Goal: Communication & Community: Answer question/provide support

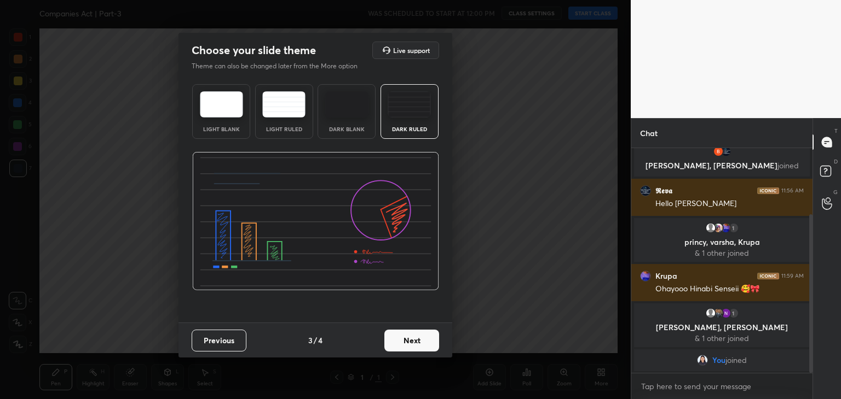
scroll to position [131, 178]
click at [410, 341] on button "Next" at bounding box center [411, 341] width 55 height 22
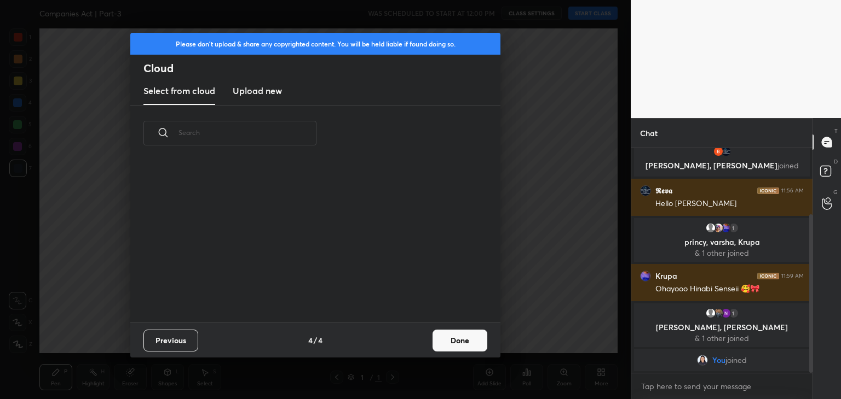
scroll to position [162, 351]
click at [270, 88] on h3 "Upload new" at bounding box center [257, 90] width 49 height 13
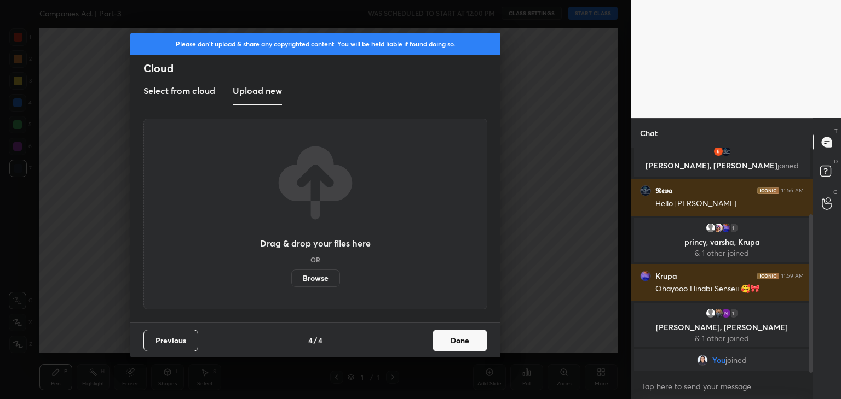
scroll to position [131, 0]
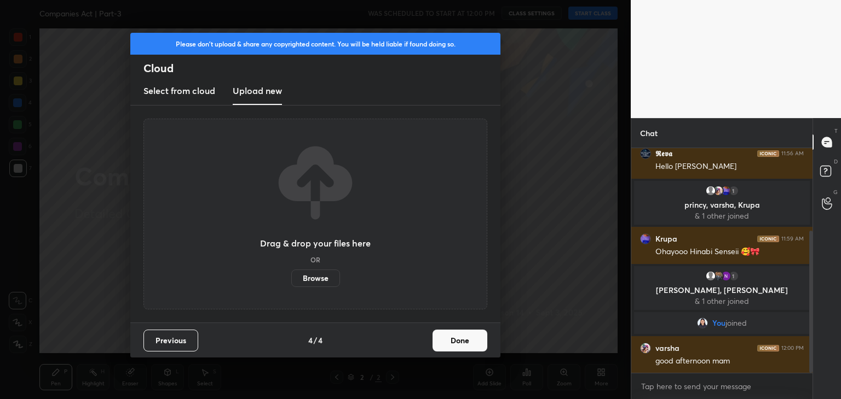
click at [306, 275] on label "Browse" at bounding box center [315, 279] width 49 height 18
click at [291, 275] on input "Browse" at bounding box center [291, 279] width 0 height 18
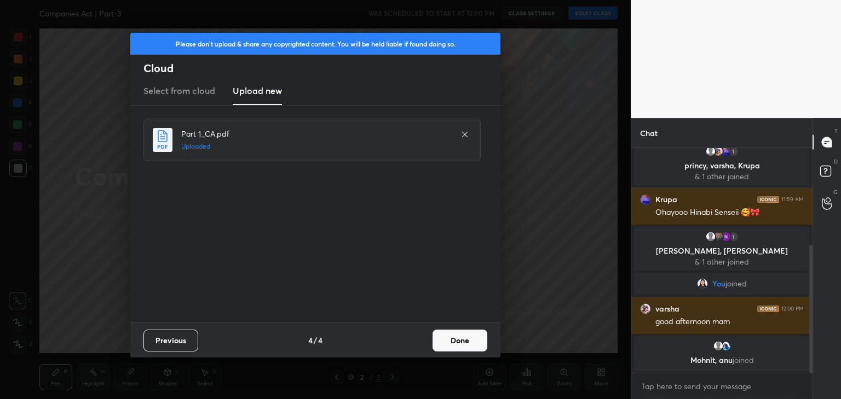
click at [466, 337] on button "Done" at bounding box center [459, 341] width 55 height 22
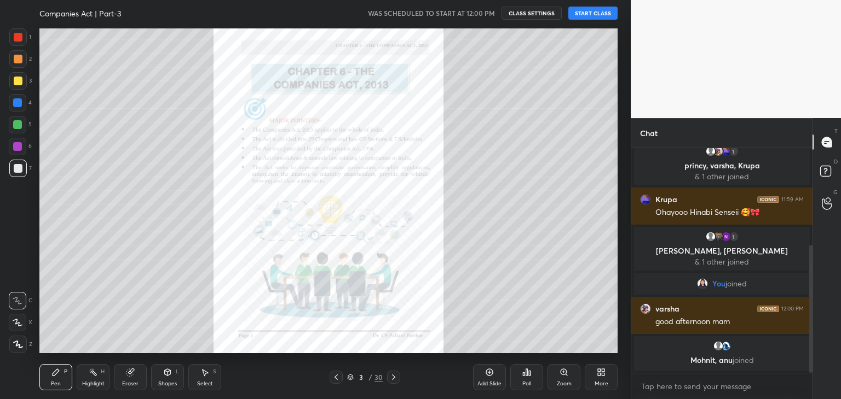
click at [15, 345] on icon at bounding box center [18, 345] width 10 height 8
click at [19, 77] on div at bounding box center [18, 81] width 9 height 9
drag, startPoint x: 132, startPoint y: 379, endPoint x: 129, endPoint y: 374, distance: 5.6
click at [132, 379] on div "Eraser" at bounding box center [130, 377] width 33 height 26
click at [16, 265] on icon at bounding box center [18, 265] width 10 height 10
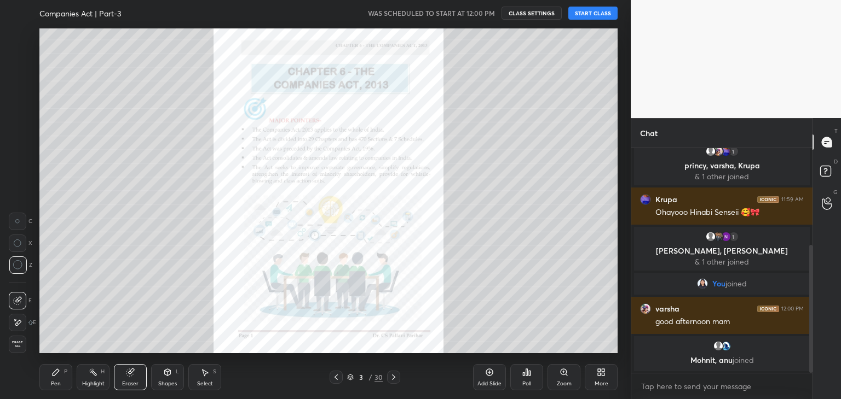
drag, startPoint x: 55, startPoint y: 379, endPoint x: 61, endPoint y: 376, distance: 6.9
click at [55, 379] on div "Pen P" at bounding box center [55, 377] width 33 height 26
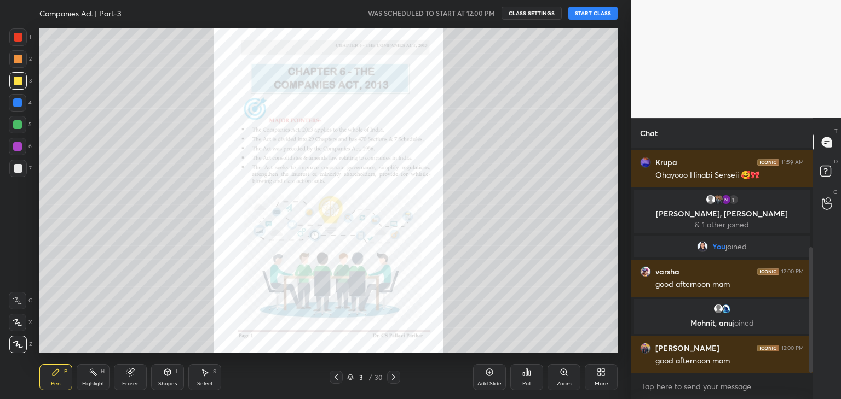
click at [392, 376] on icon at bounding box center [393, 377] width 9 height 9
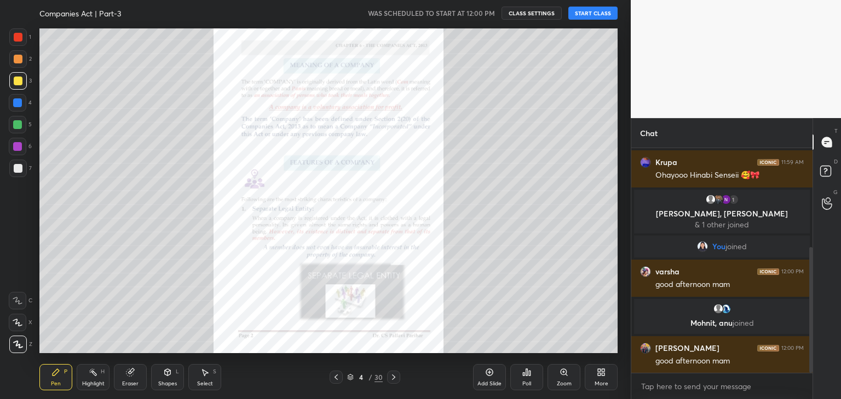
click at [392, 375] on icon at bounding box center [393, 377] width 9 height 9
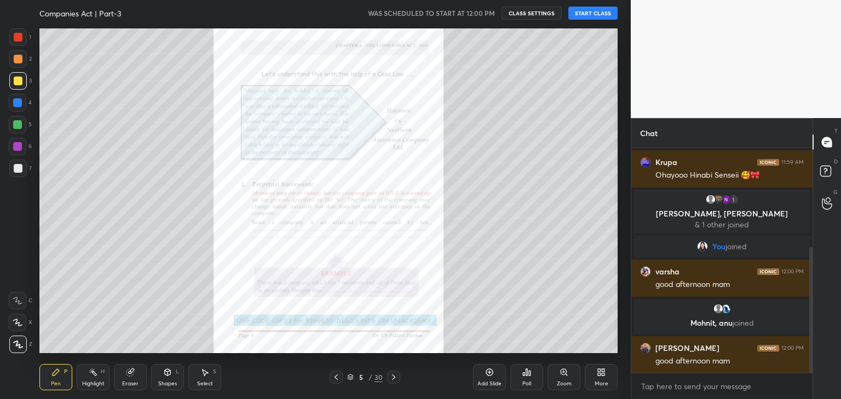
click at [392, 376] on icon at bounding box center [393, 377] width 3 height 5
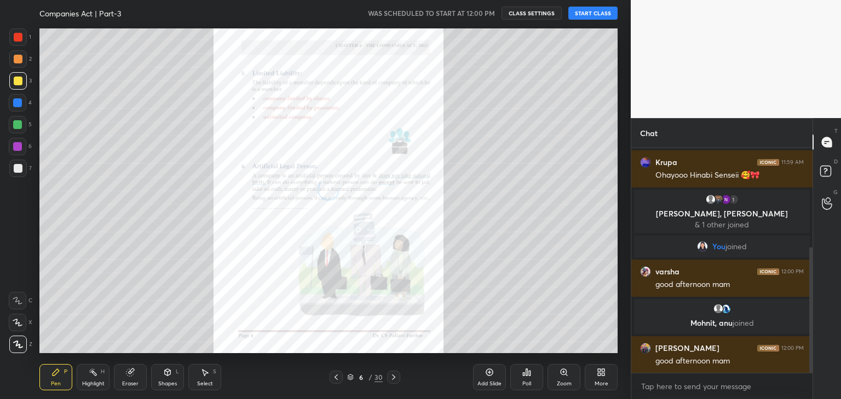
click at [394, 378] on icon at bounding box center [393, 377] width 3 height 5
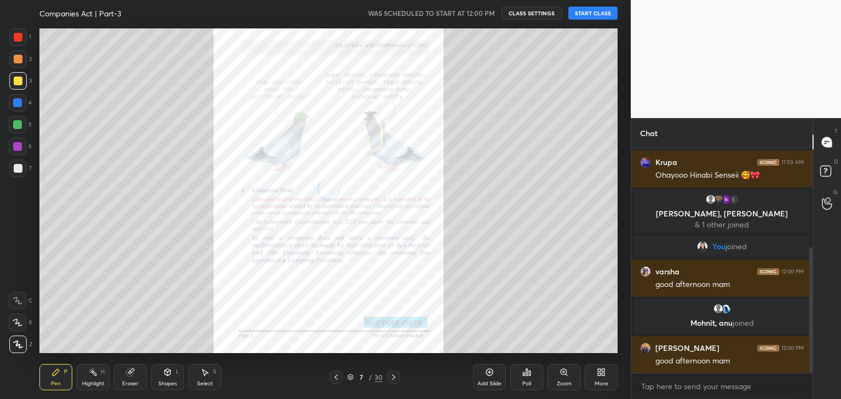
click at [394, 376] on icon at bounding box center [393, 377] width 9 height 9
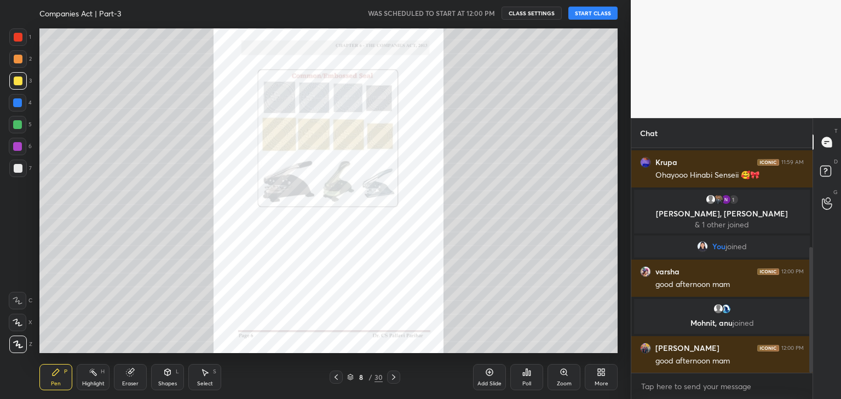
click at [391, 376] on icon at bounding box center [393, 377] width 9 height 9
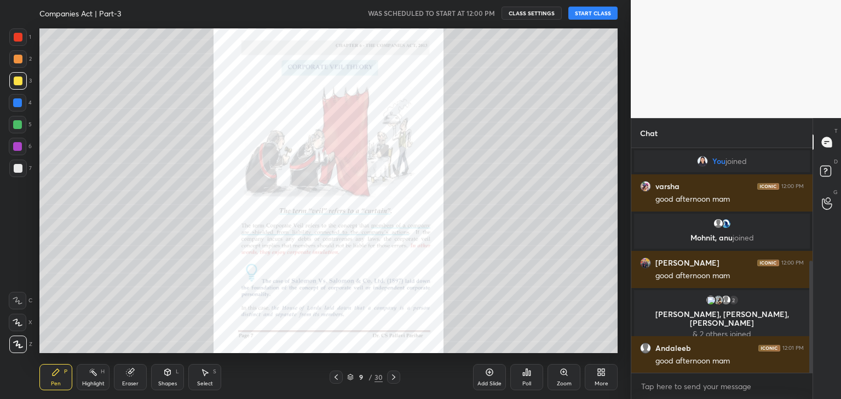
scroll to position [293, 0]
click at [678, 388] on textarea at bounding box center [722, 387] width 164 height 18
paste textarea "BUSINESSLAWS Tracker- [URL][DOMAIN_NAME]"
type textarea "BUSINESSLAWS Tracker- [URL][DOMAIN_NAME]"
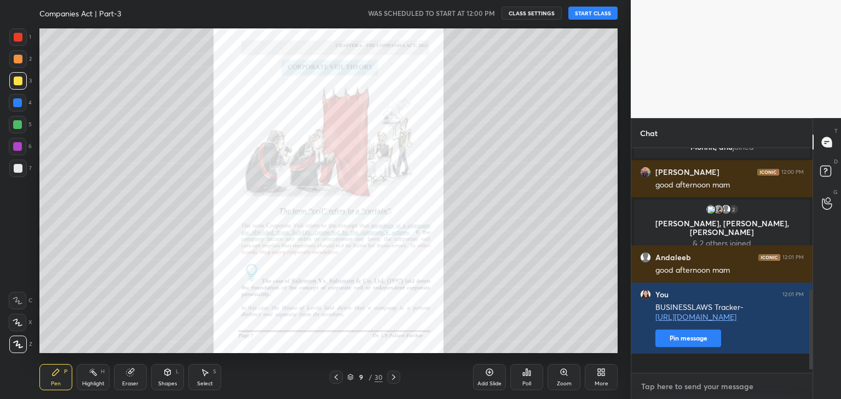
scroll to position [421, 0]
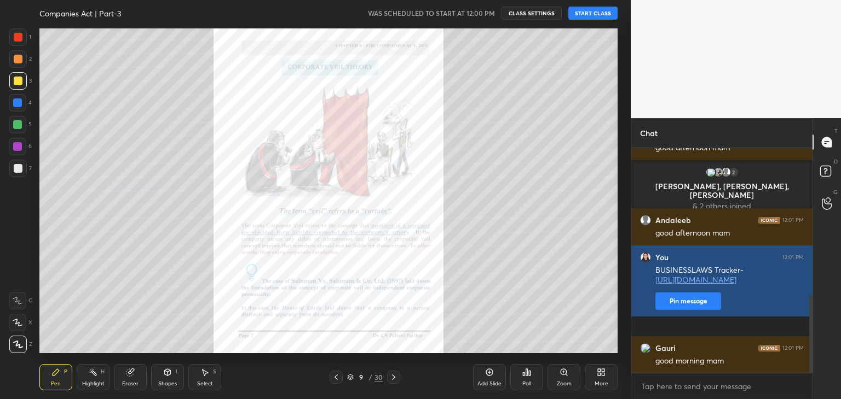
click at [690, 310] on button "Pin message" at bounding box center [688, 302] width 66 height 18
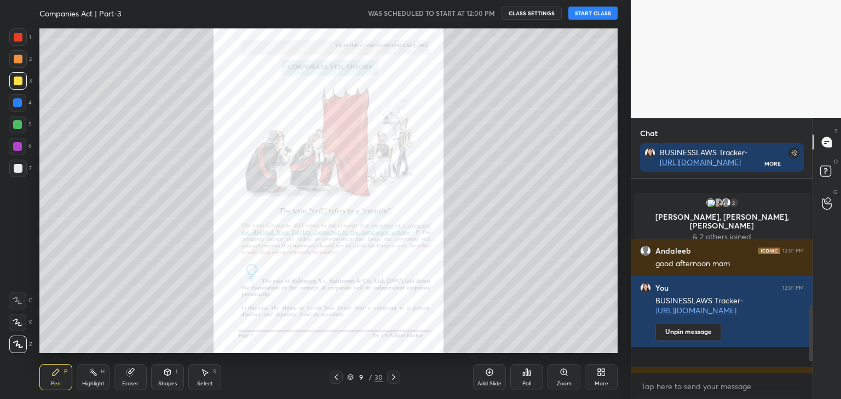
scroll to position [491, 0]
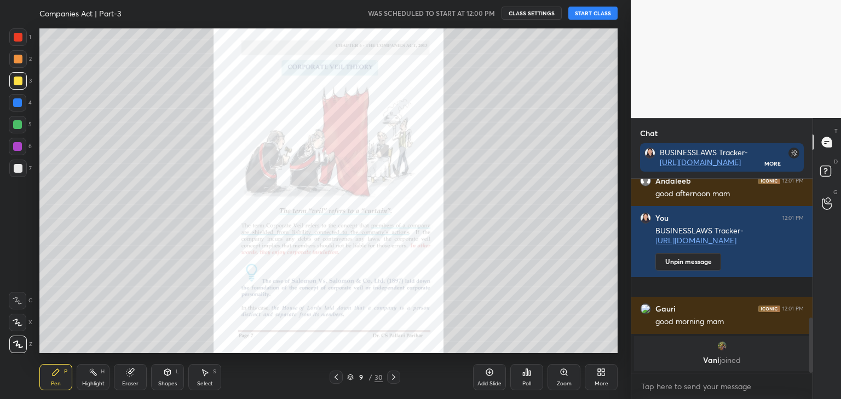
click at [600, 14] on button "START CLASS" at bounding box center [592, 13] width 49 height 13
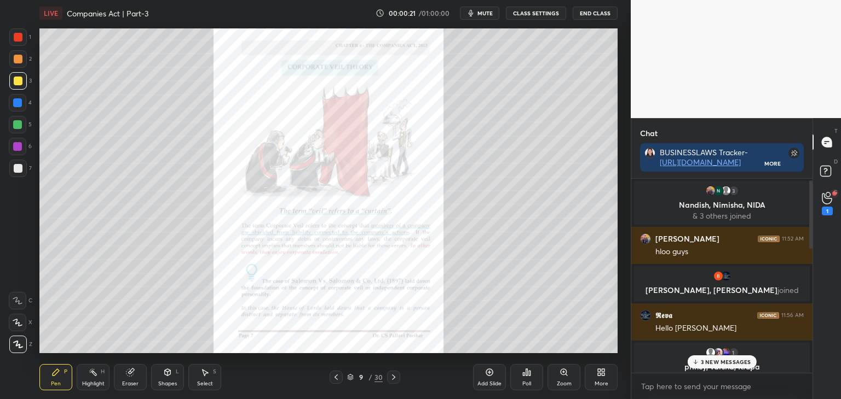
scroll to position [0, 0]
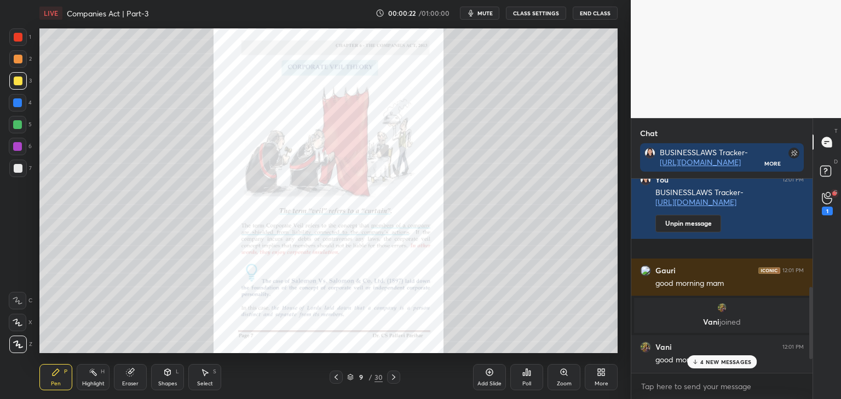
drag, startPoint x: 812, startPoint y: 340, endPoint x: 826, endPoint y: 425, distance: 85.6
click at [826, 0] on html "1 2 3 4 5 6 7 C X Z C X Z E E Erase all H H LIVE Companies Act | Part-3 00:00:2…" at bounding box center [420, 0] width 841 height 0
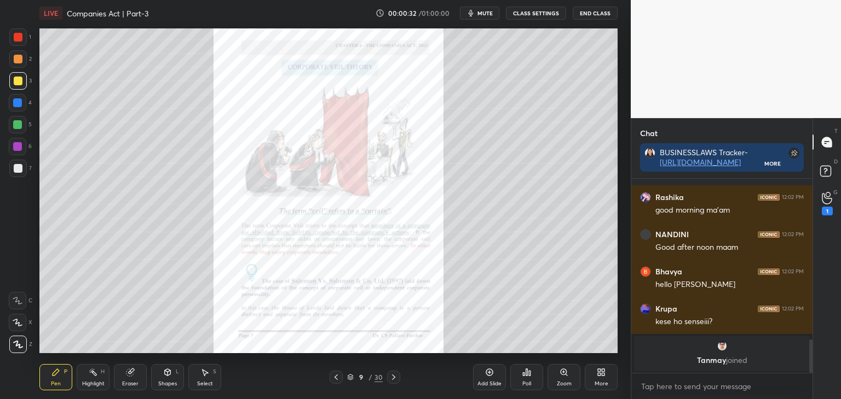
scroll to position [869, 0]
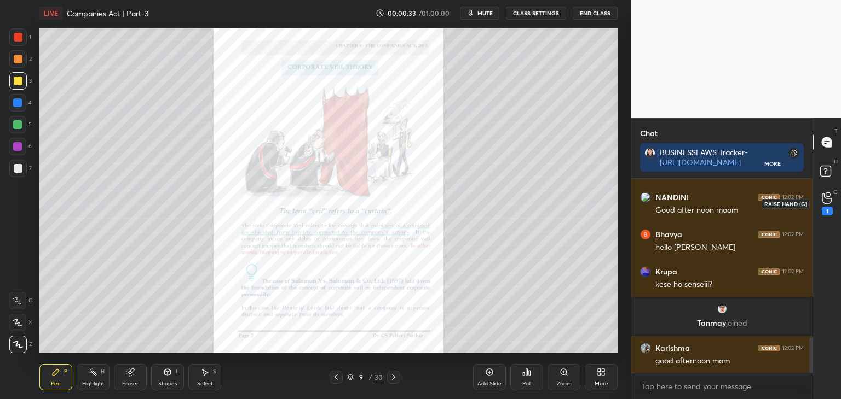
click at [823, 200] on icon at bounding box center [826, 198] width 10 height 13
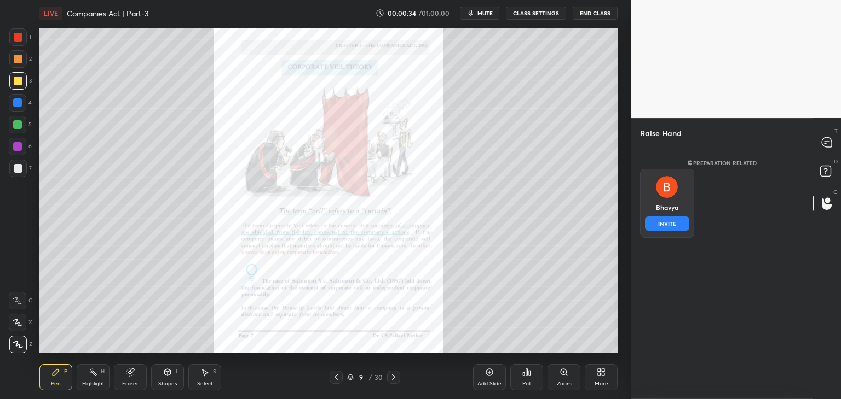
click at [669, 212] on div "Bhavya INVITE" at bounding box center [667, 203] width 54 height 69
click at [665, 220] on button "INVITE" at bounding box center [667, 224] width 44 height 14
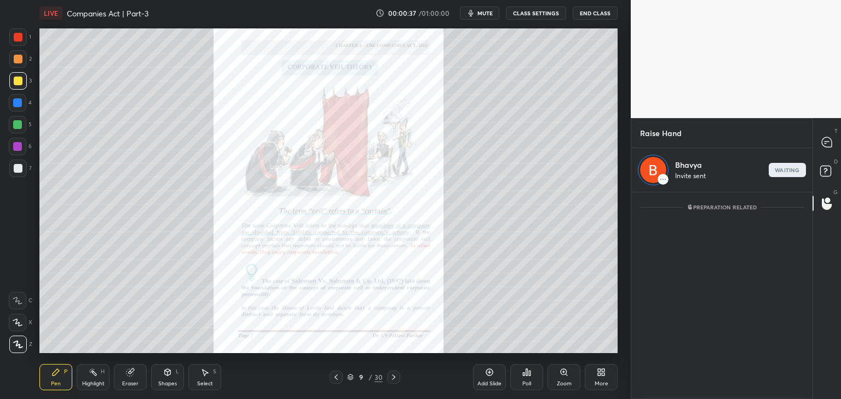
scroll to position [4, 3]
click at [823, 142] on icon at bounding box center [826, 142] width 10 height 10
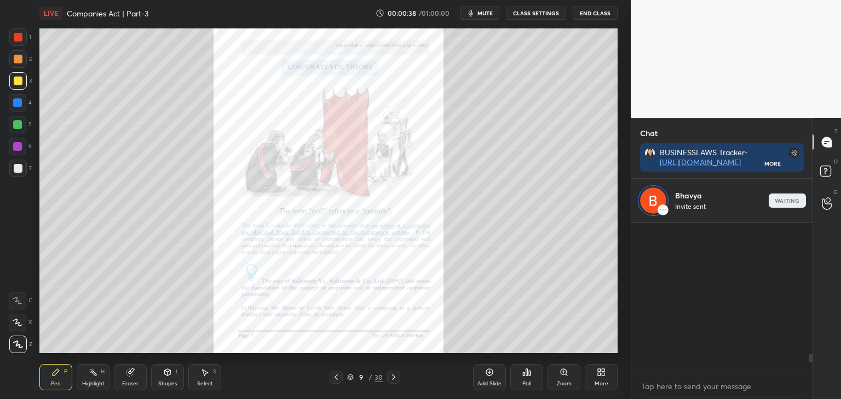
scroll to position [0, 0]
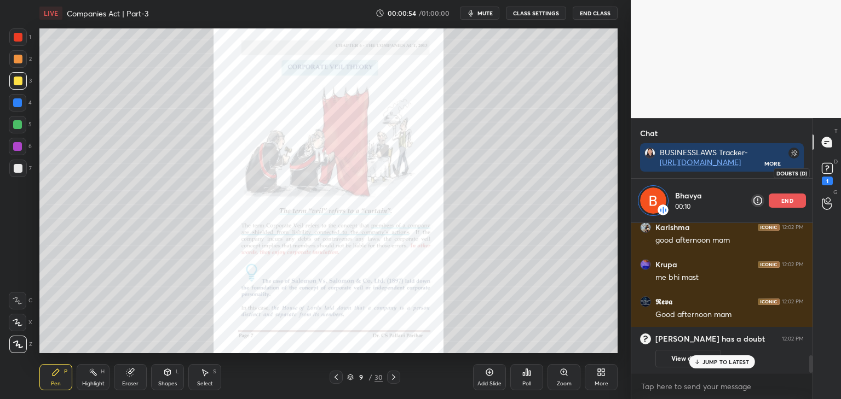
click at [826, 177] on div "1" at bounding box center [826, 181] width 11 height 9
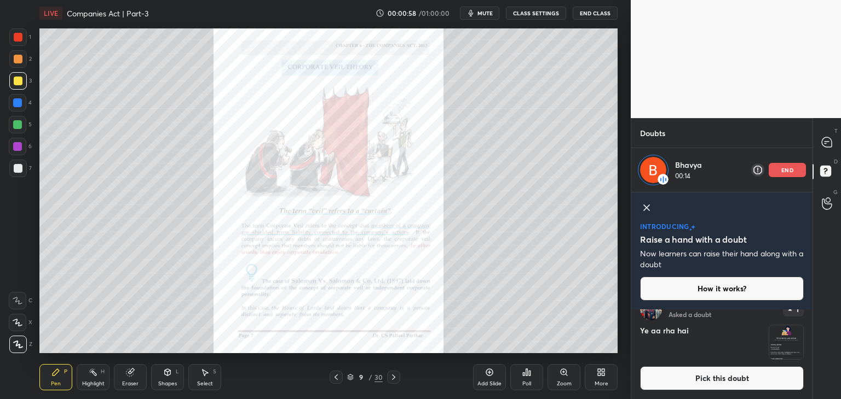
click at [334, 379] on icon at bounding box center [336, 377] width 9 height 9
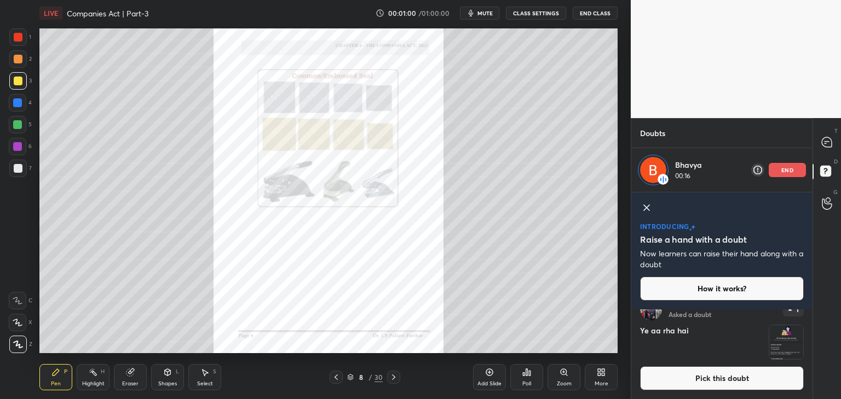
click at [734, 375] on button "Pick this doubt" at bounding box center [722, 379] width 164 height 24
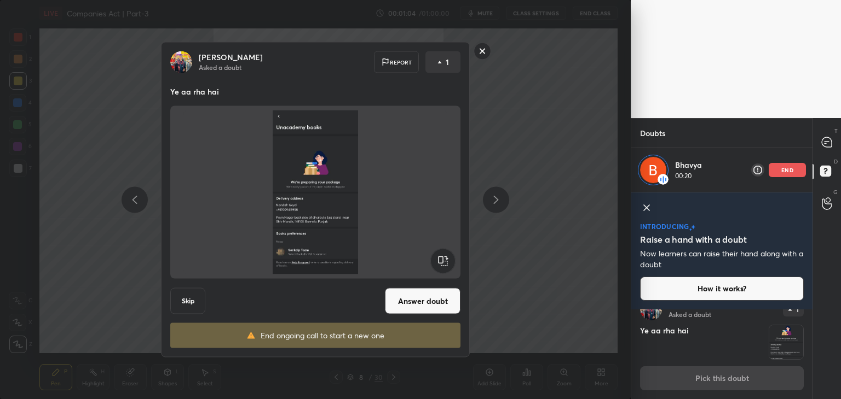
click at [428, 298] on button "Answer doubt" at bounding box center [423, 301] width 76 height 26
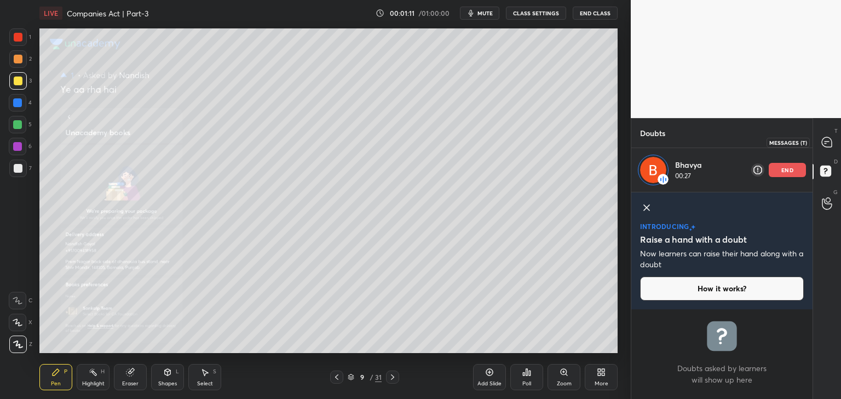
scroll to position [0, 0]
click at [824, 143] on icon at bounding box center [825, 143] width 2 height 0
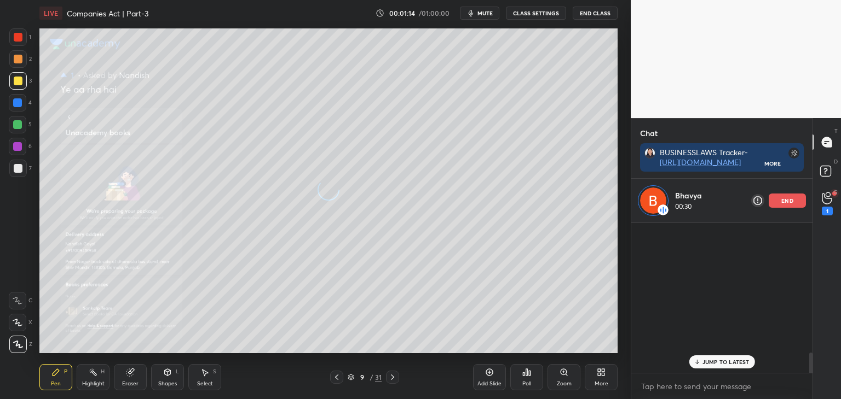
scroll to position [3, 3]
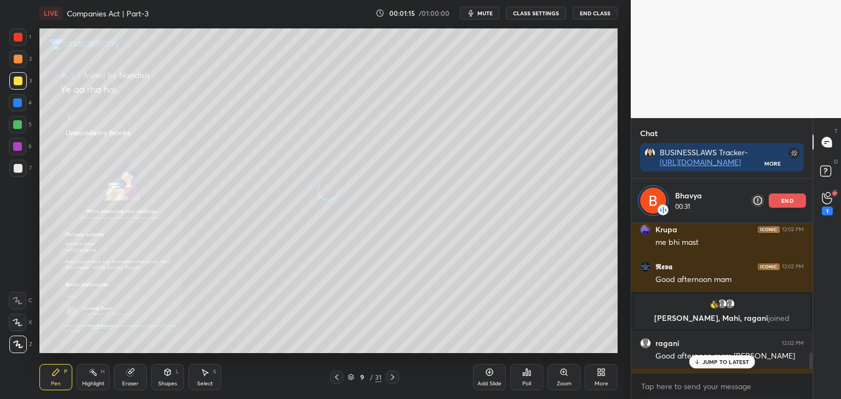
click at [729, 361] on p "JUMP TO LATEST" at bounding box center [725, 362] width 47 height 7
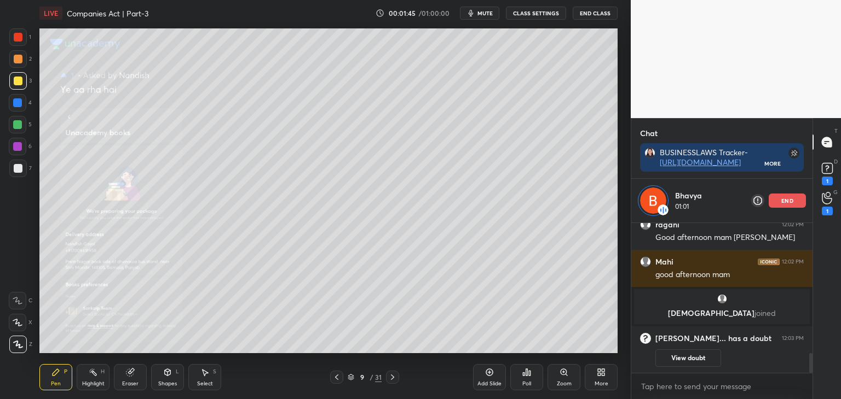
scroll to position [1046, 0]
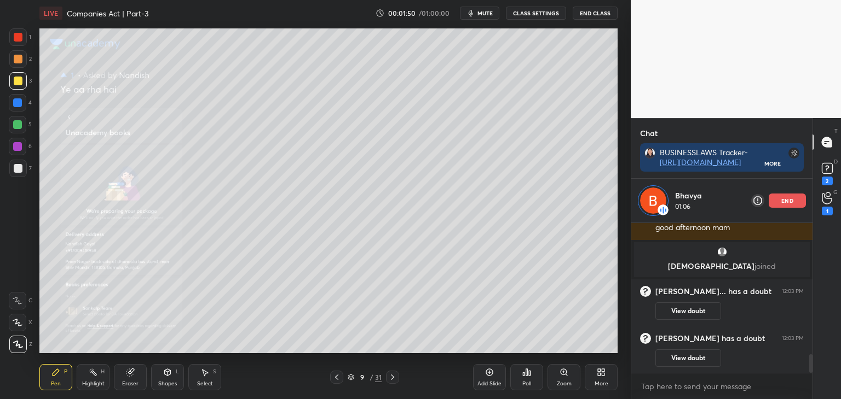
click at [565, 379] on div "Zoom" at bounding box center [563, 377] width 33 height 26
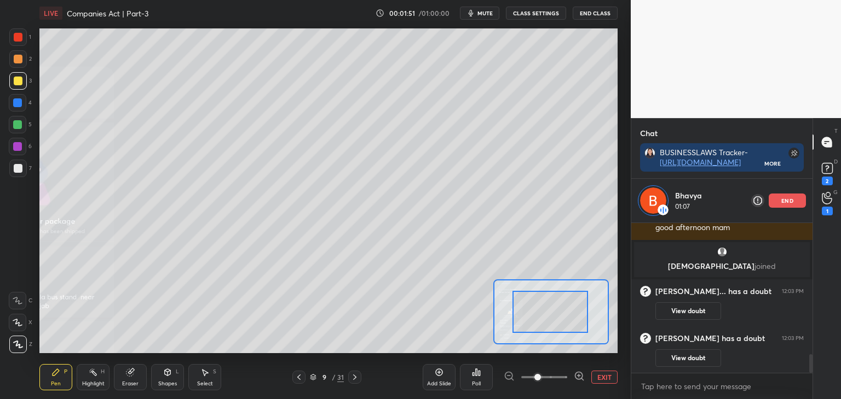
drag, startPoint x: 559, startPoint y: 320, endPoint x: 567, endPoint y: 324, distance: 9.8
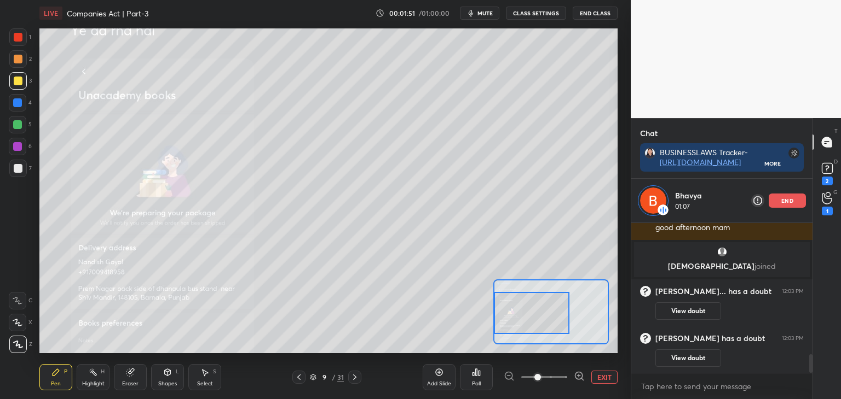
drag, startPoint x: 548, startPoint y: 326, endPoint x: 567, endPoint y: 326, distance: 19.2
click at [549, 327] on div at bounding box center [532, 313] width 76 height 42
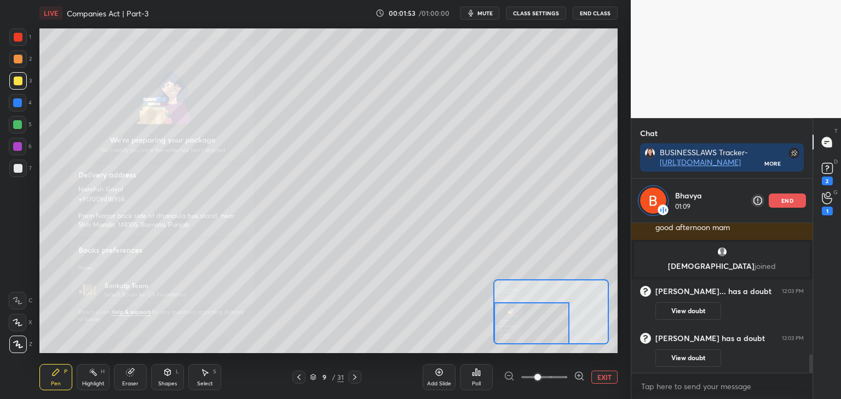
drag, startPoint x: 567, startPoint y: 327, endPoint x: 558, endPoint y: 341, distance: 16.7
click at [558, 342] on div at bounding box center [532, 324] width 76 height 42
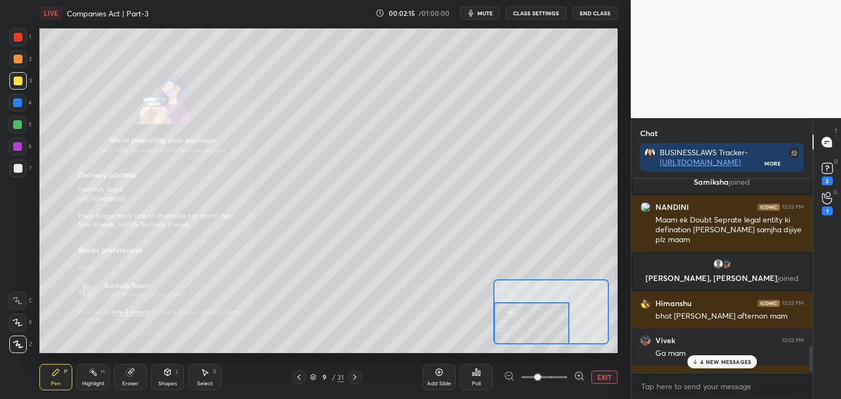
scroll to position [1338, 0]
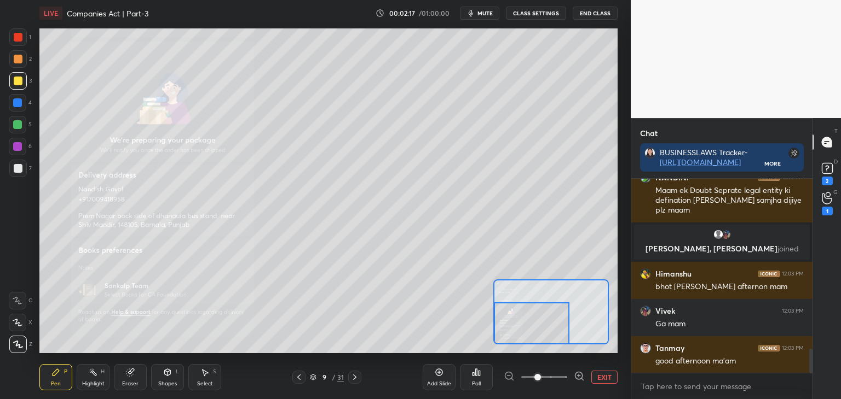
drag, startPoint x: 810, startPoint y: 364, endPoint x: 804, endPoint y: 390, distance: 26.8
click at [805, 390] on div "Samiksha joined NANDINI 12:03 PM Maam ek Doubt Seprate legal entity ki definati…" at bounding box center [721, 289] width 181 height 221
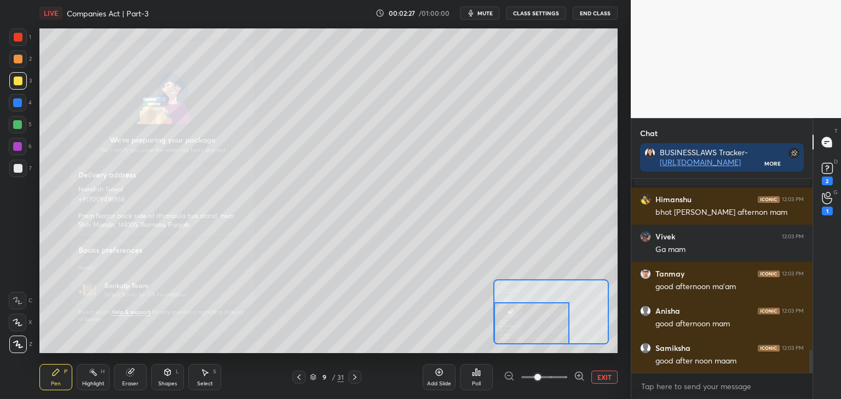
scroll to position [1471, 0]
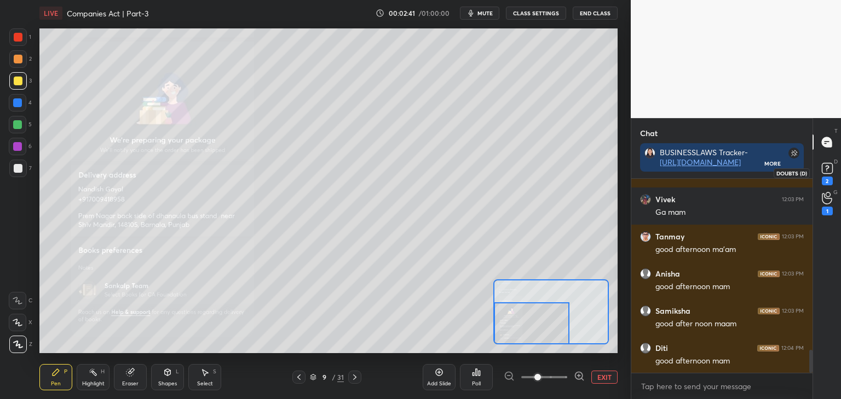
click at [826, 177] on div "2" at bounding box center [826, 181] width 11 height 9
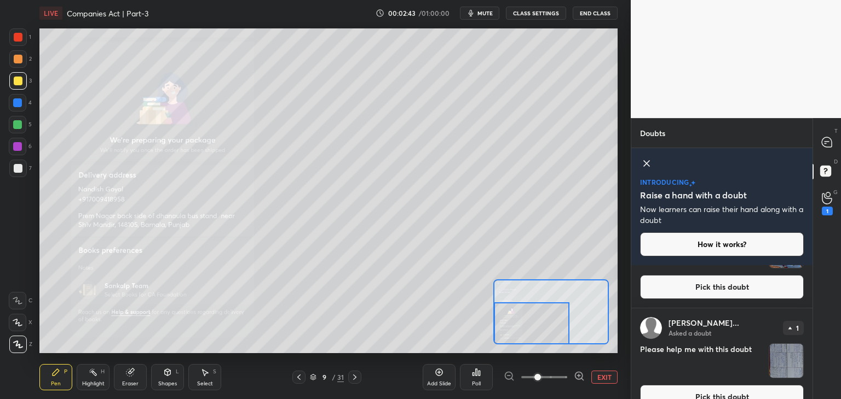
scroll to position [86, 0]
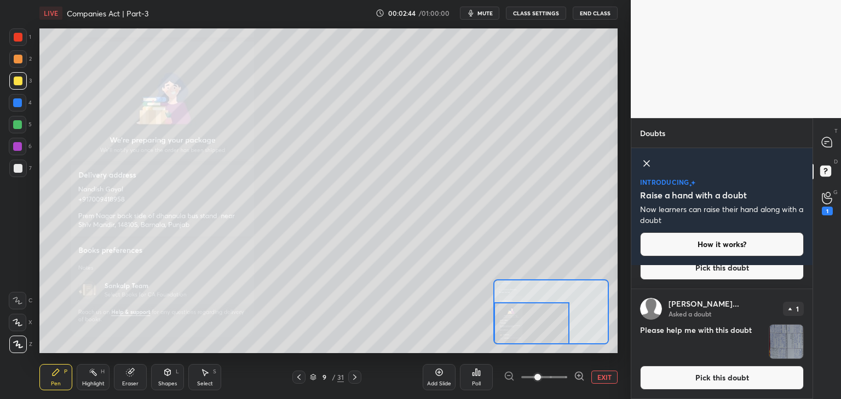
drag, startPoint x: 707, startPoint y: 379, endPoint x: 715, endPoint y: 380, distance: 8.2
click at [708, 379] on button "Pick this doubt" at bounding box center [722, 378] width 164 height 24
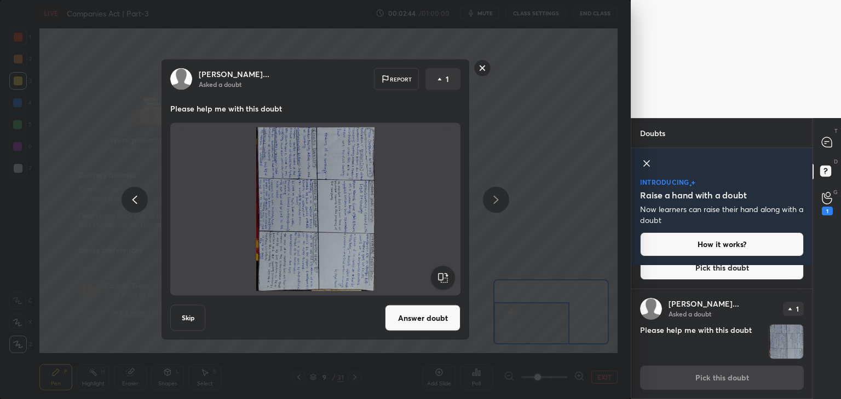
scroll to position [85, 0]
click at [442, 280] on rect at bounding box center [442, 278] width 25 height 25
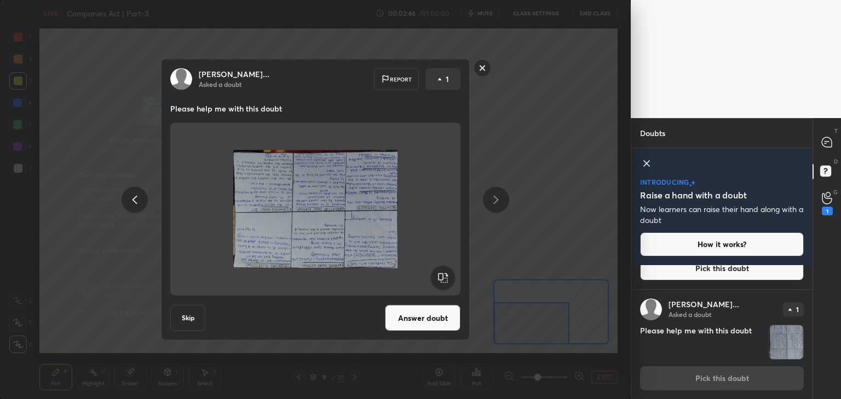
click at [442, 281] on rect at bounding box center [442, 278] width 25 height 25
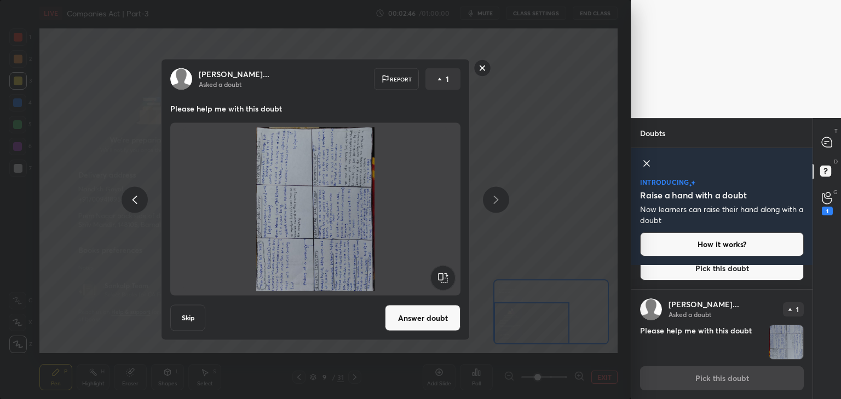
click at [445, 279] on rect at bounding box center [442, 278] width 25 height 25
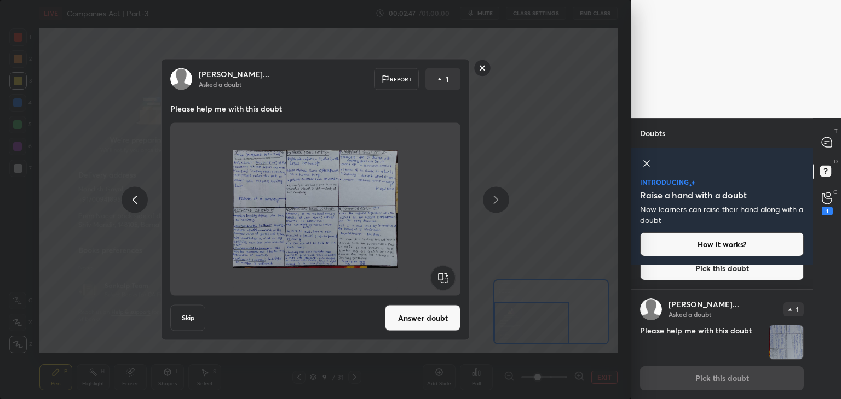
drag, startPoint x: 424, startPoint y: 321, endPoint x: 432, endPoint y: 320, distance: 8.4
click at [426, 319] on button "Answer doubt" at bounding box center [423, 318] width 76 height 26
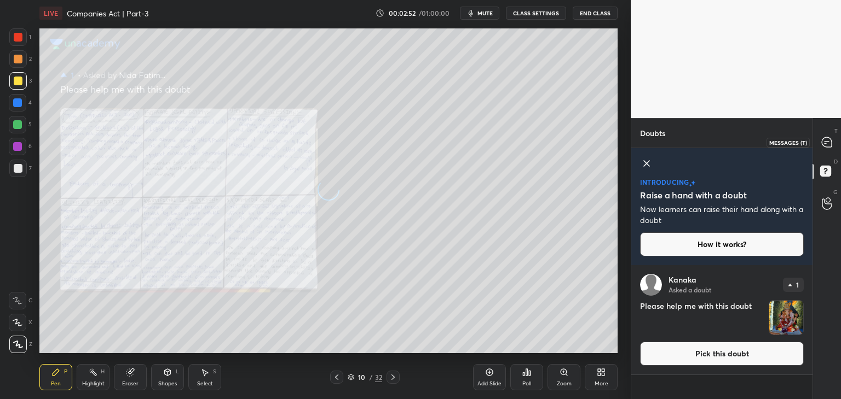
click at [825, 143] on icon at bounding box center [825, 143] width 2 height 0
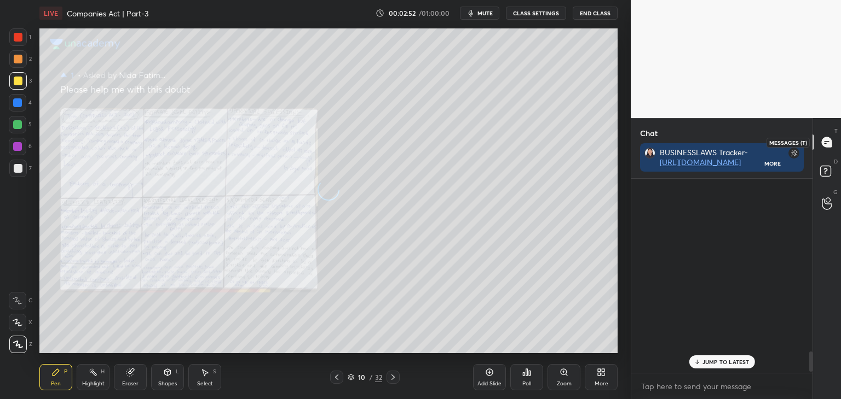
scroll to position [191, 178]
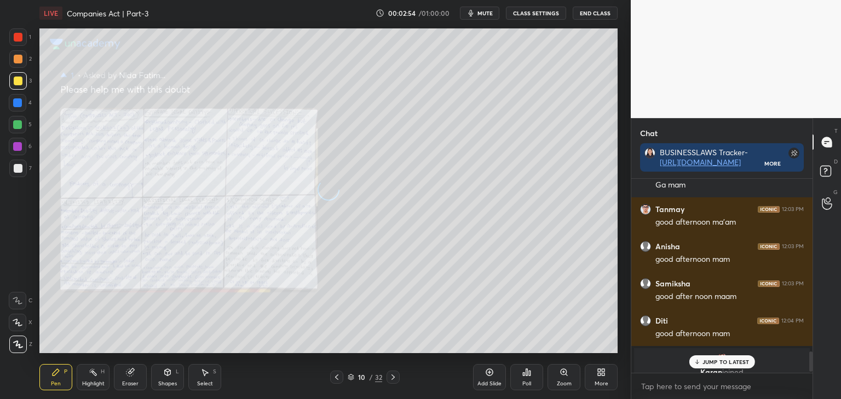
click at [721, 360] on p "JUMP TO LATEST" at bounding box center [725, 362] width 47 height 7
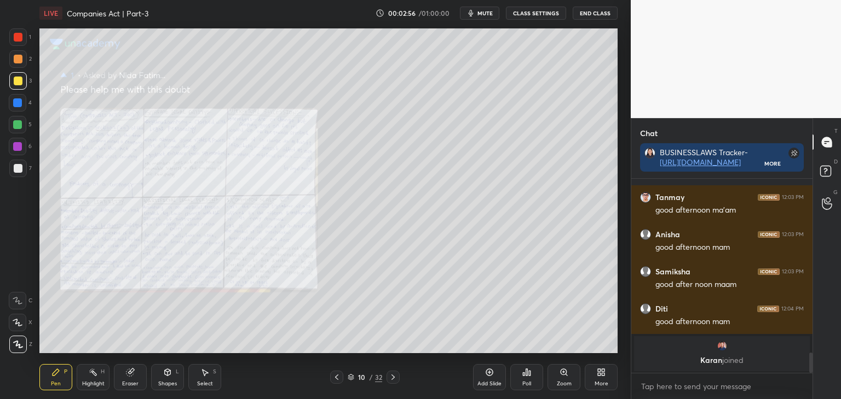
click at [565, 379] on div "Zoom" at bounding box center [563, 377] width 33 height 26
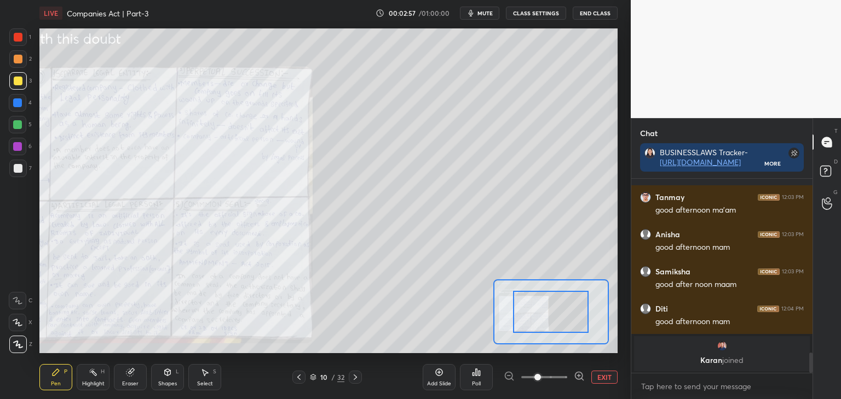
click at [549, 378] on span at bounding box center [544, 377] width 46 height 16
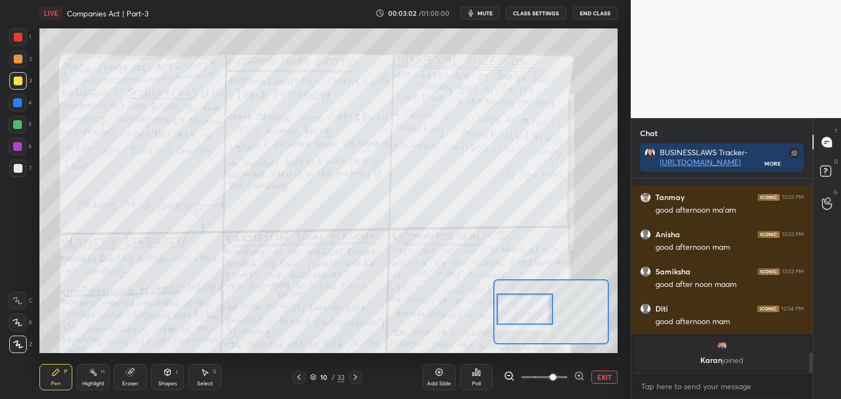
drag, startPoint x: 563, startPoint y: 318, endPoint x: 536, endPoint y: 315, distance: 26.4
click at [536, 315] on div at bounding box center [524, 309] width 57 height 31
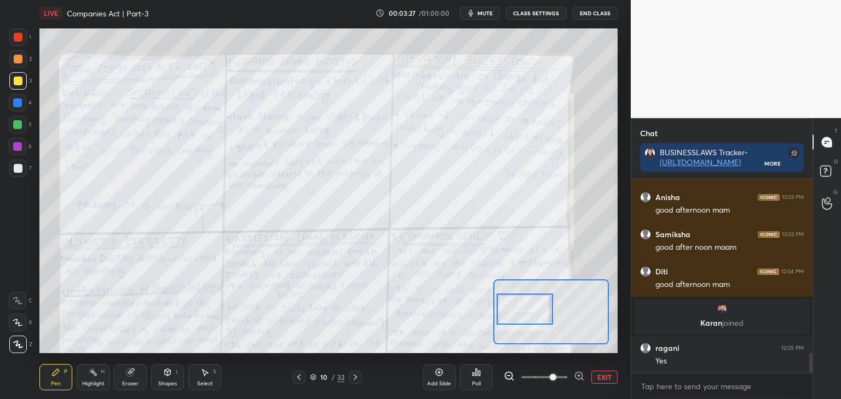
scroll to position [1742, 0]
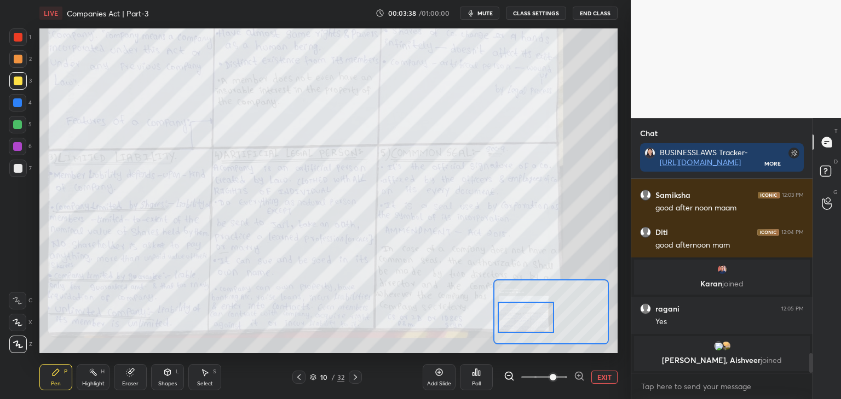
drag, startPoint x: 536, startPoint y: 309, endPoint x: 537, endPoint y: 317, distance: 8.3
click at [537, 317] on div at bounding box center [525, 317] width 57 height 31
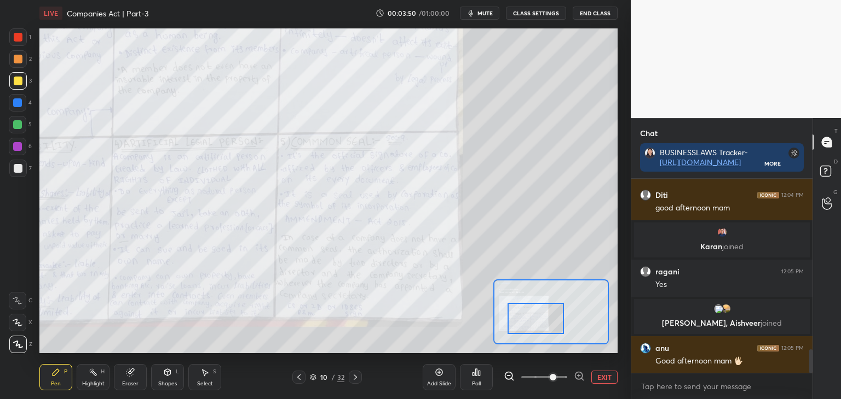
drag, startPoint x: 511, startPoint y: 314, endPoint x: 517, endPoint y: 310, distance: 6.4
click at [521, 315] on div at bounding box center [535, 318] width 57 height 31
click at [595, 380] on button "EXIT" at bounding box center [604, 377] width 26 height 13
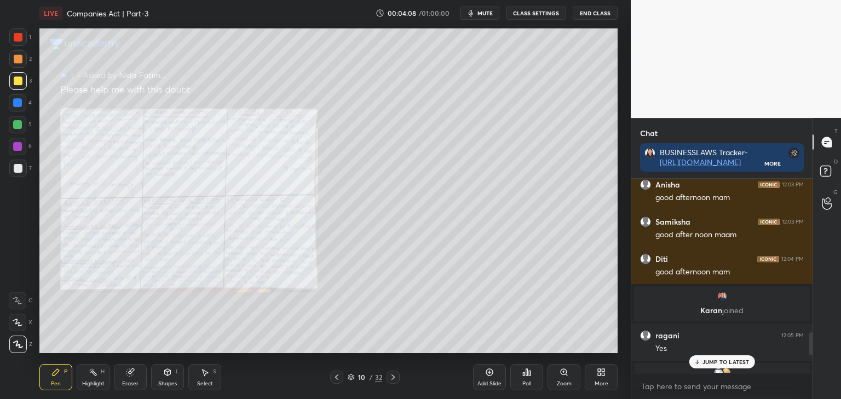
scroll to position [1440, 0]
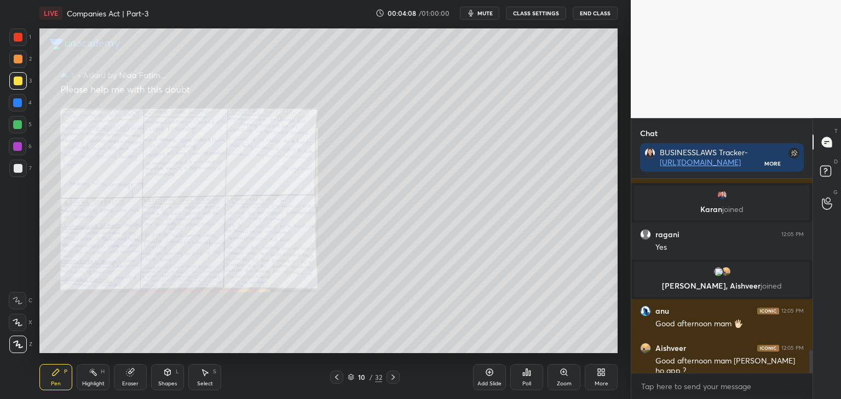
drag, startPoint x: 810, startPoint y: 360, endPoint x: 819, endPoint y: 381, distance: 22.9
click at [819, 381] on div "Chat BUSINESSLAWS Tracker- https://docs.google.com/spreadsheets/d/1qTDupc7UPOoi…" at bounding box center [735, 258] width 210 height 281
click at [825, 174] on rect at bounding box center [825, 171] width 10 height 10
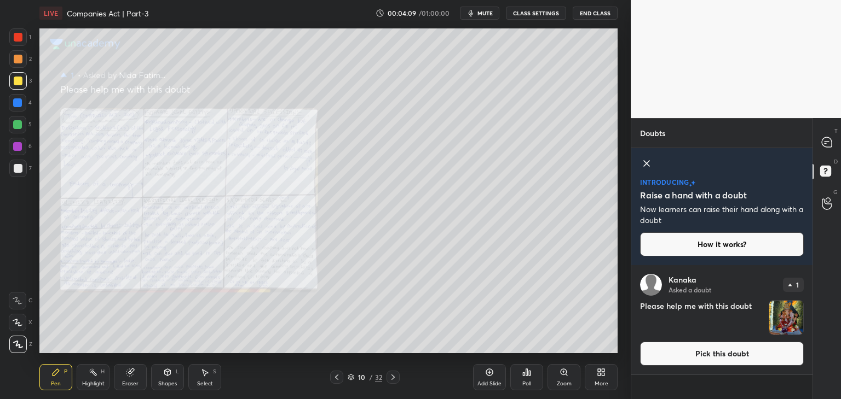
scroll to position [131, 178]
click at [714, 353] on button "Pick this doubt" at bounding box center [722, 354] width 164 height 24
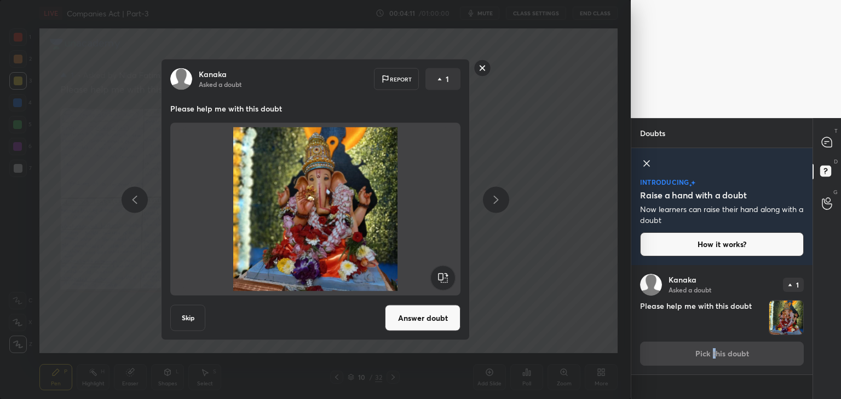
click at [436, 322] on button "Answer doubt" at bounding box center [423, 318] width 76 height 26
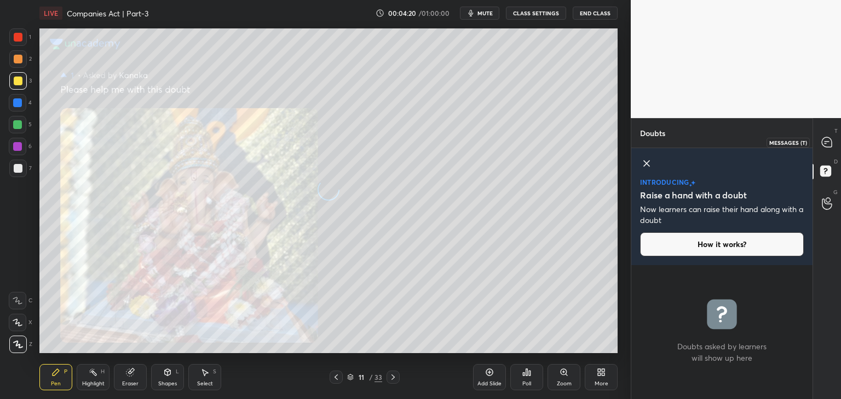
drag, startPoint x: 824, startPoint y: 144, endPoint x: 821, endPoint y: 163, distance: 19.4
click at [825, 144] on icon at bounding box center [826, 142] width 10 height 10
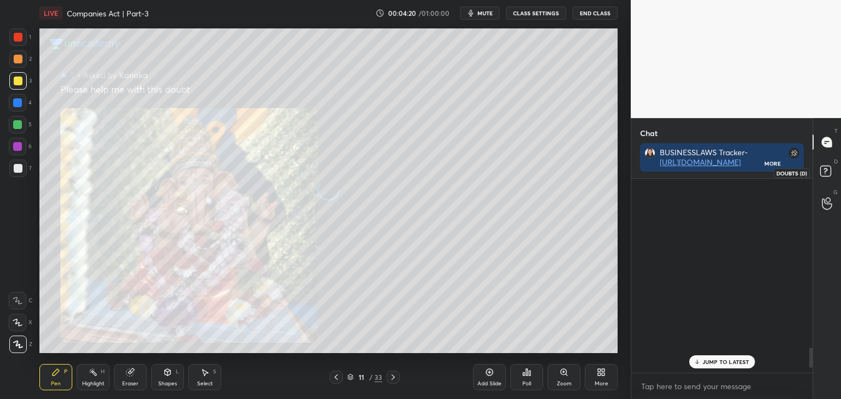
scroll to position [191, 178]
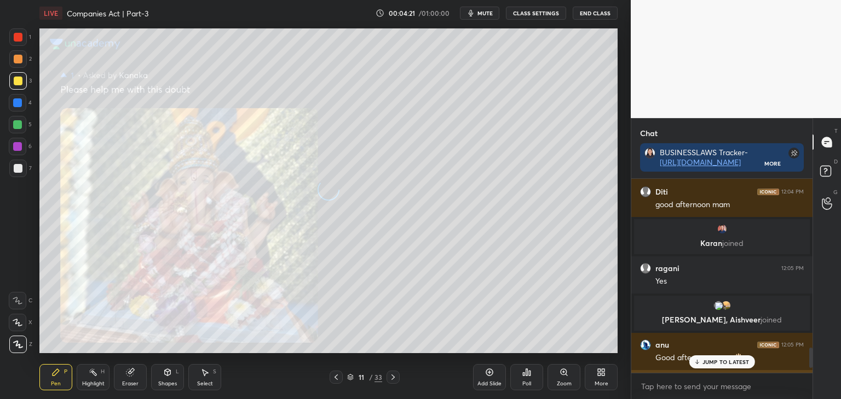
click at [711, 362] on p "JUMP TO LATEST" at bounding box center [725, 362] width 47 height 7
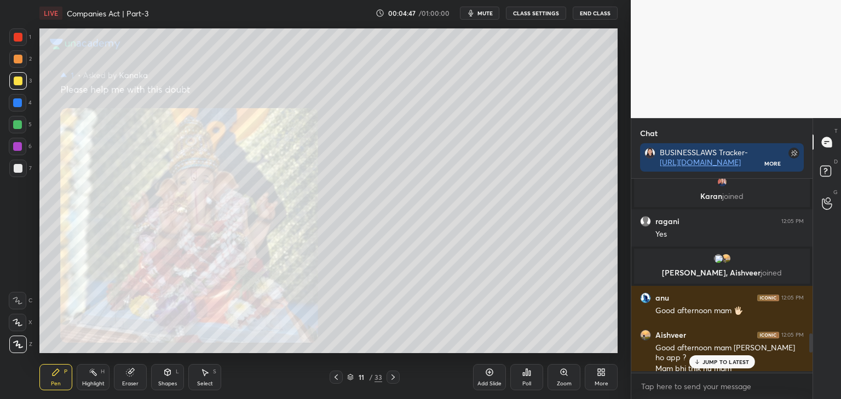
scroll to position [1897, 0]
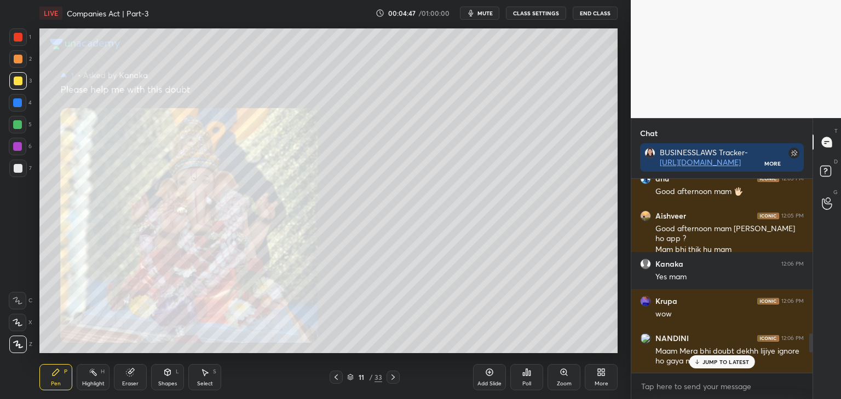
drag, startPoint x: 810, startPoint y: 366, endPoint x: 811, endPoint y: 392, distance: 26.3
click at [812, 390] on div "Tanmay 12:03 PM good afternoon ma'am Anisha 12:03 PM good afternoon mam Samiksh…" at bounding box center [721, 289] width 181 height 221
click at [335, 377] on icon at bounding box center [335, 377] width 3 height 5
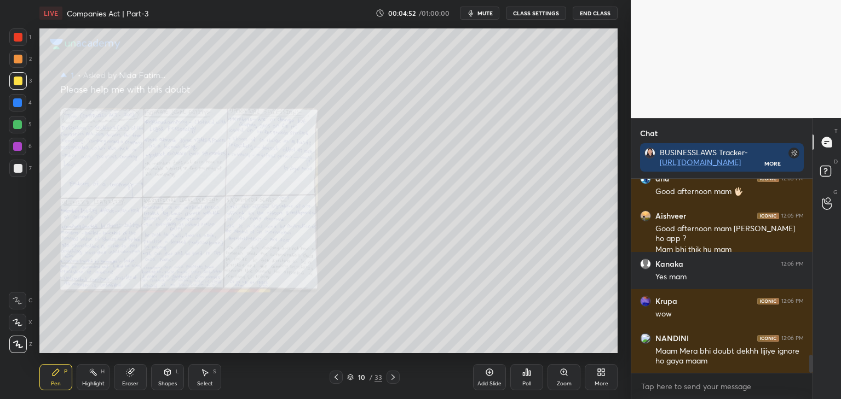
click at [333, 378] on icon at bounding box center [336, 377] width 9 height 9
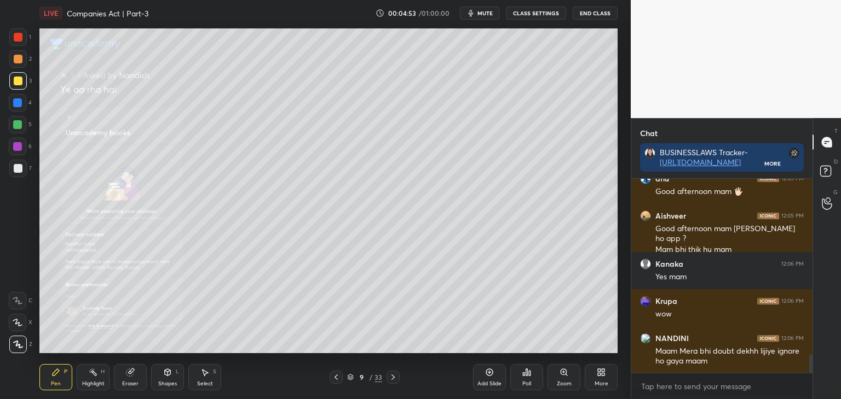
click at [333, 377] on icon at bounding box center [336, 377] width 9 height 9
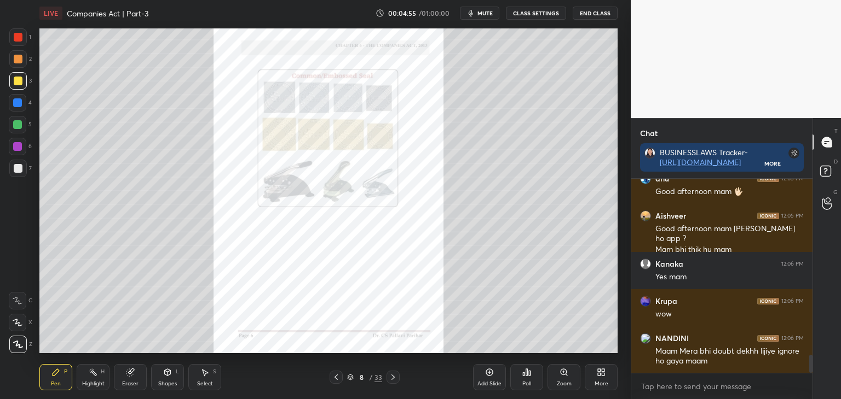
click at [335, 377] on icon at bounding box center [336, 377] width 9 height 9
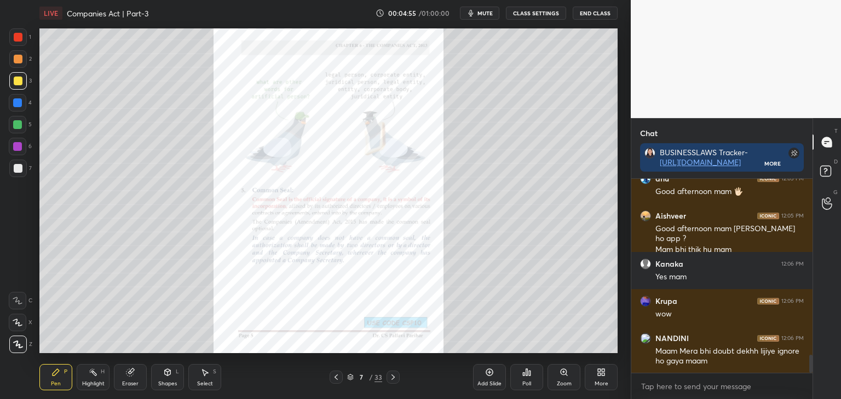
click at [335, 376] on icon at bounding box center [336, 377] width 9 height 9
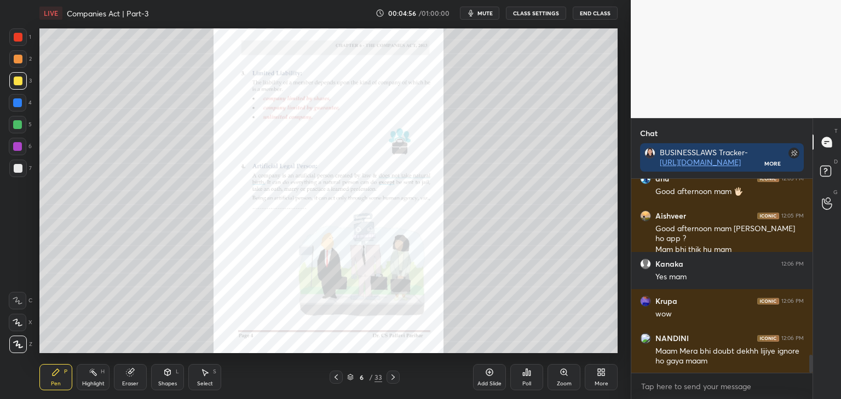
click at [333, 376] on icon at bounding box center [336, 377] width 9 height 9
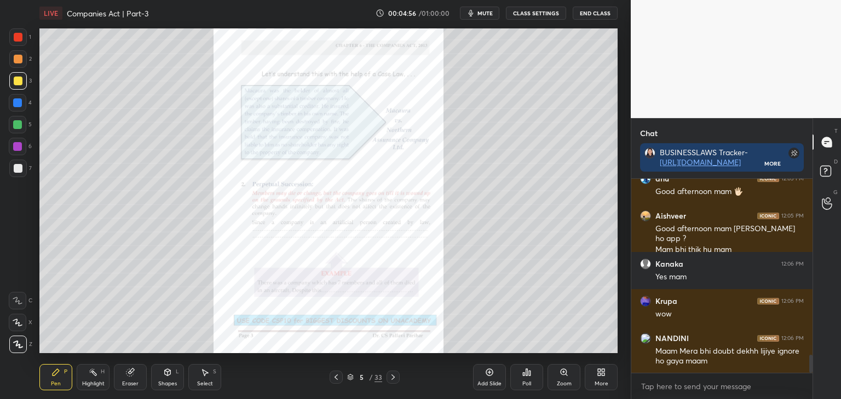
click at [333, 377] on icon at bounding box center [336, 377] width 9 height 9
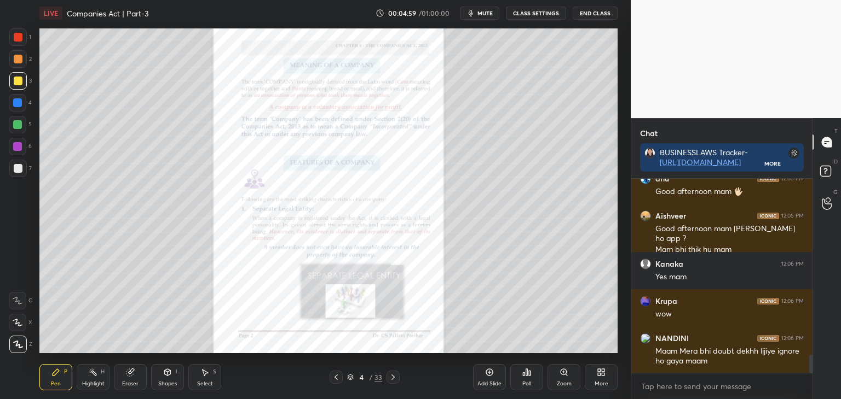
click at [19, 104] on div at bounding box center [17, 102] width 9 height 9
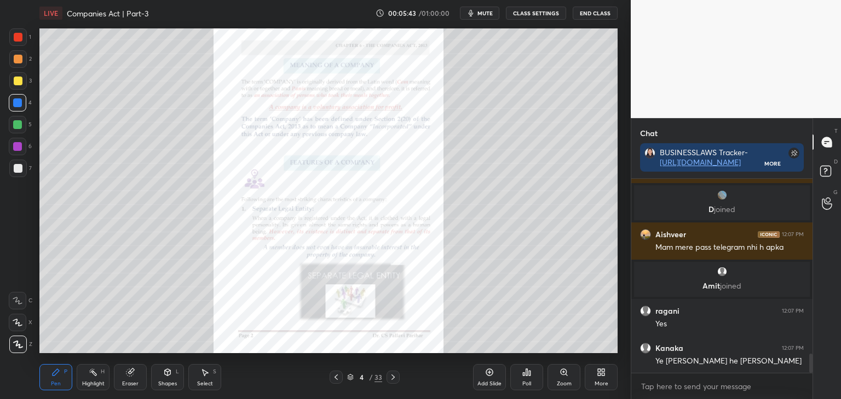
scroll to position [1805, 0]
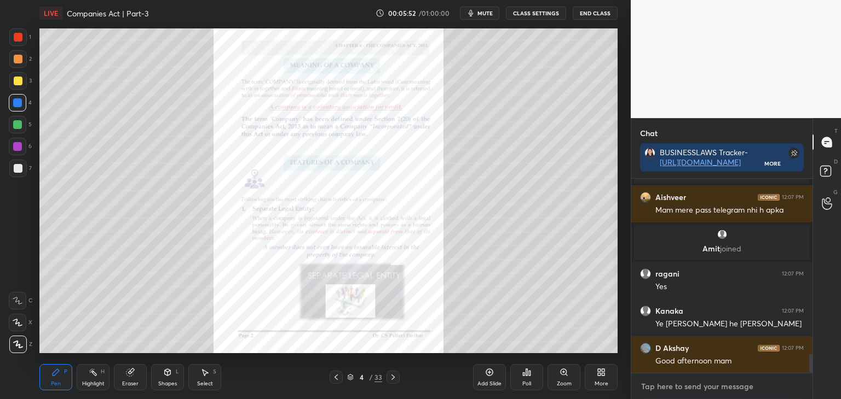
click at [682, 389] on textarea at bounding box center [722, 387] width 164 height 18
paste textarea "Telegram Group- https://t.me/+x8IKM9l47kg2Y2Jl"
type textarea "Telegram Group- https://t.me/+x8IKM9l47kg2Y2Jl"
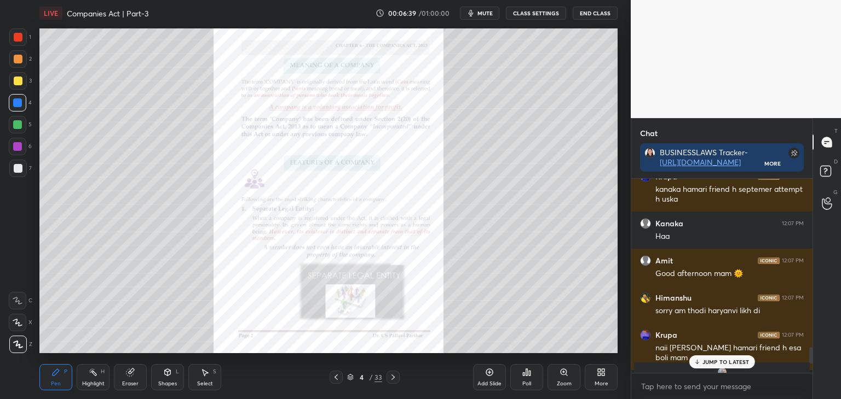
scroll to position [1965, 0]
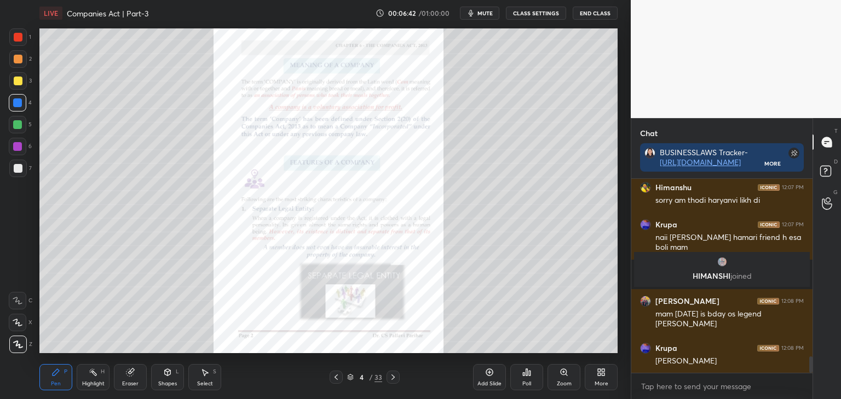
drag, startPoint x: 811, startPoint y: 363, endPoint x: 806, endPoint y: 416, distance: 53.3
click at [806, 0] on html "1 2 3 4 5 6 7 C X Z C X Z E E Erase all H H LIVE Companies Act | Part-3 00:06:4…" at bounding box center [420, 0] width 841 height 0
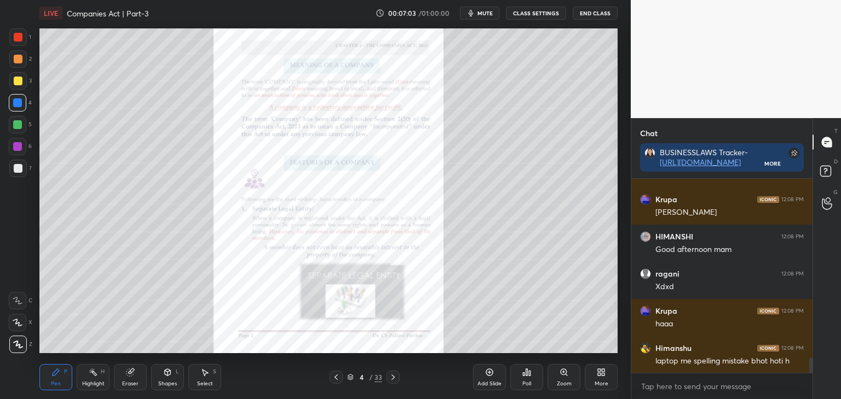
scroll to position [2300, 0]
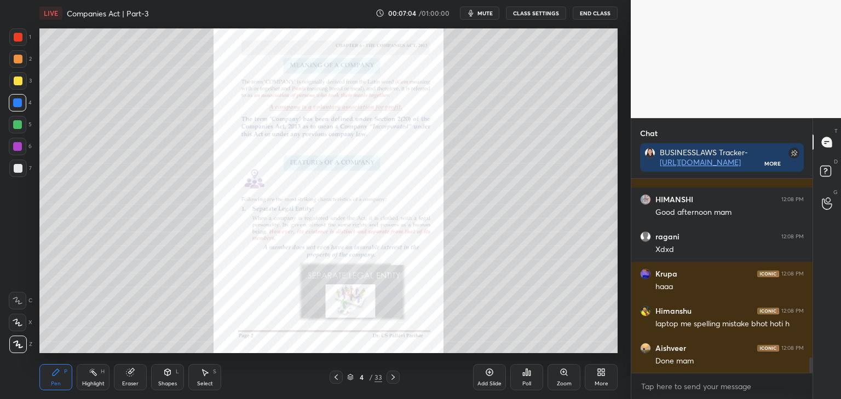
click at [17, 38] on div at bounding box center [18, 37] width 9 height 9
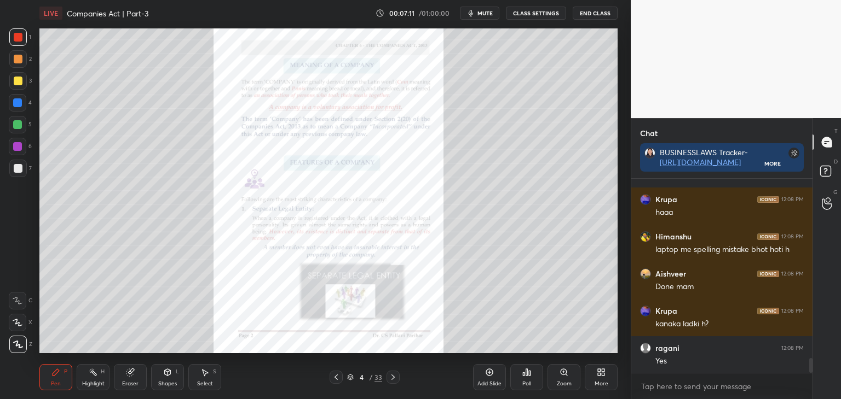
scroll to position [2412, 0]
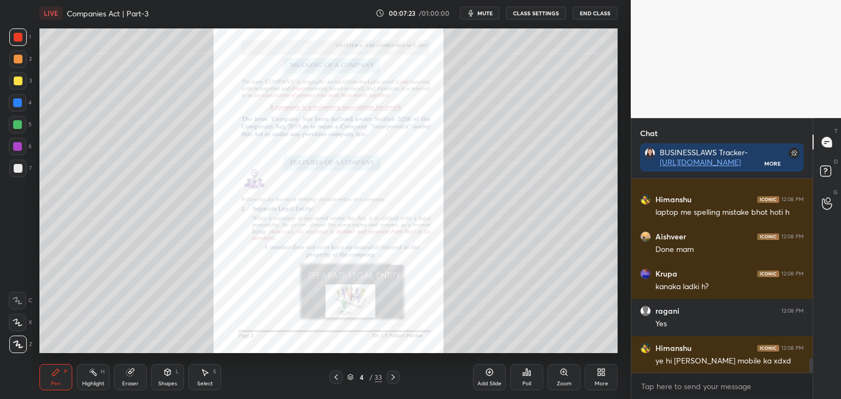
click at [16, 80] on div at bounding box center [18, 81] width 9 height 9
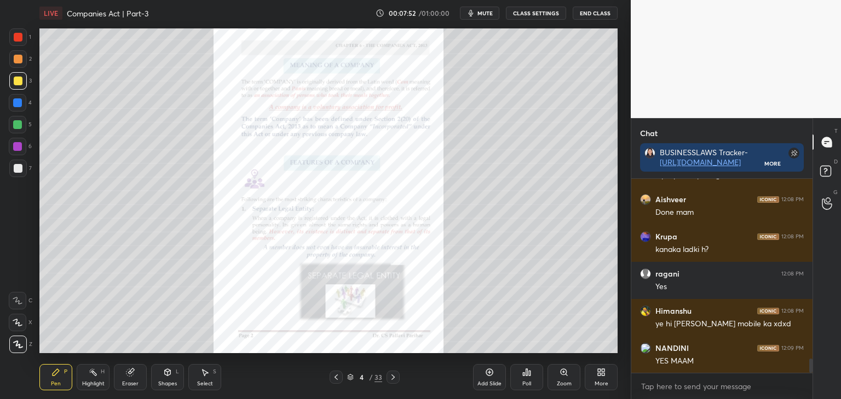
click at [18, 101] on div at bounding box center [17, 102] width 9 height 9
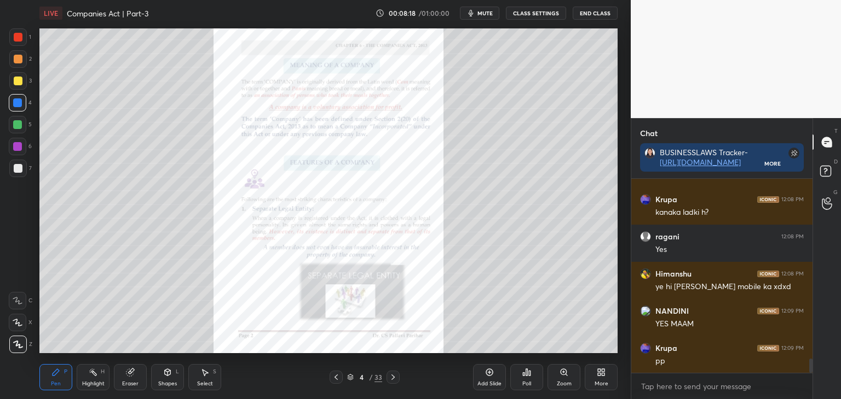
scroll to position [2497, 0]
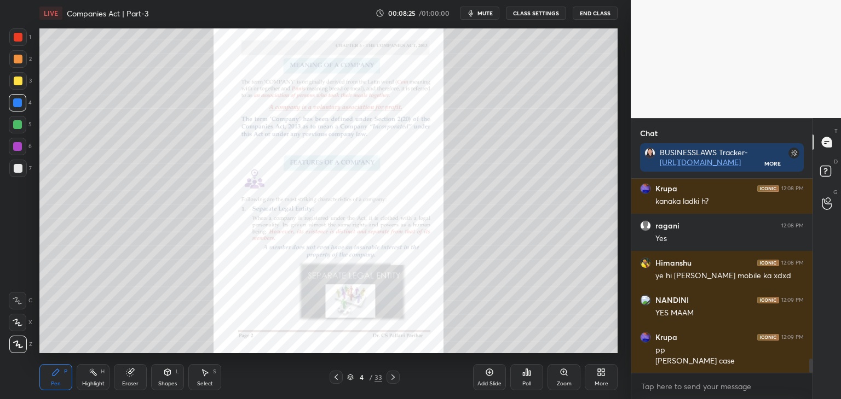
click at [395, 376] on icon at bounding box center [393, 377] width 9 height 9
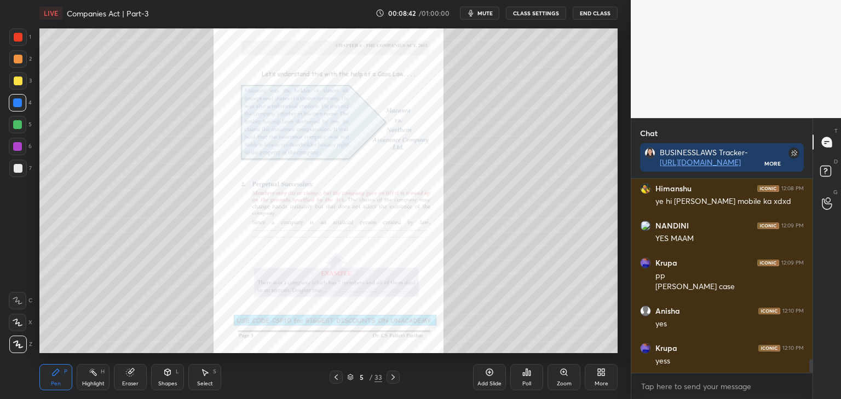
scroll to position [2611, 0]
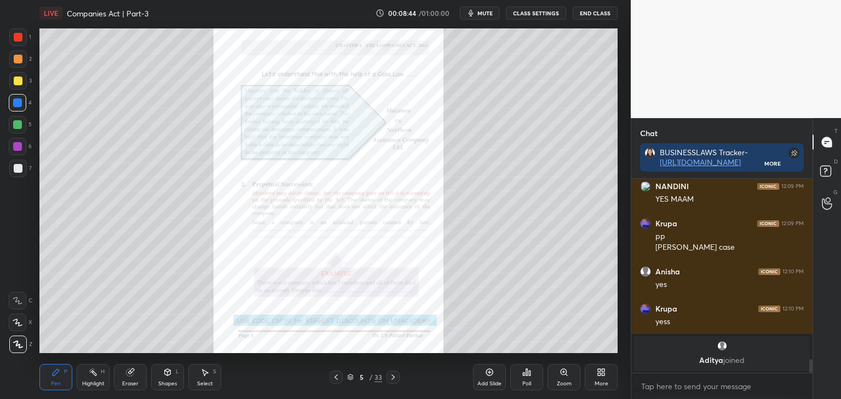
click at [392, 377] on icon at bounding box center [393, 377] width 9 height 9
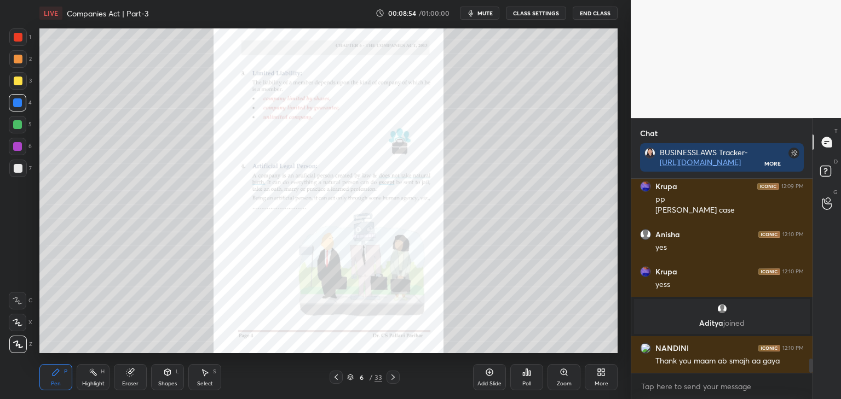
scroll to position [2480, 0]
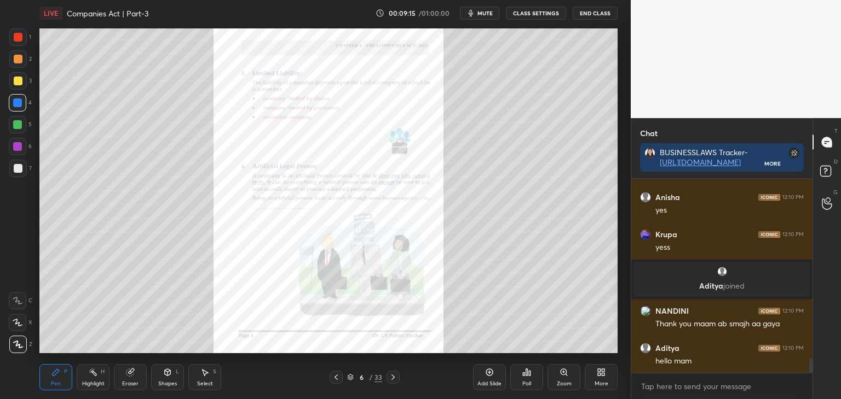
click at [395, 373] on div at bounding box center [392, 377] width 13 height 13
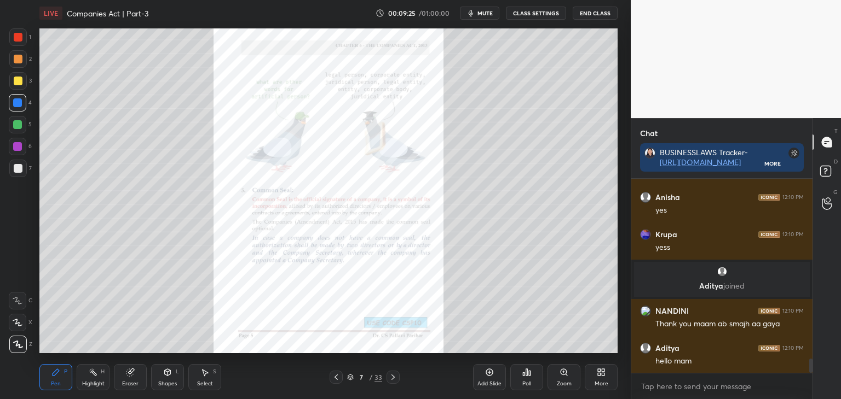
scroll to position [2517, 0]
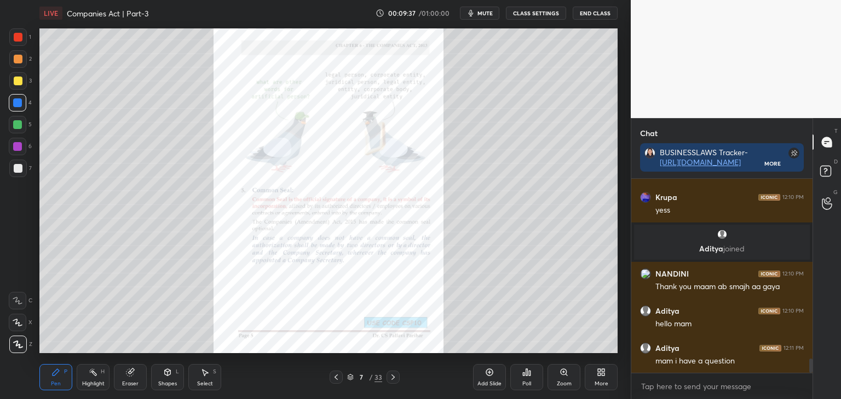
click at [394, 379] on icon at bounding box center [393, 377] width 9 height 9
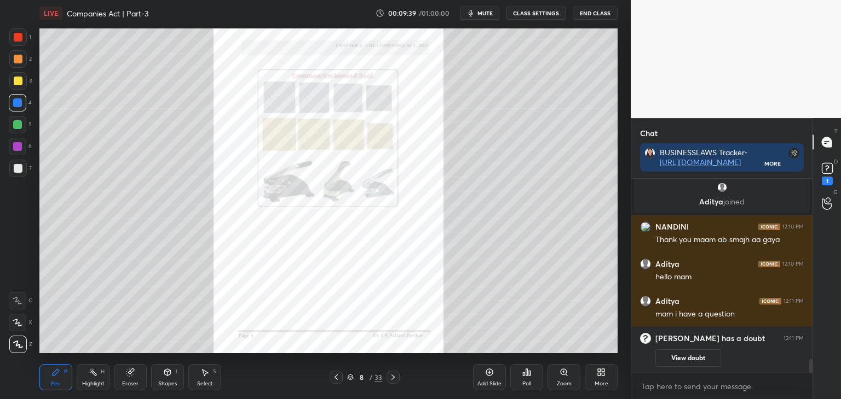
click at [392, 378] on icon at bounding box center [393, 377] width 9 height 9
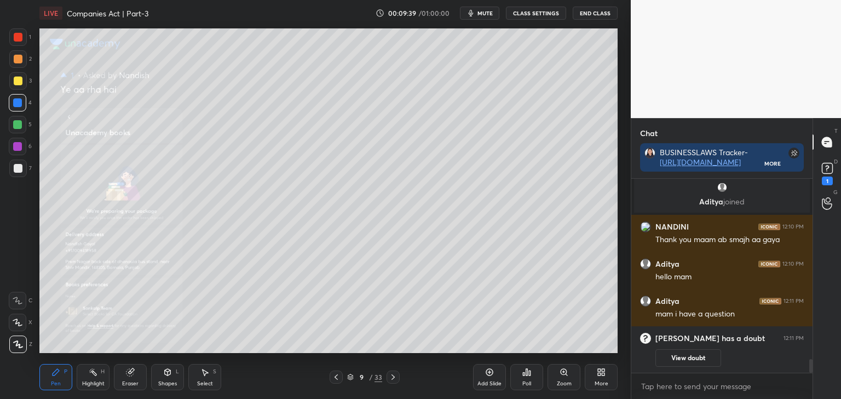
click at [392, 379] on icon at bounding box center [393, 377] width 9 height 9
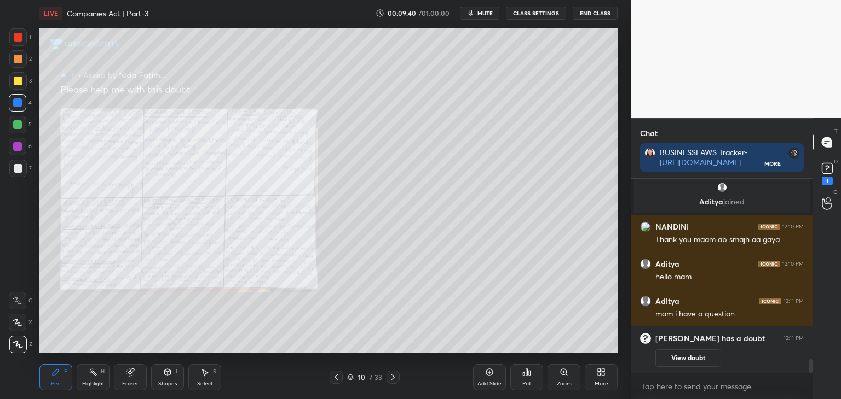
click at [396, 379] on icon at bounding box center [393, 377] width 9 height 9
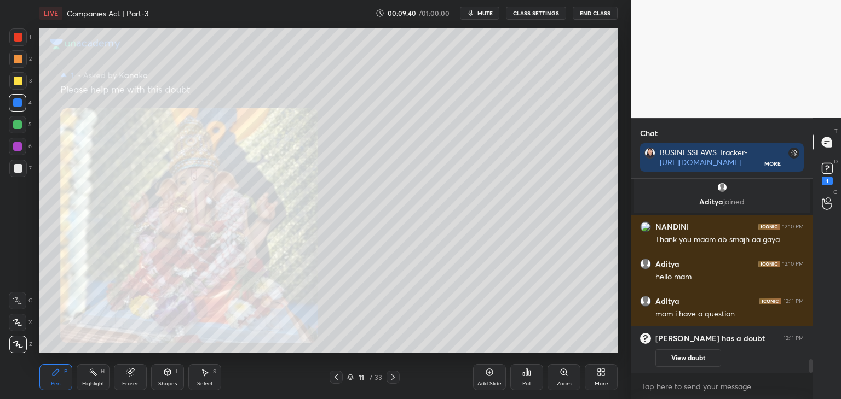
click at [396, 378] on icon at bounding box center [393, 377] width 9 height 9
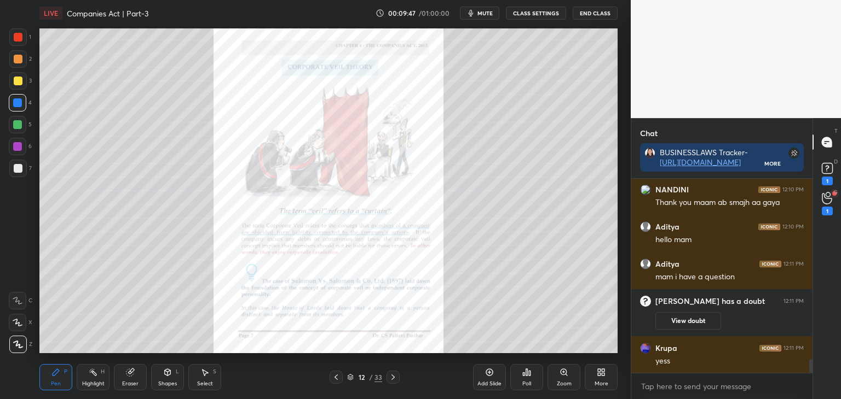
scroll to position [2570, 0]
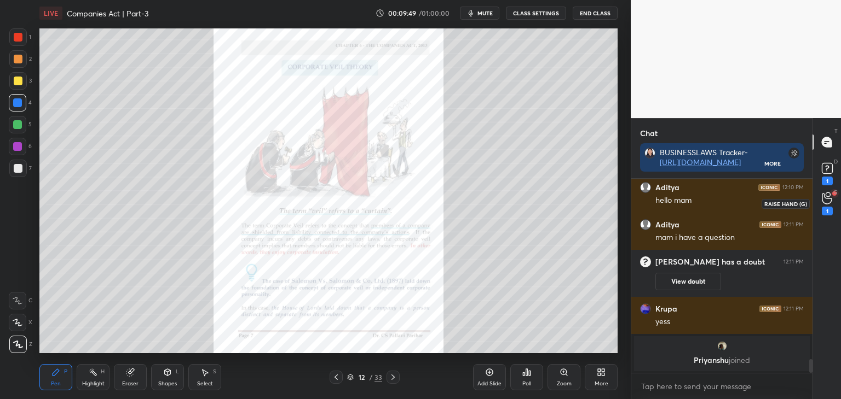
click at [827, 198] on icon at bounding box center [826, 198] width 10 height 11
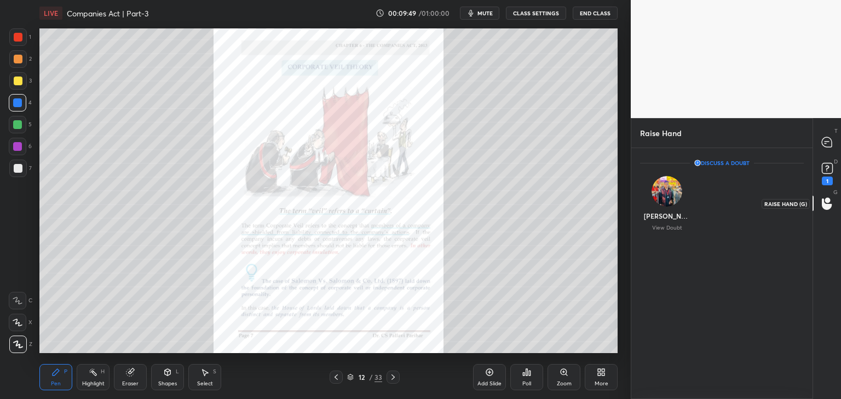
scroll to position [3, 3]
click at [828, 169] on rect at bounding box center [826, 169] width 10 height 10
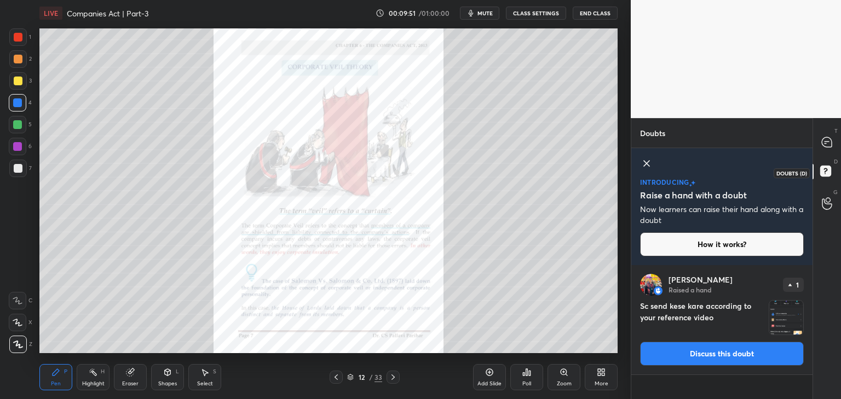
scroll to position [131, 178]
click at [827, 143] on icon at bounding box center [826, 142] width 10 height 10
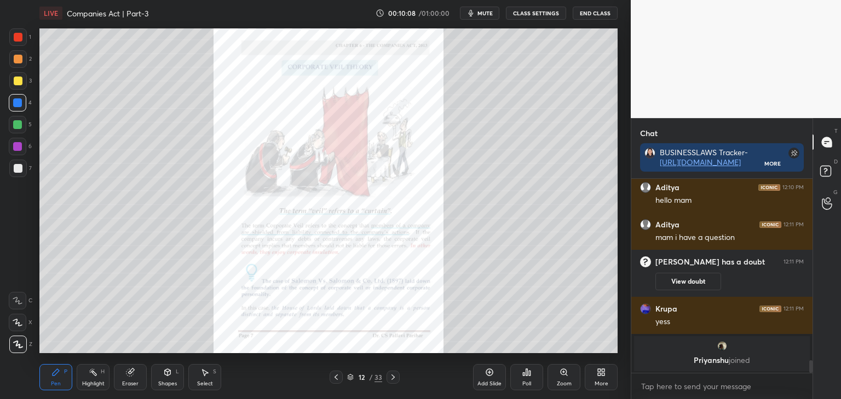
scroll to position [2867, 0]
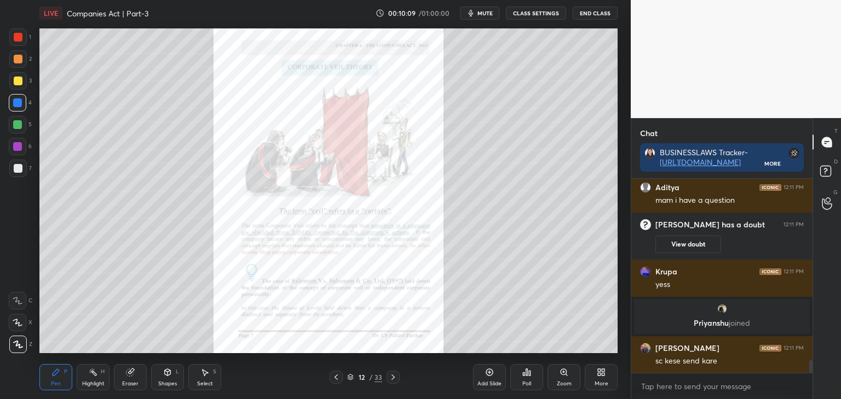
click at [561, 381] on div "Zoom" at bounding box center [564, 383] width 15 height 5
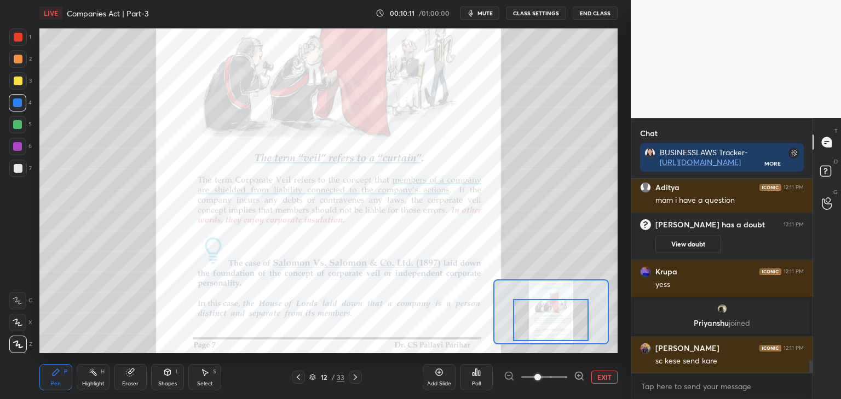
drag, startPoint x: 558, startPoint y: 327, endPoint x: 558, endPoint y: 335, distance: 8.8
click at [558, 335] on div at bounding box center [551, 320] width 76 height 42
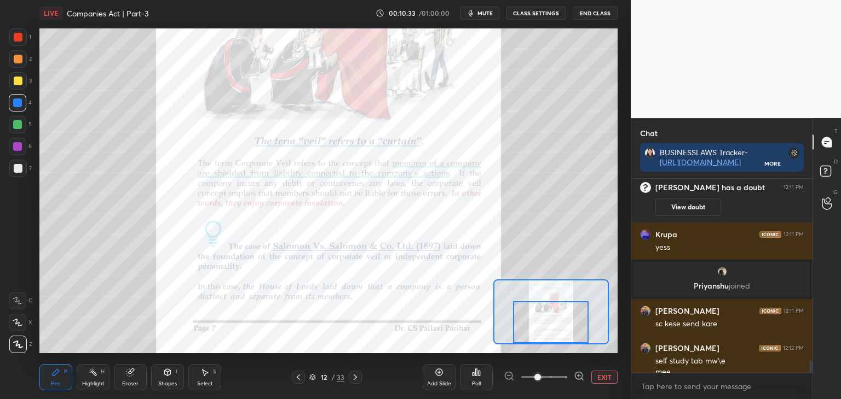
scroll to position [2916, 0]
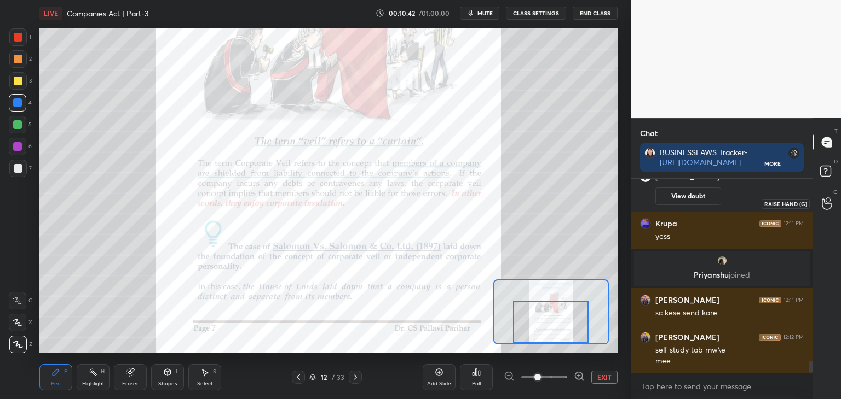
click at [831, 208] on icon at bounding box center [826, 204] width 10 height 13
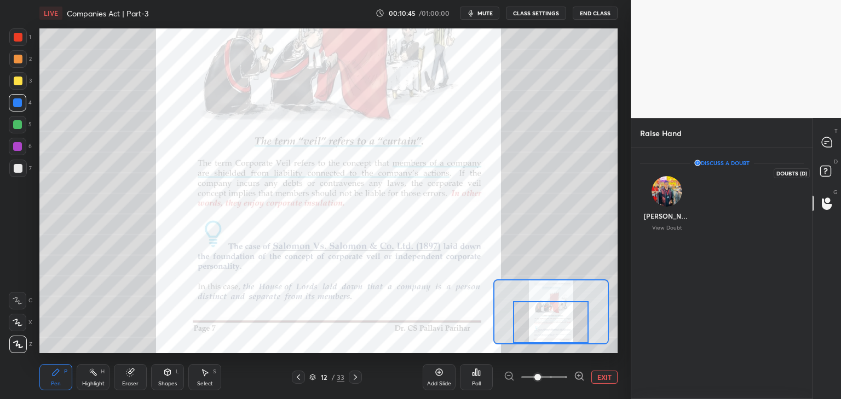
click at [824, 173] on rect at bounding box center [825, 171] width 10 height 10
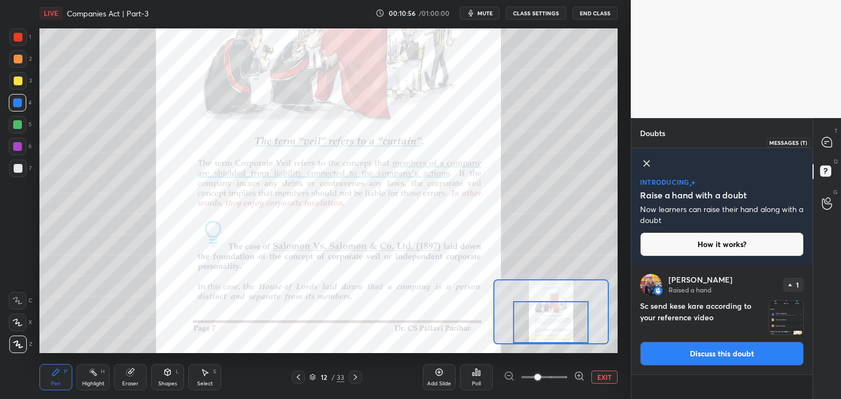
click at [826, 142] on icon at bounding box center [826, 142] width 10 height 10
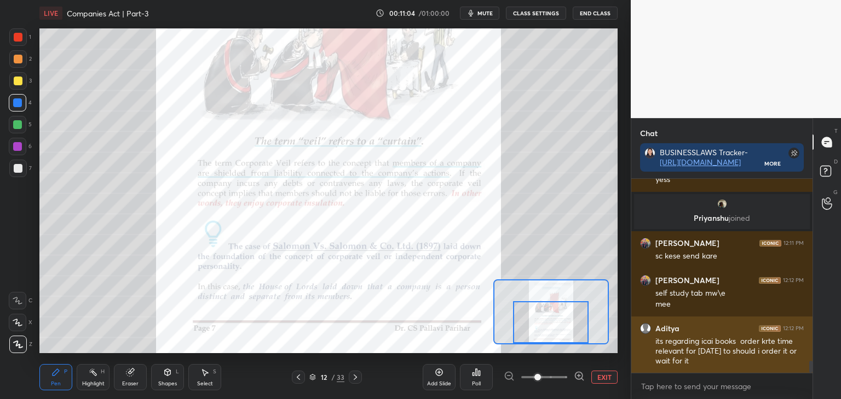
scroll to position [3010, 0]
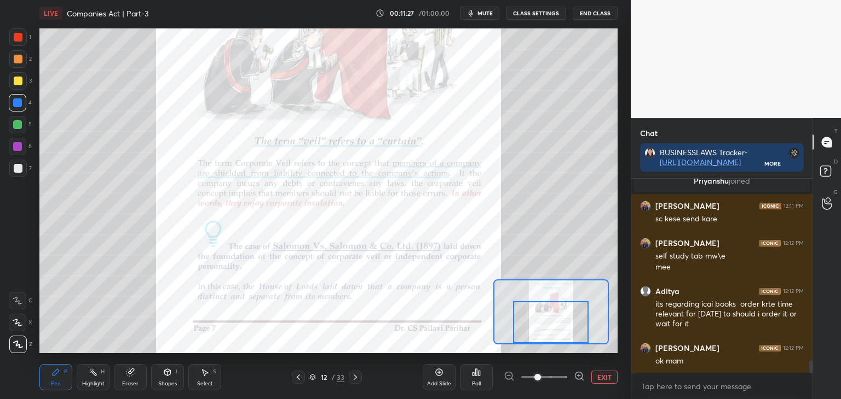
click at [357, 376] on icon at bounding box center [355, 377] width 9 height 9
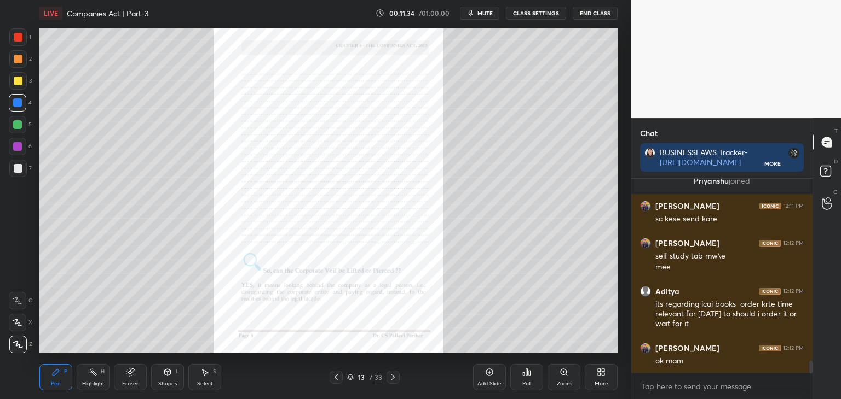
click at [565, 379] on div "Zoom" at bounding box center [563, 377] width 33 height 26
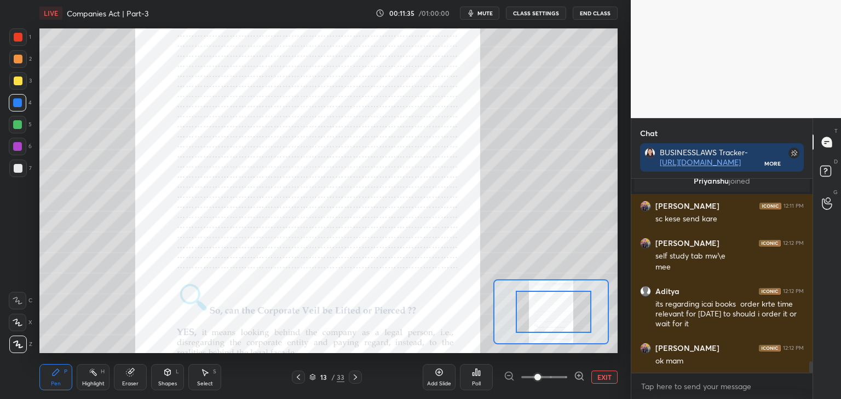
scroll to position [3047, 0]
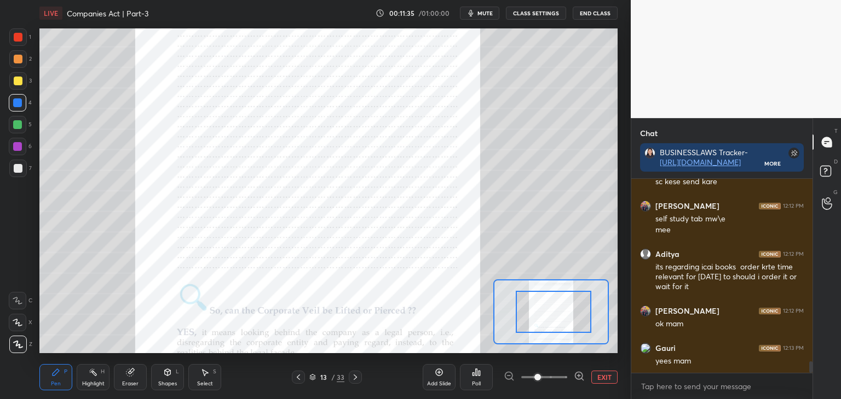
drag, startPoint x: 560, startPoint y: 320, endPoint x: 570, endPoint y: 320, distance: 9.8
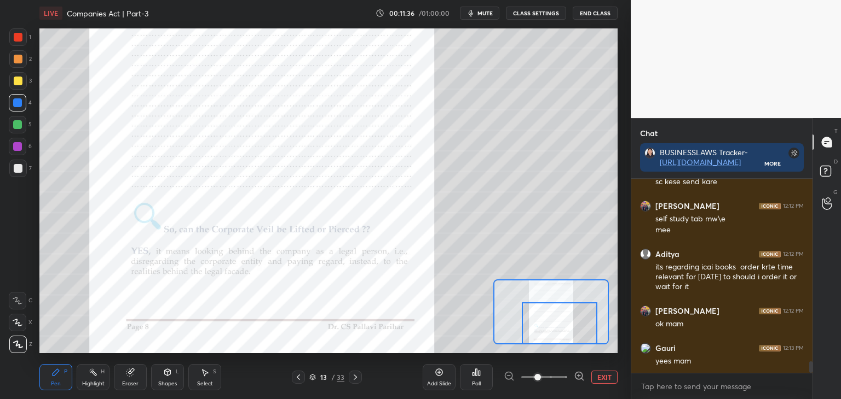
click at [569, 346] on div "Setting up your live class Poll for secs No correct answer Start poll" at bounding box center [328, 190] width 578 height 325
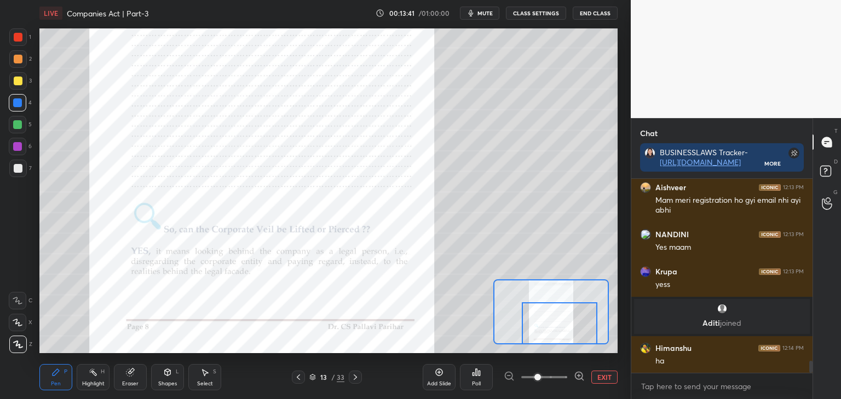
scroll to position [2932, 0]
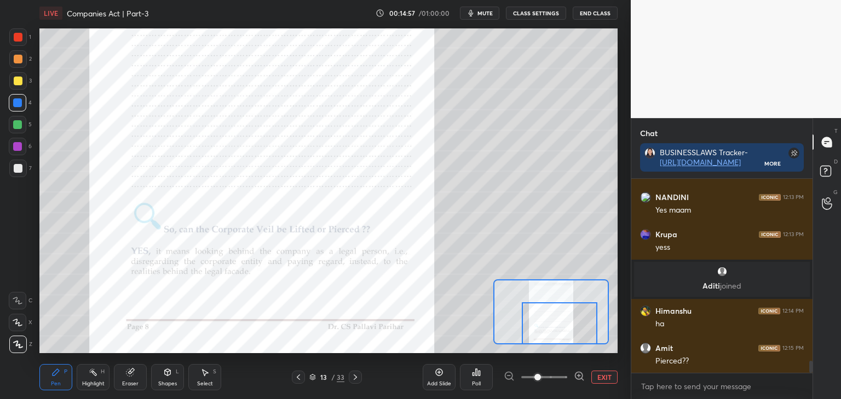
click at [356, 378] on icon at bounding box center [355, 377] width 9 height 9
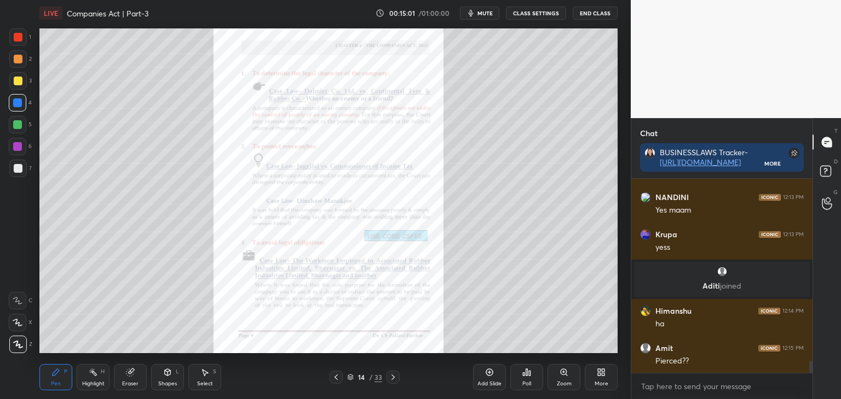
click at [393, 377] on icon at bounding box center [392, 377] width 3 height 5
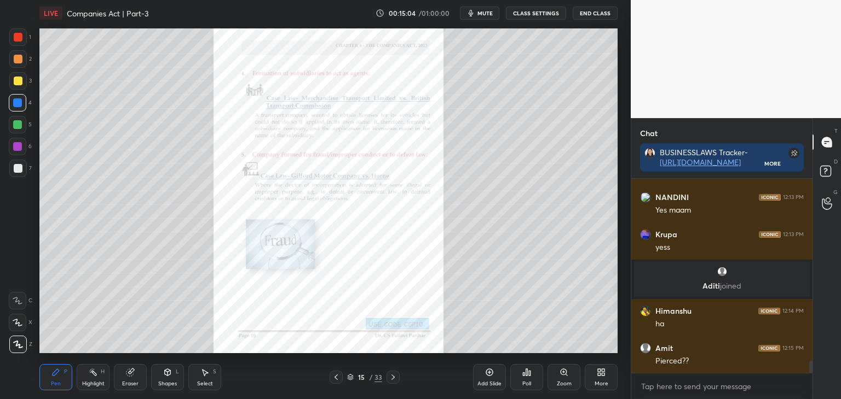
click at [335, 378] on icon at bounding box center [336, 377] width 9 height 9
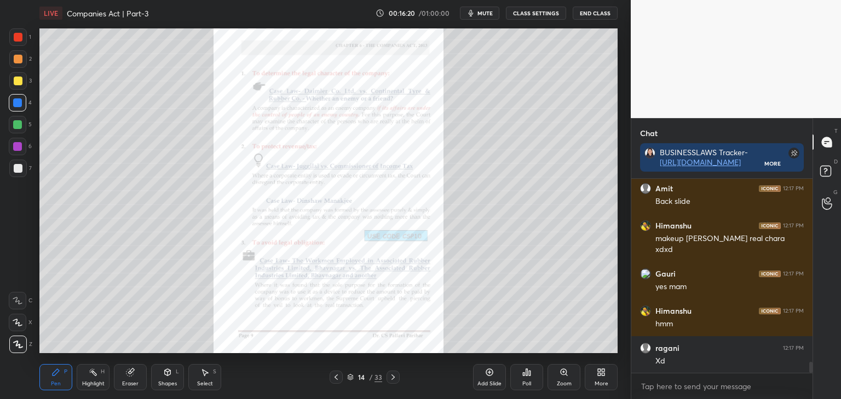
scroll to position [3278, 0]
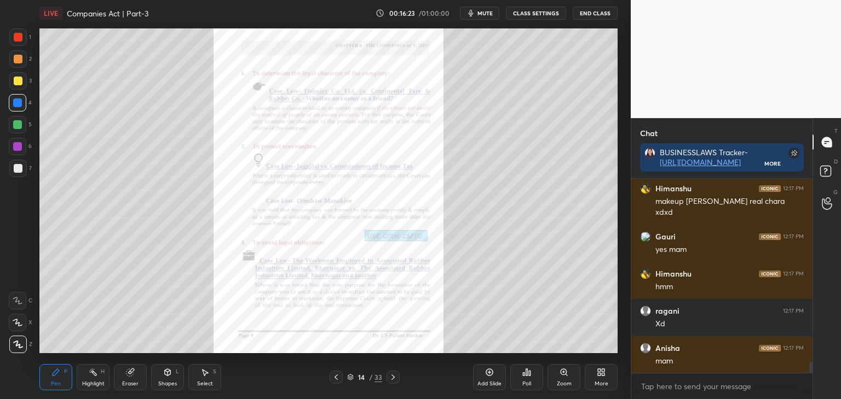
drag, startPoint x: 18, startPoint y: 38, endPoint x: 33, endPoint y: 60, distance: 26.7
click at [18, 38] on div at bounding box center [18, 37] width 9 height 9
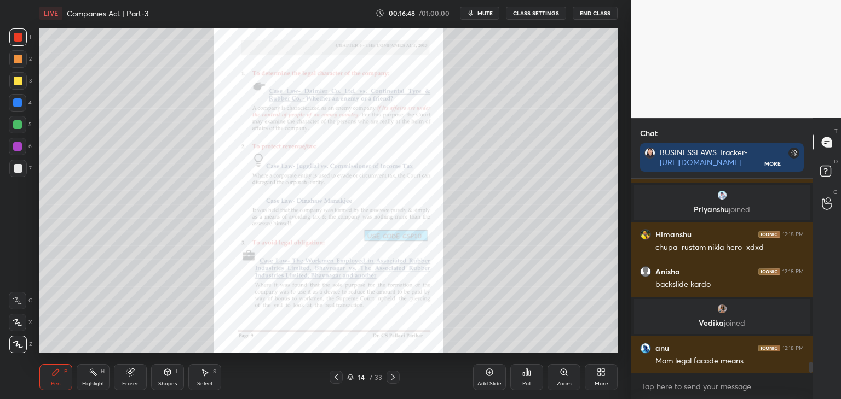
scroll to position [3256, 0]
click at [567, 381] on div "Zoom" at bounding box center [564, 383] width 15 height 5
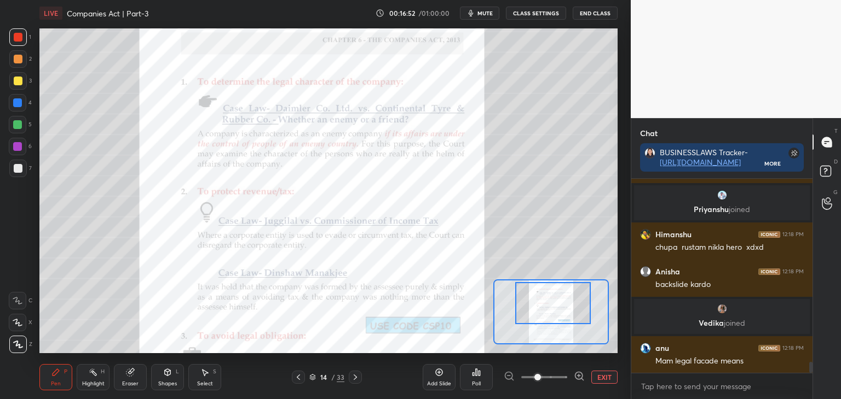
drag, startPoint x: 560, startPoint y: 320, endPoint x: 562, endPoint y: 313, distance: 7.3
click at [562, 313] on div at bounding box center [553, 303] width 76 height 42
drag, startPoint x: 17, startPoint y: 101, endPoint x: 28, endPoint y: 100, distance: 11.5
click at [18, 101] on div at bounding box center [17, 102] width 9 height 9
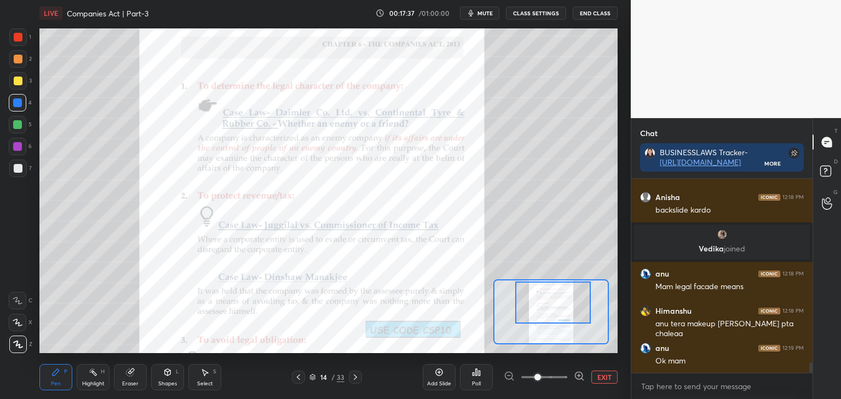
scroll to position [3368, 0]
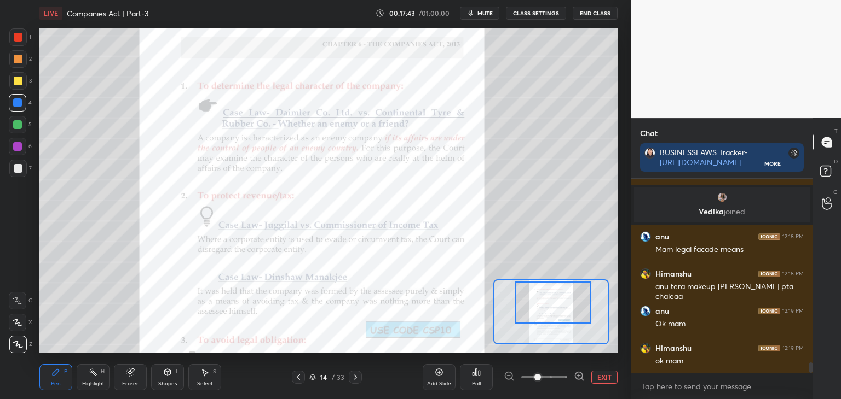
drag, startPoint x: 604, startPoint y: 380, endPoint x: 543, endPoint y: 371, distance: 61.4
click at [604, 380] on button "EXIT" at bounding box center [604, 377] width 26 height 13
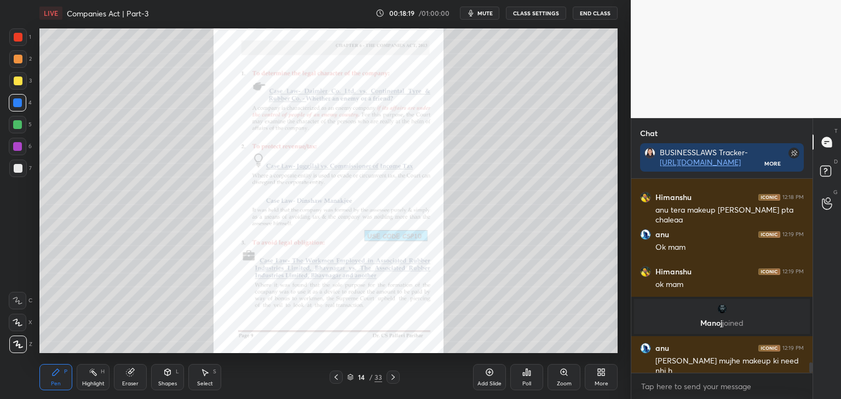
scroll to position [3403, 0]
click at [18, 83] on div at bounding box center [18, 81] width 9 height 9
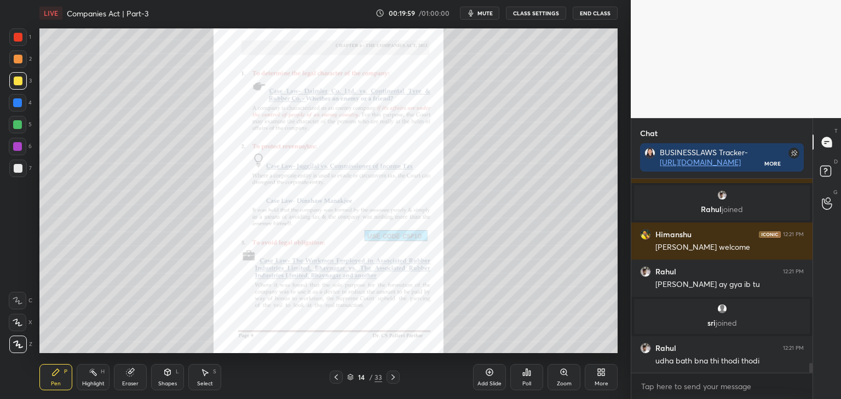
scroll to position [3678, 0]
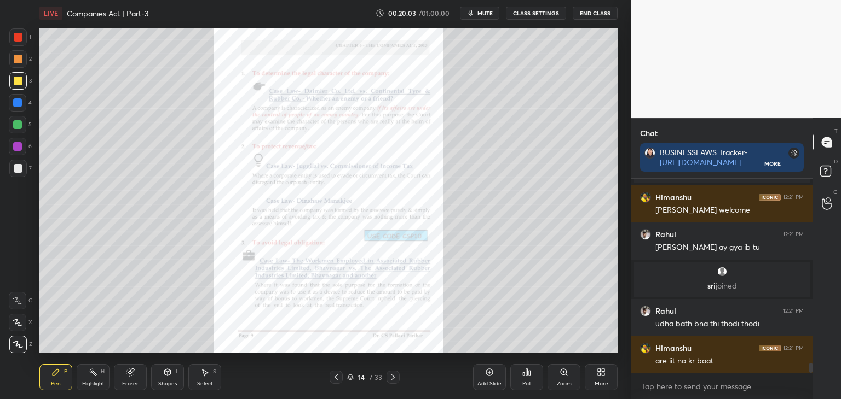
click at [567, 379] on div "Zoom" at bounding box center [563, 377] width 33 height 26
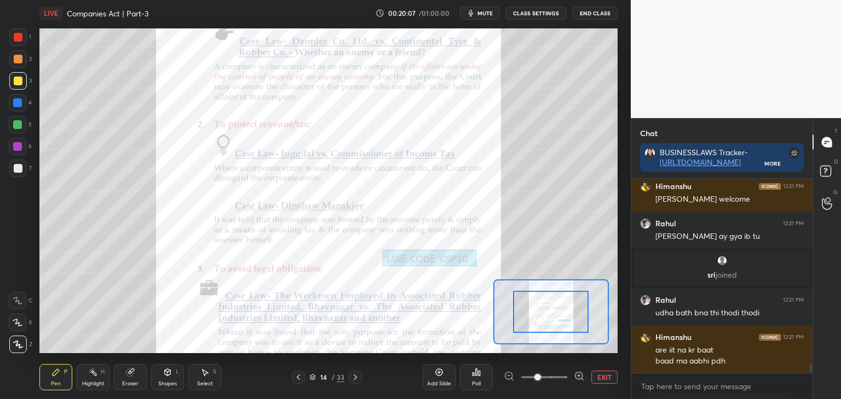
scroll to position [3700, 0]
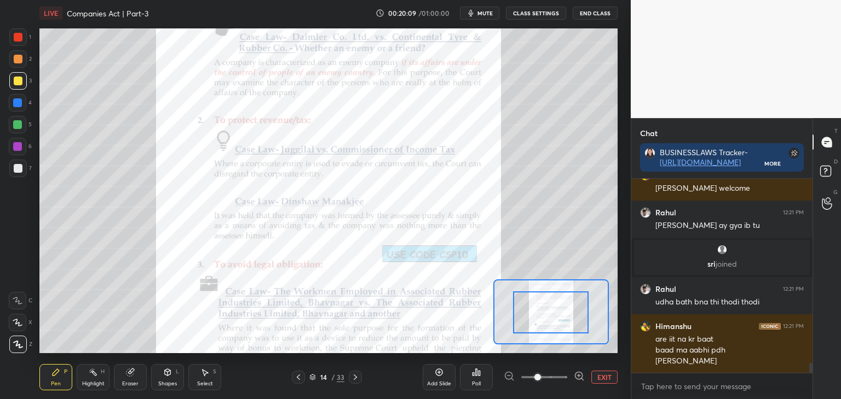
drag, startPoint x: 566, startPoint y: 325, endPoint x: 566, endPoint y: 316, distance: 9.3
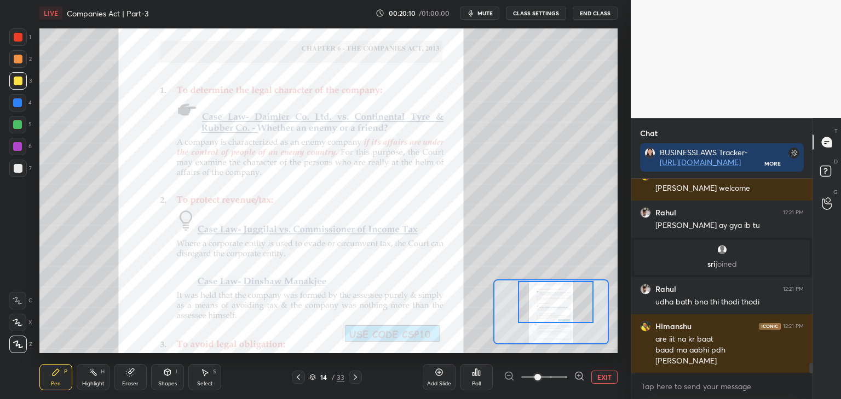
drag, startPoint x: 570, startPoint y: 323, endPoint x: 574, endPoint y: 315, distance: 9.6
click at [575, 315] on div at bounding box center [556, 302] width 76 height 42
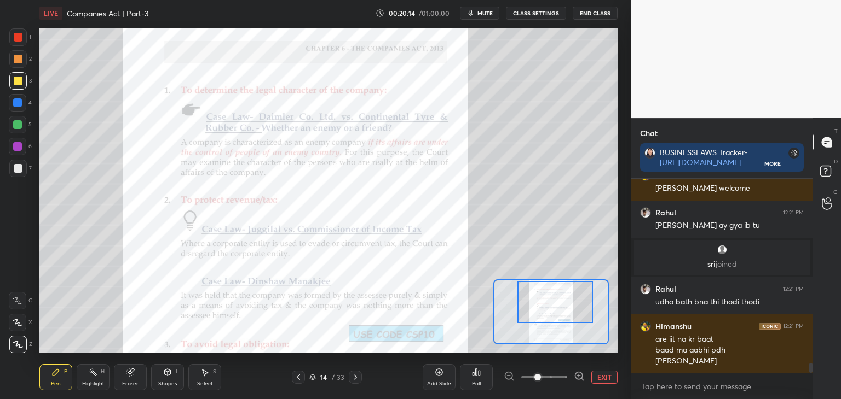
drag, startPoint x: 16, startPoint y: 124, endPoint x: 16, endPoint y: 139, distance: 15.3
click at [16, 126] on div at bounding box center [17, 124] width 9 height 9
click at [16, 144] on div at bounding box center [17, 146] width 9 height 9
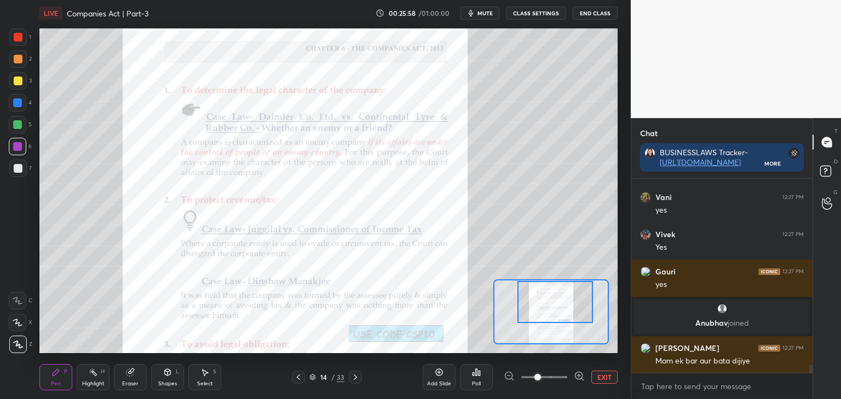
scroll to position [4511, 0]
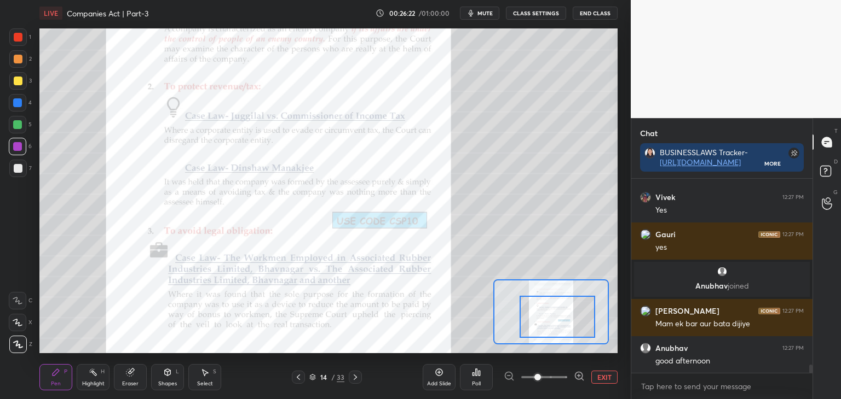
drag, startPoint x: 559, startPoint y: 302, endPoint x: 561, endPoint y: 317, distance: 14.9
click at [561, 317] on div at bounding box center [557, 317] width 76 height 42
drag, startPoint x: 18, startPoint y: 125, endPoint x: 24, endPoint y: 123, distance: 6.4
click at [20, 125] on div at bounding box center [17, 124] width 9 height 9
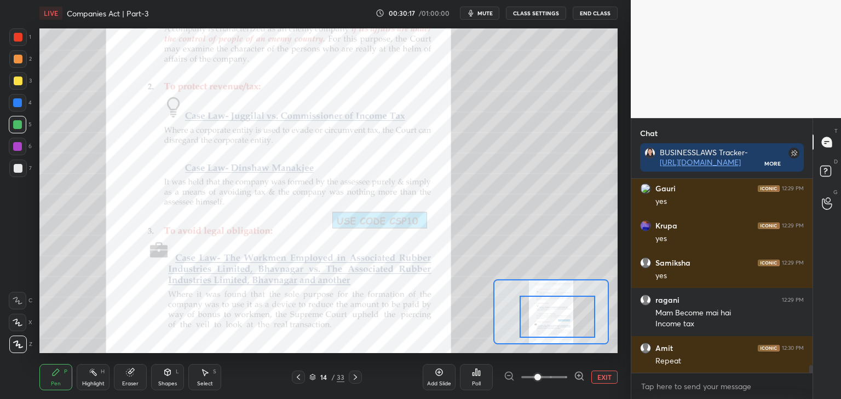
scroll to position [4820, 0]
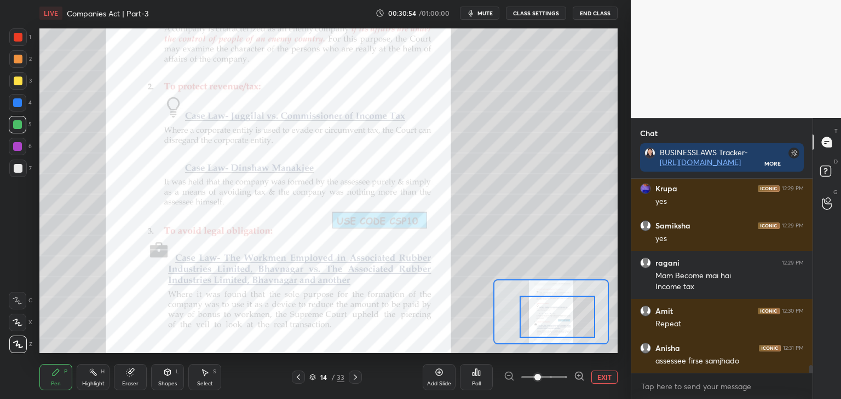
click at [20, 145] on div at bounding box center [17, 146] width 9 height 9
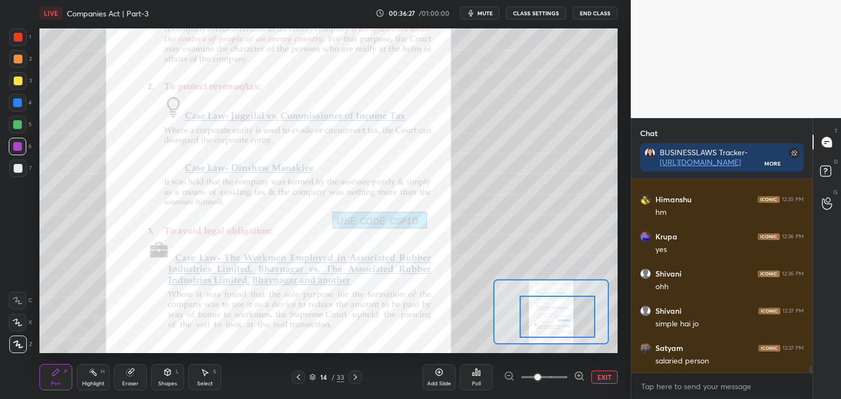
scroll to position [5066, 0]
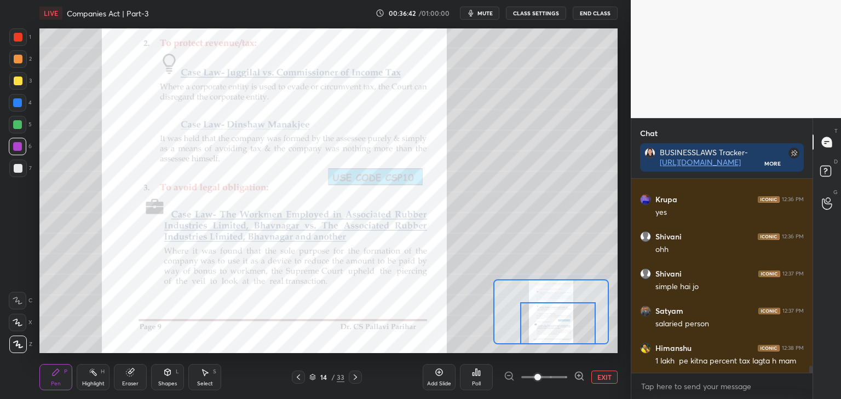
drag, startPoint x: 551, startPoint y: 324, endPoint x: 552, endPoint y: 334, distance: 9.9
click at [552, 334] on div at bounding box center [558, 324] width 76 height 42
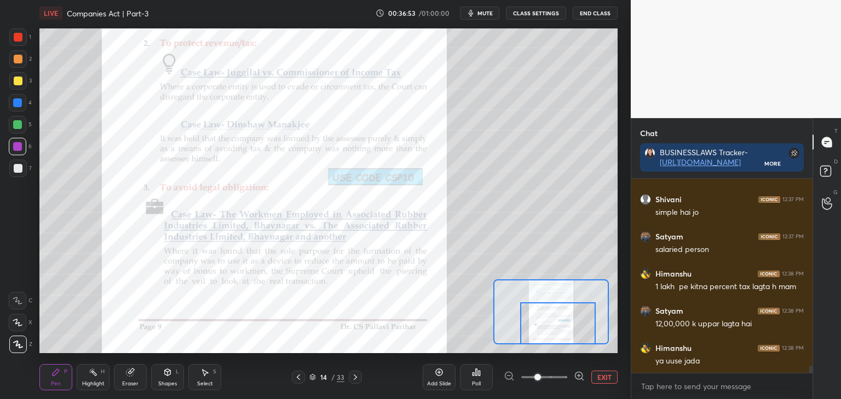
click at [16, 125] on div at bounding box center [17, 124] width 9 height 9
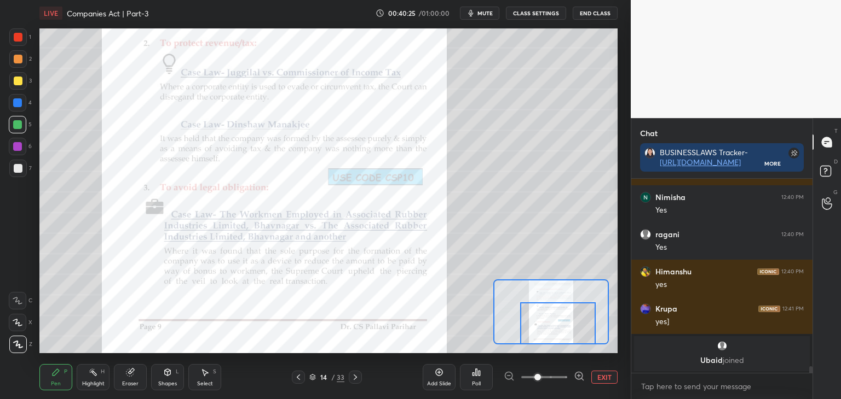
scroll to position [5298, 0]
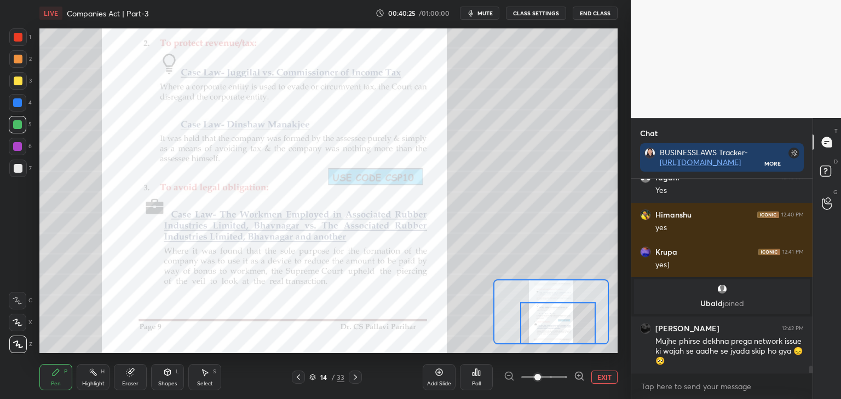
click at [19, 147] on div at bounding box center [17, 146] width 9 height 9
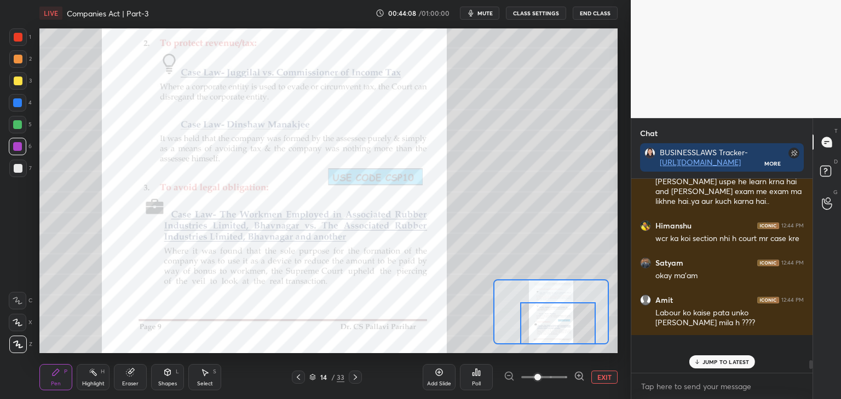
scroll to position [5729, 0]
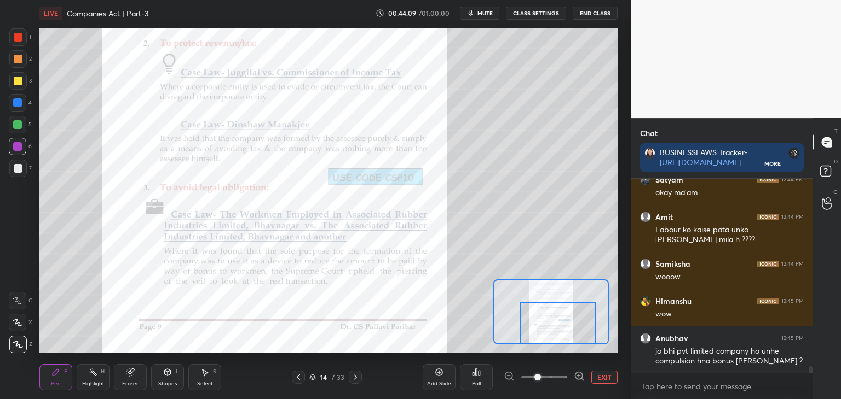
drag, startPoint x: 810, startPoint y: 369, endPoint x: 807, endPoint y: 376, distance: 8.1
click at [809, 376] on div "Himanshu 12:44 PM wcr ka koi section nhi h court mr case kre Satyam 12:44 PM ok…" at bounding box center [721, 289] width 181 height 221
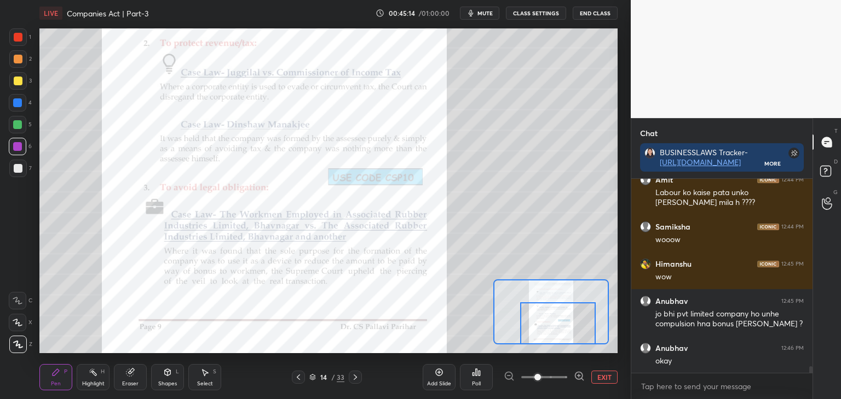
scroll to position [5804, 0]
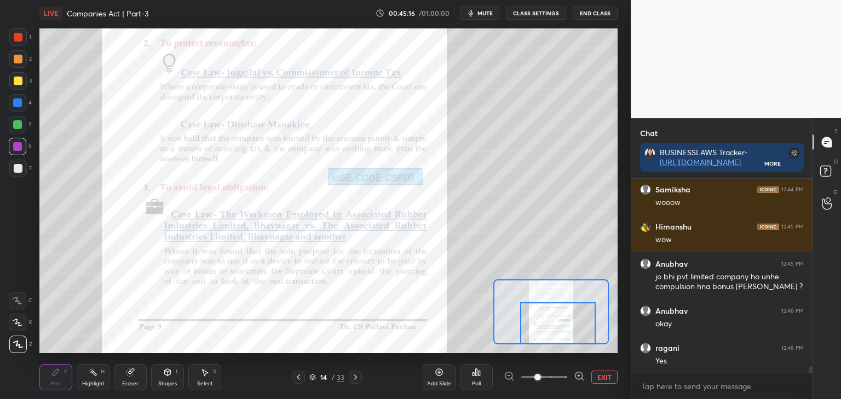
click at [606, 378] on button "EXIT" at bounding box center [604, 377] width 26 height 13
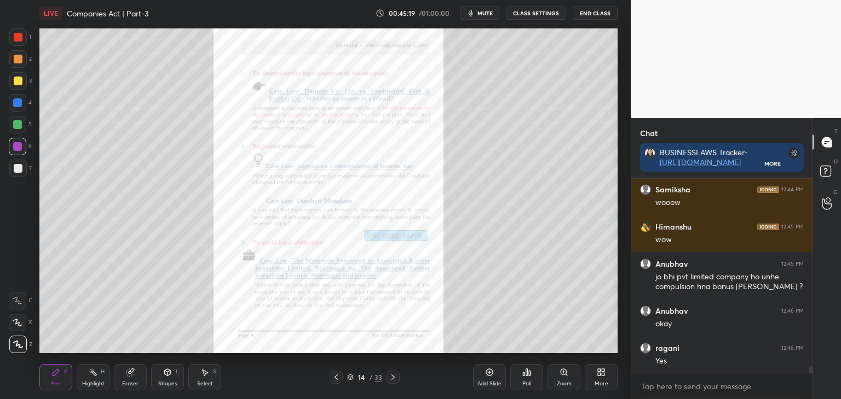
scroll to position [5841, 0]
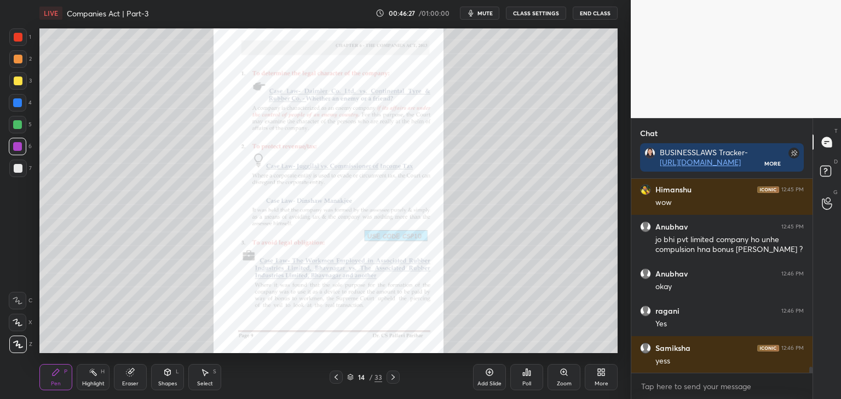
click at [393, 376] on icon at bounding box center [392, 377] width 3 height 5
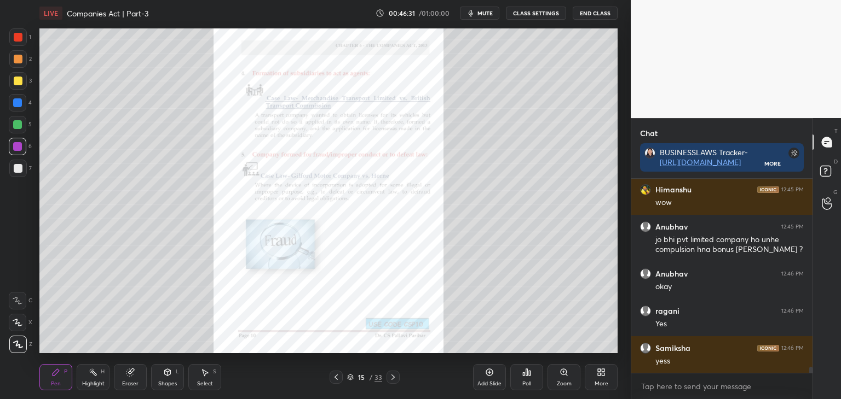
scroll to position [5878, 0]
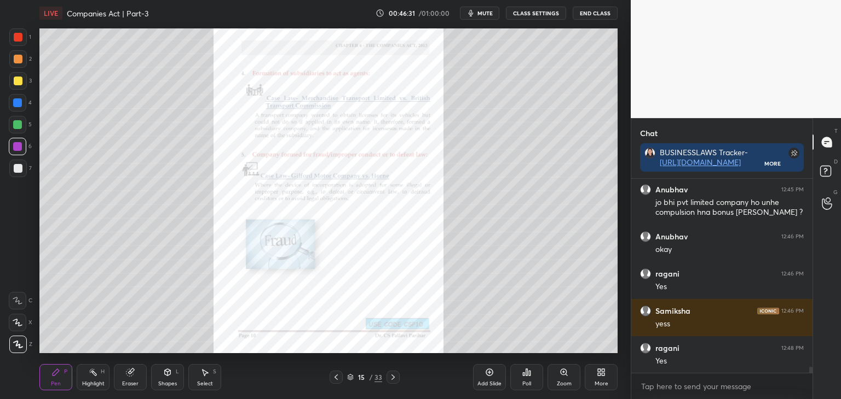
click at [18, 123] on div at bounding box center [17, 124] width 9 height 9
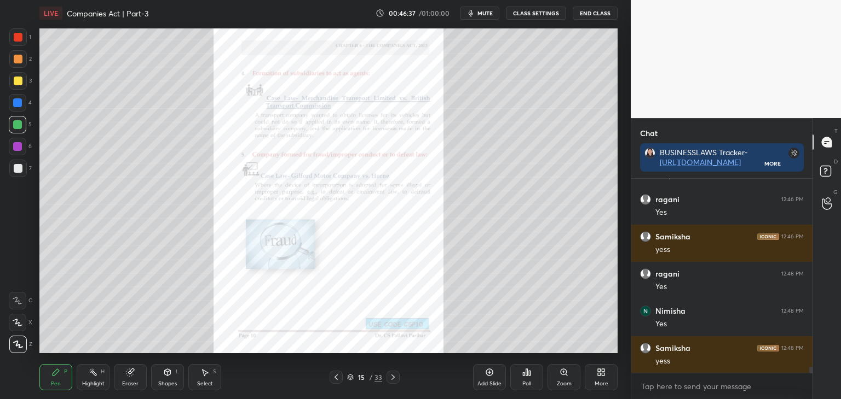
scroll to position [5990, 0]
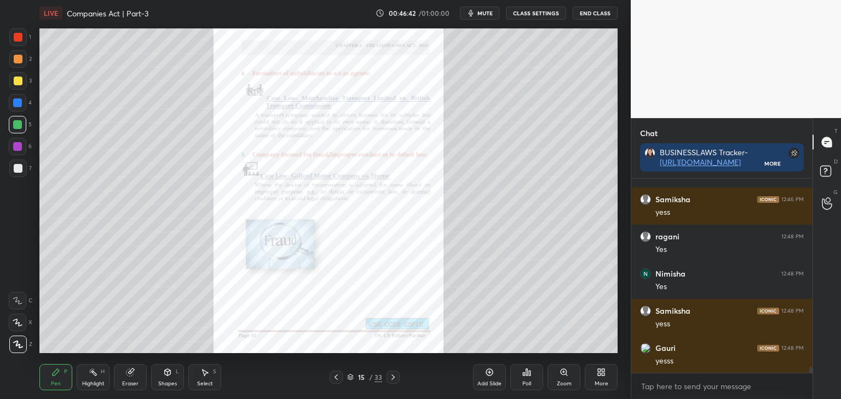
click at [563, 376] on icon at bounding box center [563, 372] width 9 height 9
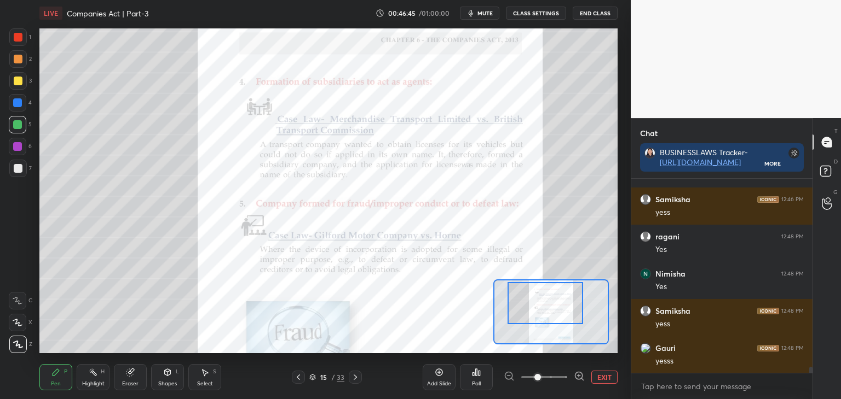
scroll to position [6027, 0]
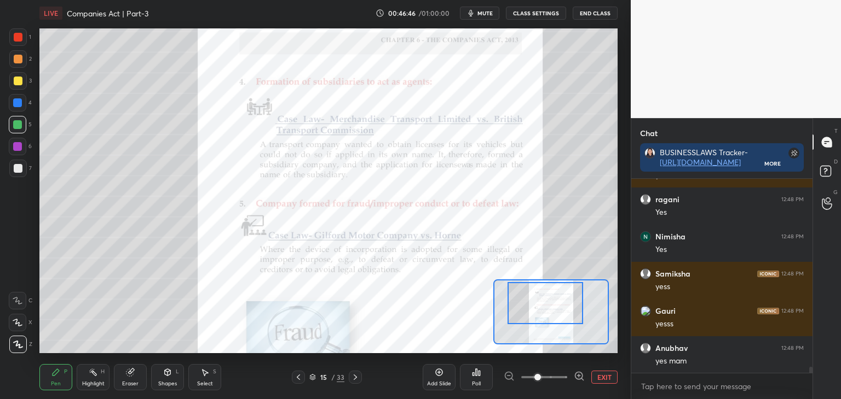
drag, startPoint x: 563, startPoint y: 324, endPoint x: 557, endPoint y: 316, distance: 10.6
click at [557, 316] on div at bounding box center [545, 303] width 76 height 42
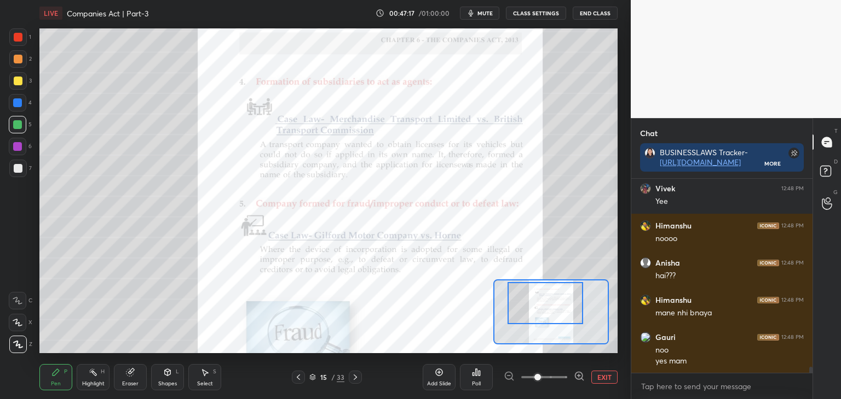
scroll to position [6298, 0]
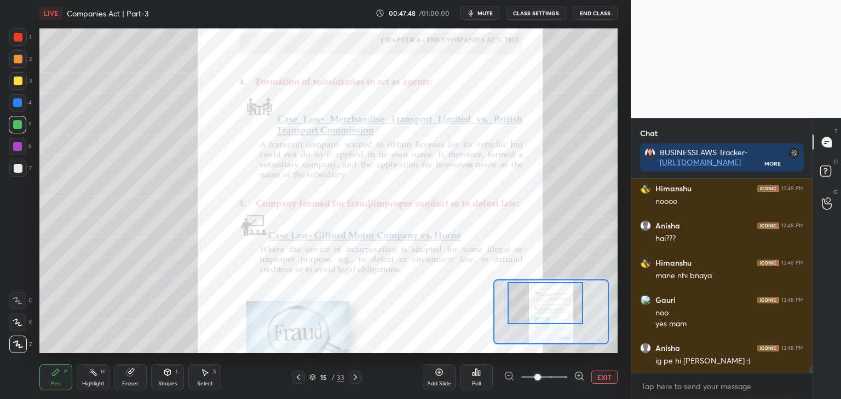
click at [601, 379] on button "EXIT" at bounding box center [604, 377] width 26 height 13
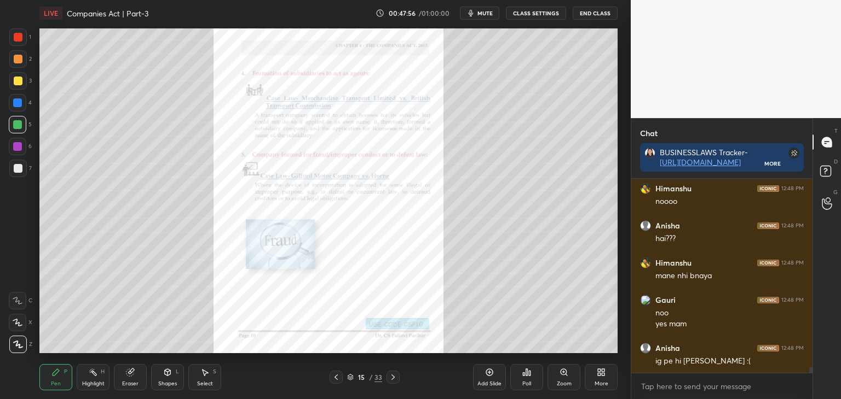
click at [20, 169] on div at bounding box center [18, 168] width 9 height 9
drag, startPoint x: 16, startPoint y: 148, endPoint x: 38, endPoint y: 138, distance: 23.3
click at [18, 148] on div at bounding box center [17, 146] width 9 height 9
click at [564, 379] on div "Zoom" at bounding box center [563, 377] width 33 height 26
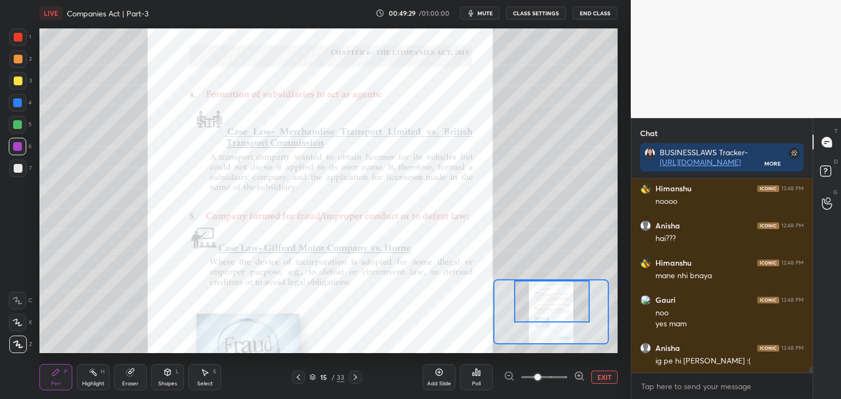
drag, startPoint x: 554, startPoint y: 317, endPoint x: 555, endPoint y: 306, distance: 11.0
click at [555, 306] on div at bounding box center [552, 302] width 76 height 42
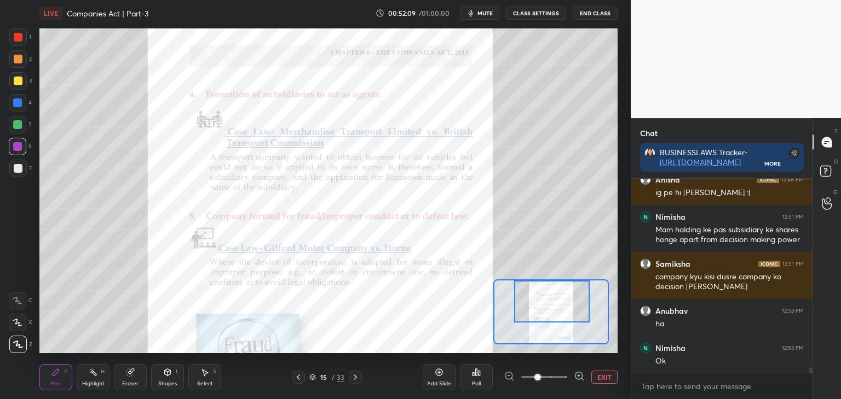
scroll to position [6514, 0]
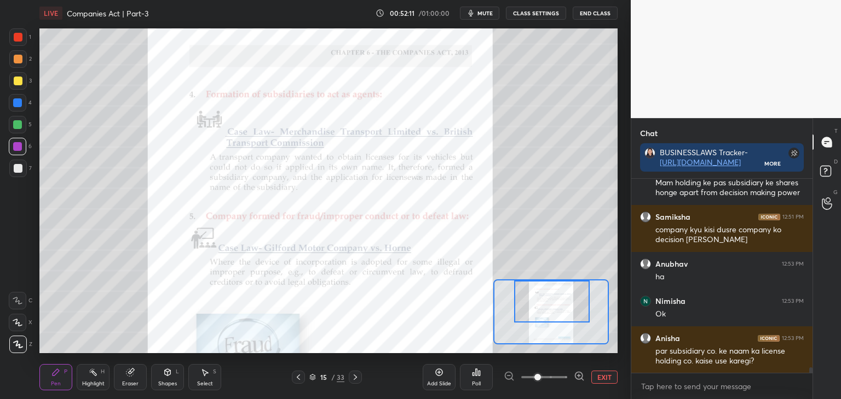
click at [602, 379] on button "EXIT" at bounding box center [604, 377] width 26 height 13
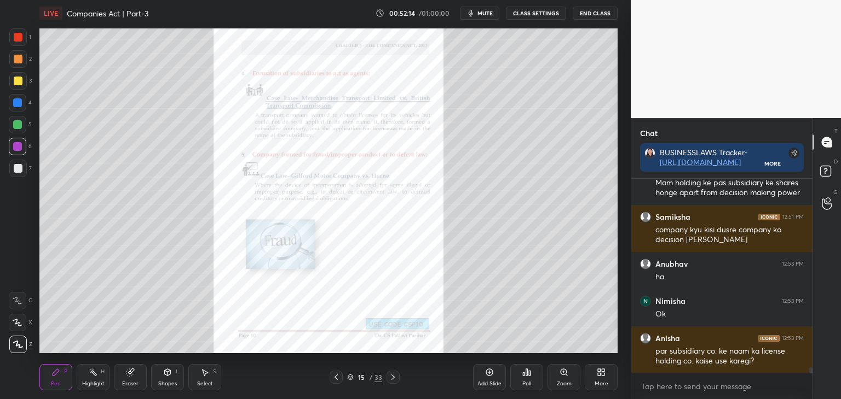
drag, startPoint x: 15, startPoint y: 123, endPoint x: 21, endPoint y: 125, distance: 6.2
click at [15, 124] on div at bounding box center [17, 124] width 9 height 9
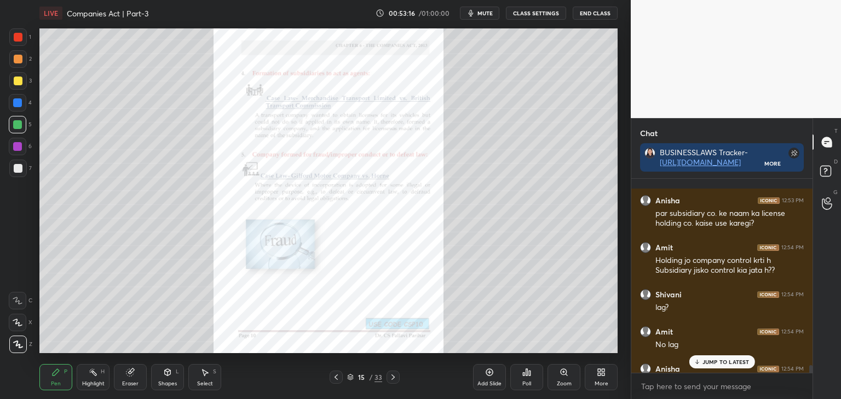
scroll to position [6632, 0]
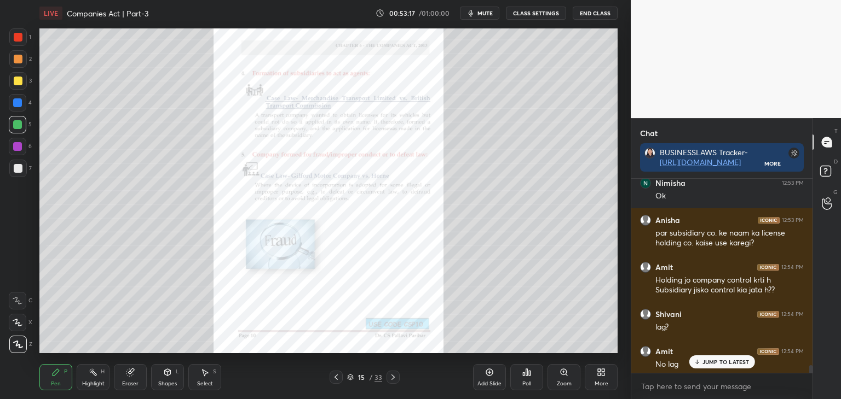
click at [810, 369] on div at bounding box center [810, 370] width 3 height 9
click at [732, 360] on p "2 NEW MESSAGES" at bounding box center [725, 362] width 50 height 7
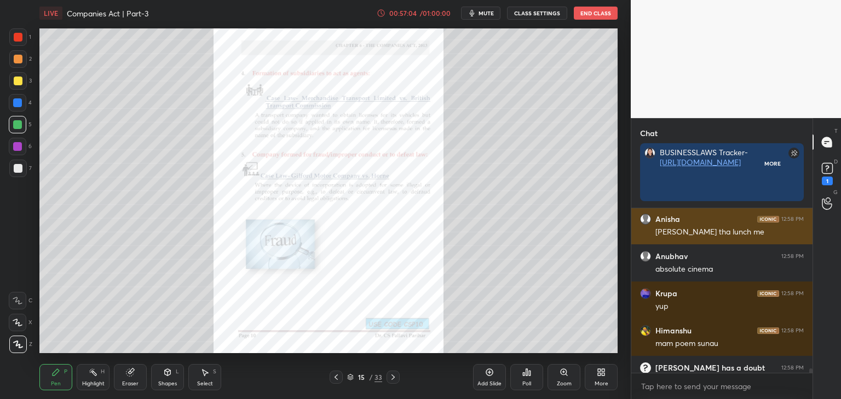
scroll to position [3, 3]
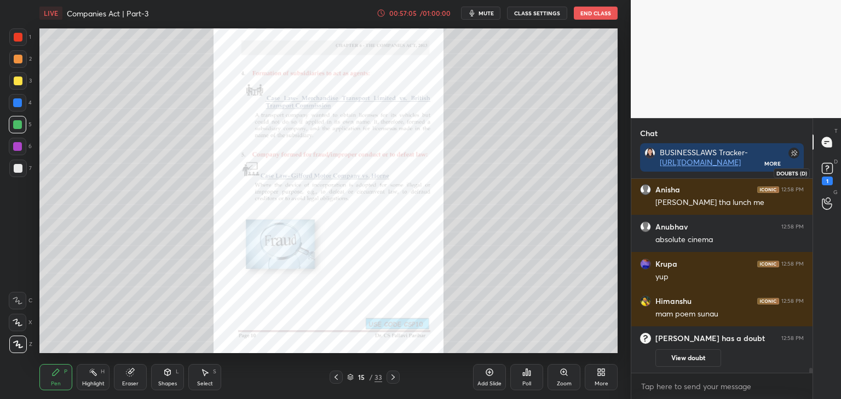
click at [826, 172] on rect at bounding box center [826, 169] width 10 height 10
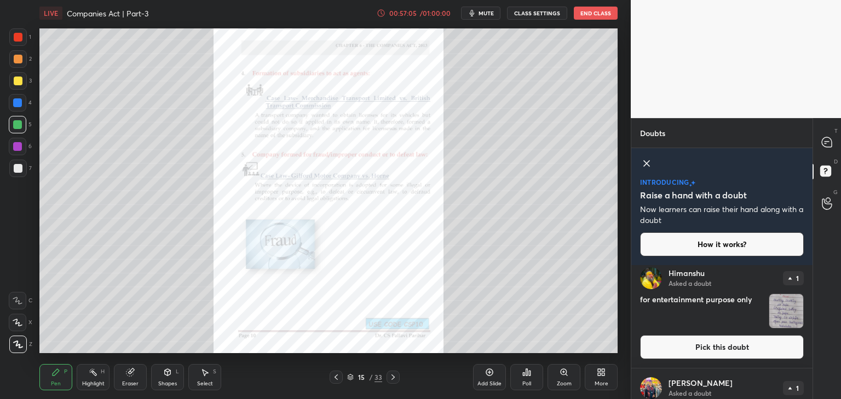
scroll to position [131, 178]
drag, startPoint x: 828, startPoint y: 141, endPoint x: 823, endPoint y: 160, distance: 20.3
click at [828, 142] on icon at bounding box center [826, 142] width 11 height 11
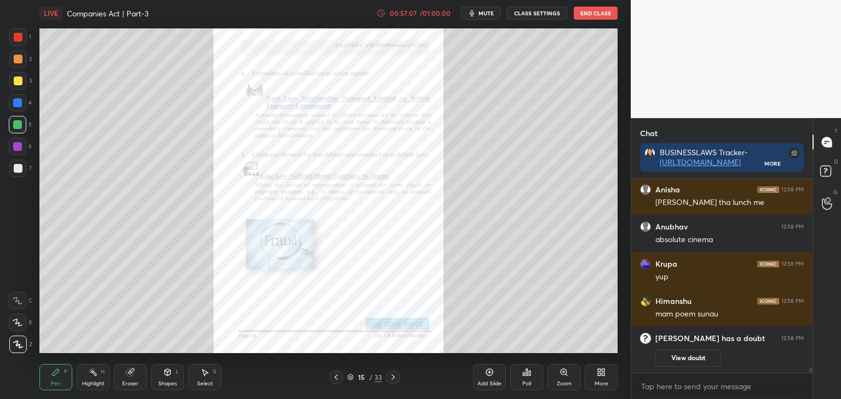
scroll to position [191, 178]
click at [827, 175] on rect at bounding box center [825, 171] width 10 height 10
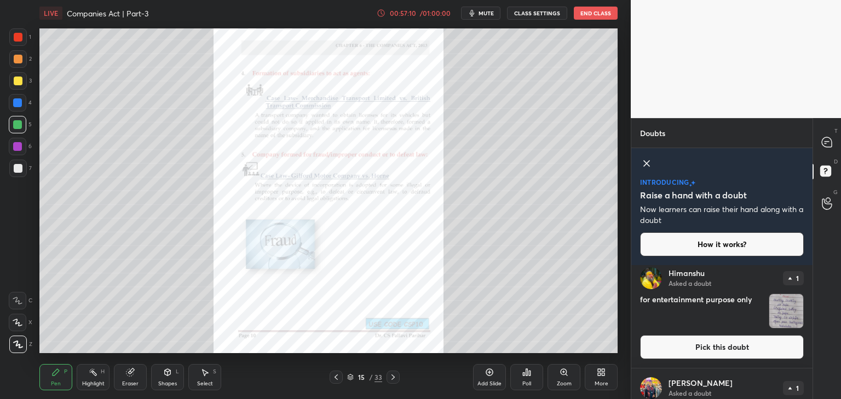
click at [733, 345] on button "Pick this doubt" at bounding box center [722, 347] width 164 height 24
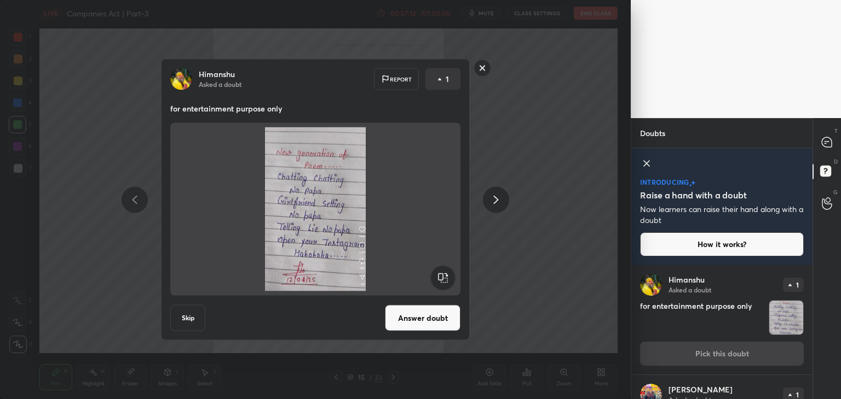
click at [432, 324] on button "Answer doubt" at bounding box center [423, 318] width 76 height 26
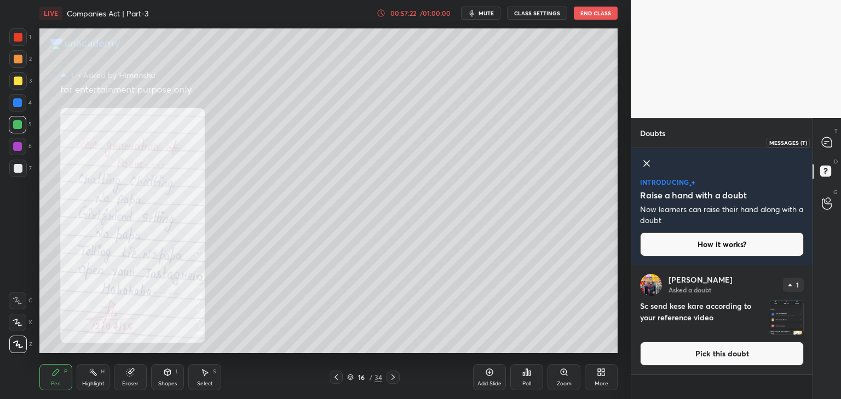
click at [830, 145] on icon at bounding box center [826, 142] width 10 height 10
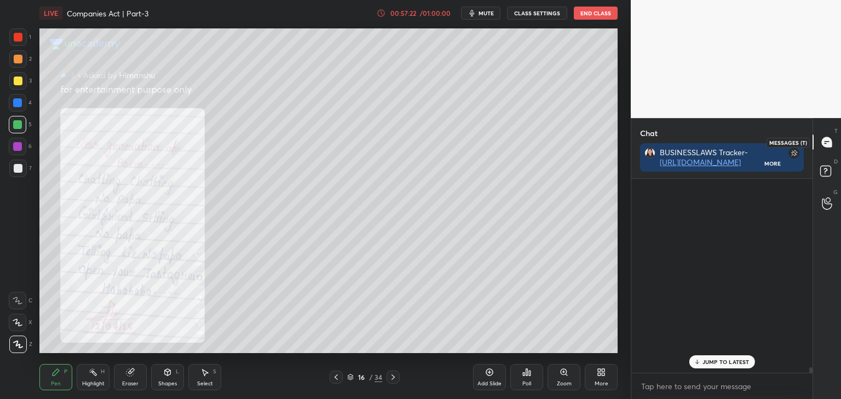
scroll to position [191, 178]
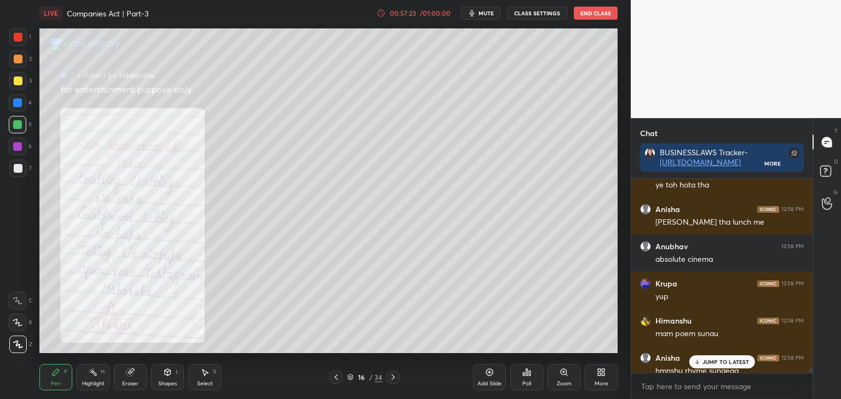
click at [725, 364] on p "JUMP TO LATEST" at bounding box center [725, 362] width 47 height 7
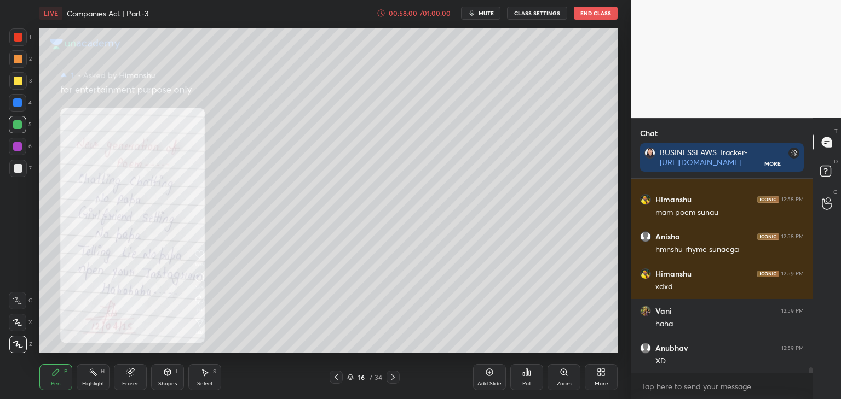
scroll to position [7061, 0]
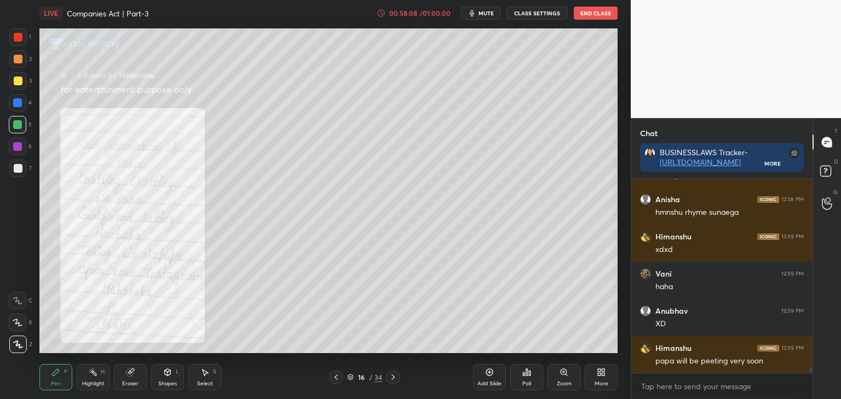
click at [334, 378] on icon at bounding box center [336, 377] width 9 height 9
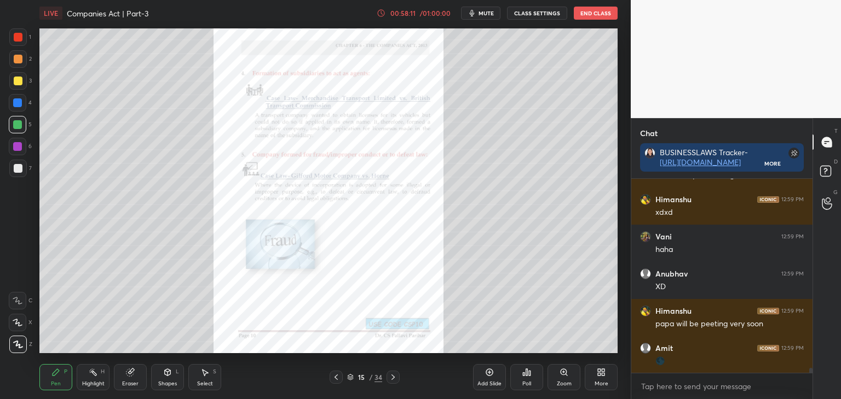
scroll to position [7136, 0]
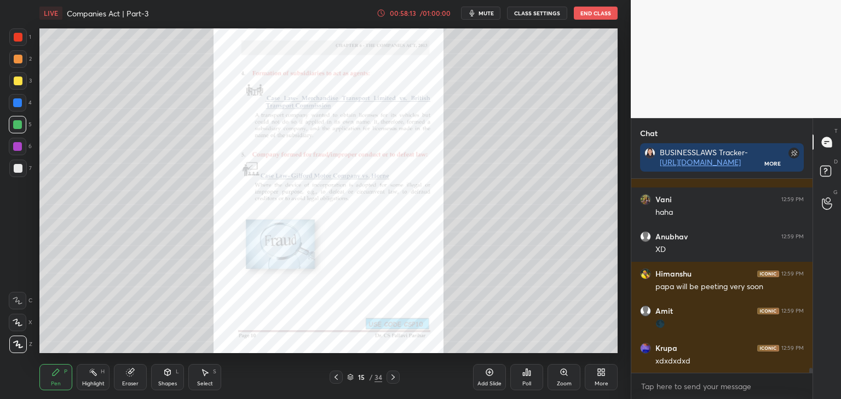
click at [567, 378] on div "Zoom" at bounding box center [563, 377] width 33 height 26
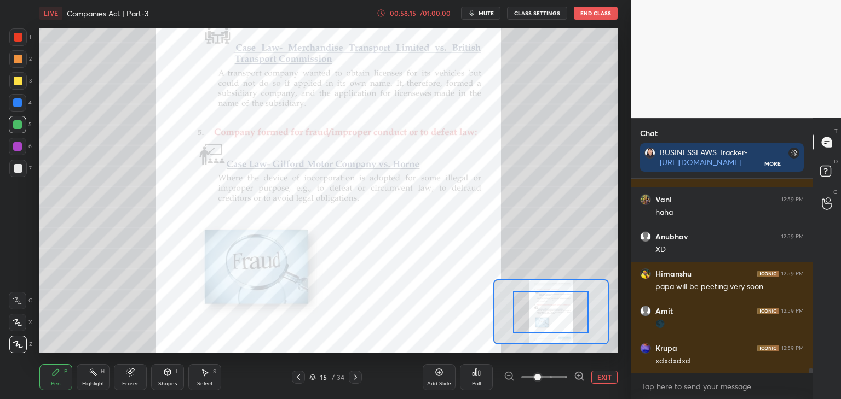
scroll to position [7173, 0]
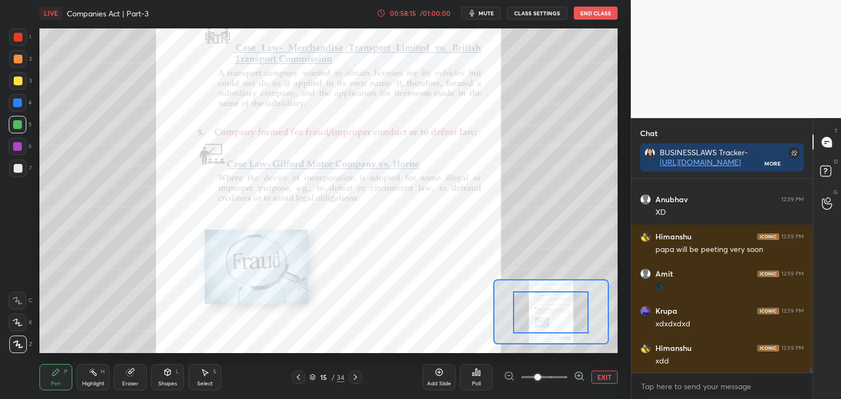
drag, startPoint x: 563, startPoint y: 316, endPoint x: 571, endPoint y: 322, distance: 10.6
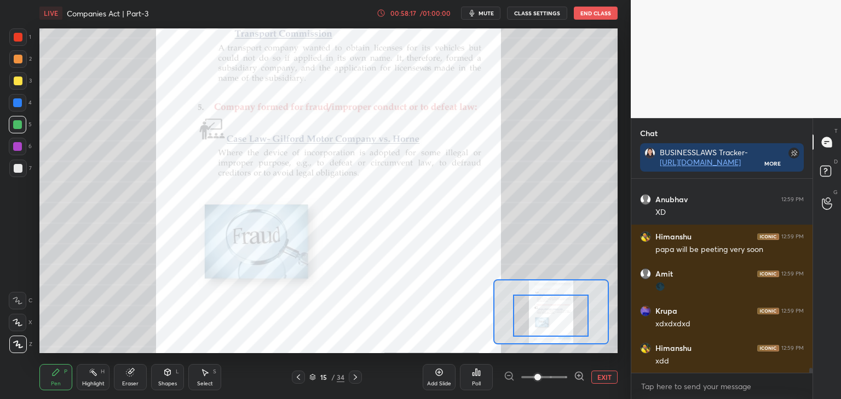
click at [569, 327] on div at bounding box center [551, 316] width 76 height 42
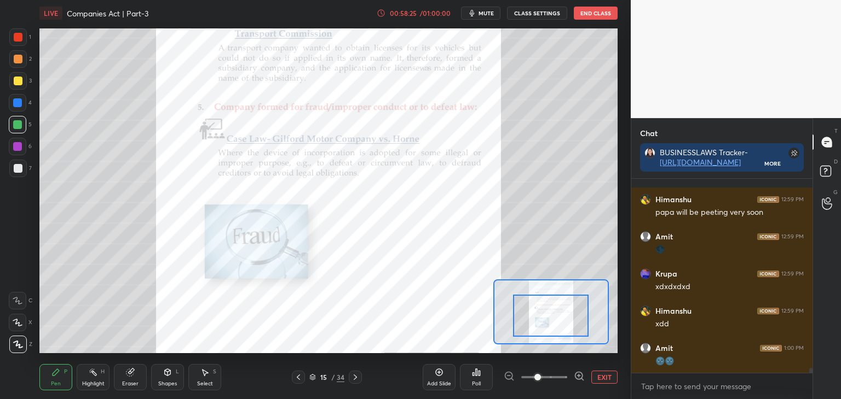
scroll to position [7247, 0]
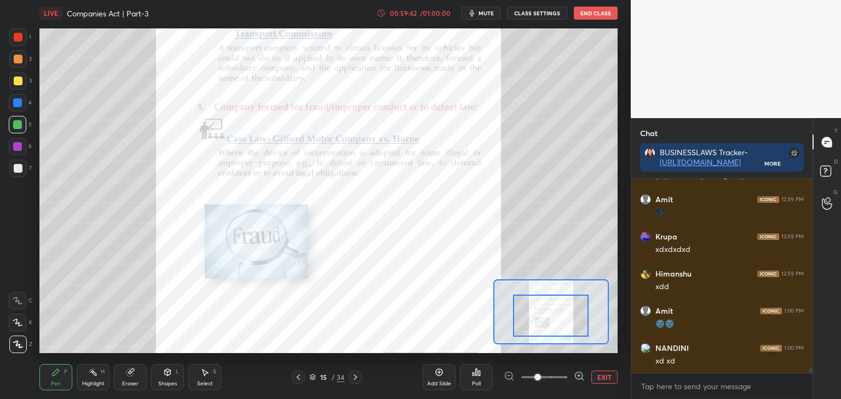
click at [608, 380] on button "EXIT" at bounding box center [604, 377] width 26 height 13
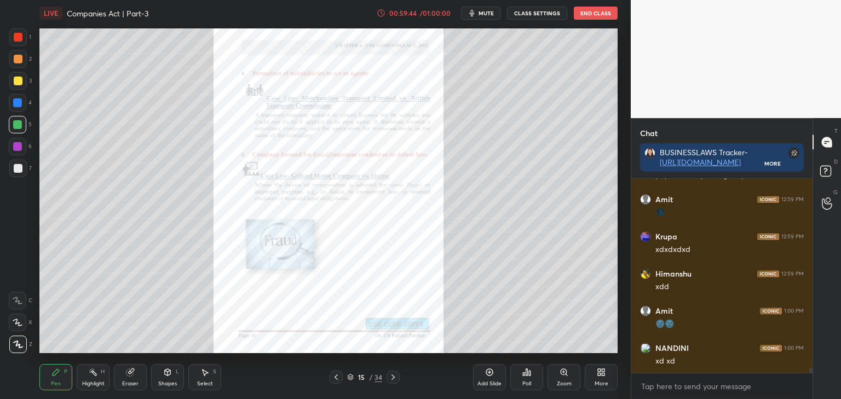
click at [337, 378] on icon at bounding box center [336, 377] width 9 height 9
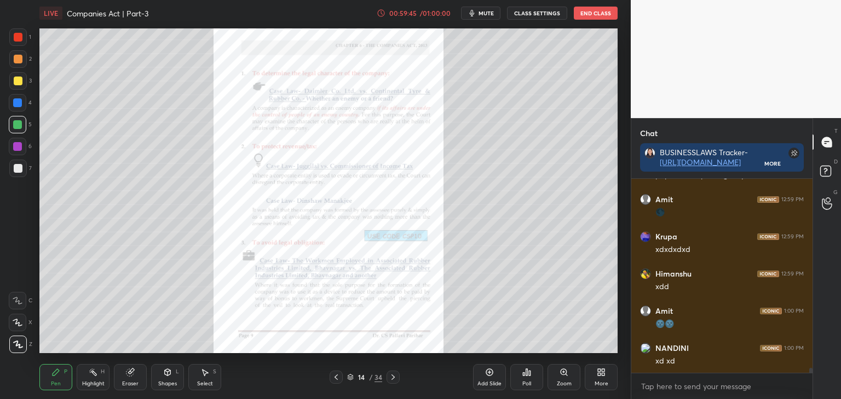
click at [335, 377] on icon at bounding box center [335, 377] width 3 height 5
click at [393, 379] on icon at bounding box center [392, 377] width 3 height 5
click at [394, 377] on icon at bounding box center [393, 377] width 9 height 9
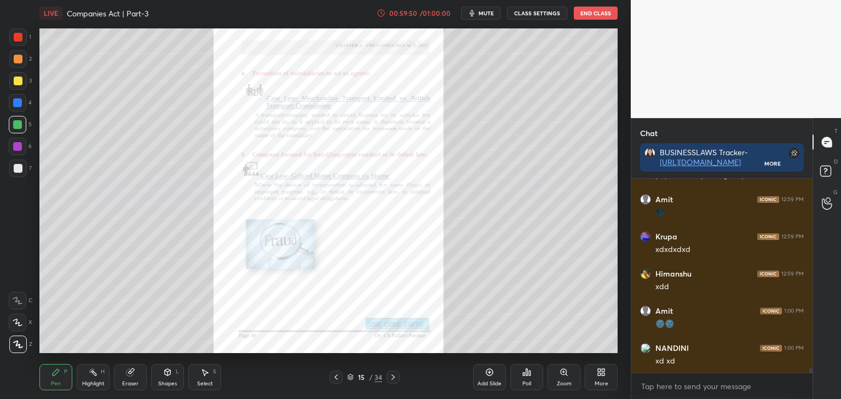
click at [392, 378] on icon at bounding box center [393, 377] width 9 height 9
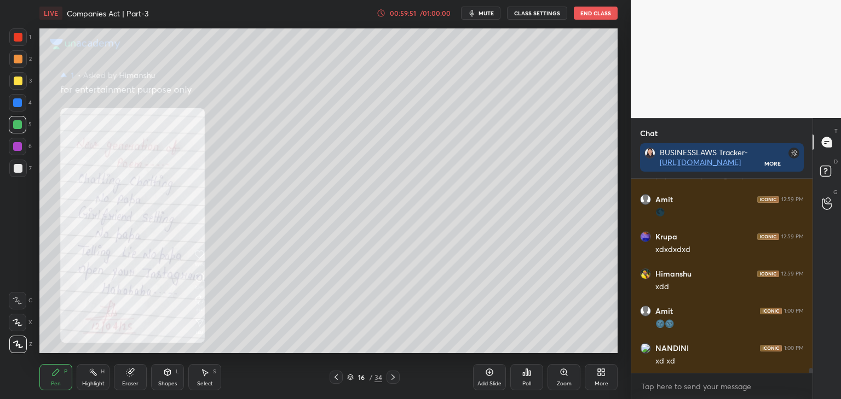
click at [392, 377] on icon at bounding box center [393, 377] width 9 height 9
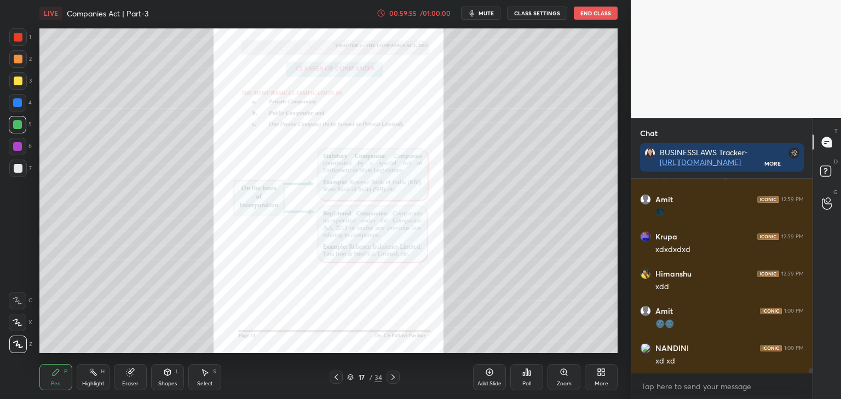
scroll to position [7285, 0]
click at [18, 80] on div at bounding box center [18, 81] width 9 height 9
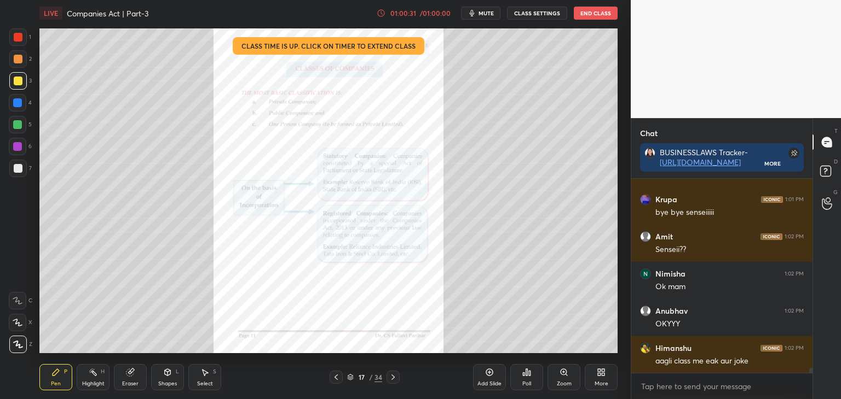
scroll to position [7705, 0]
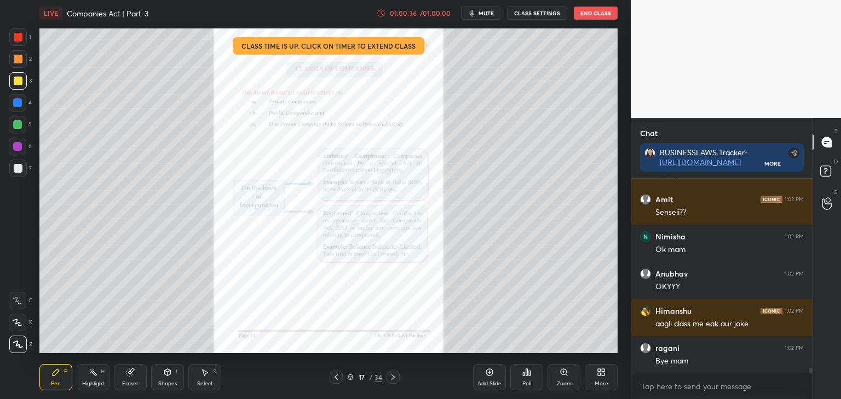
click at [579, 12] on button "End Class" at bounding box center [595, 13] width 44 height 13
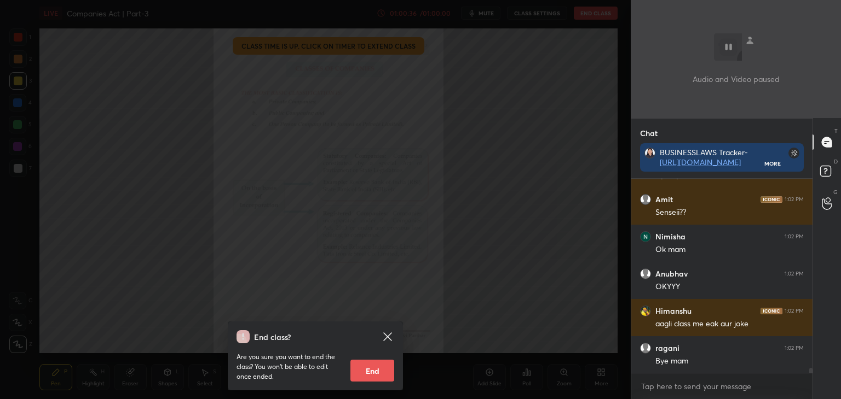
scroll to position [7742, 0]
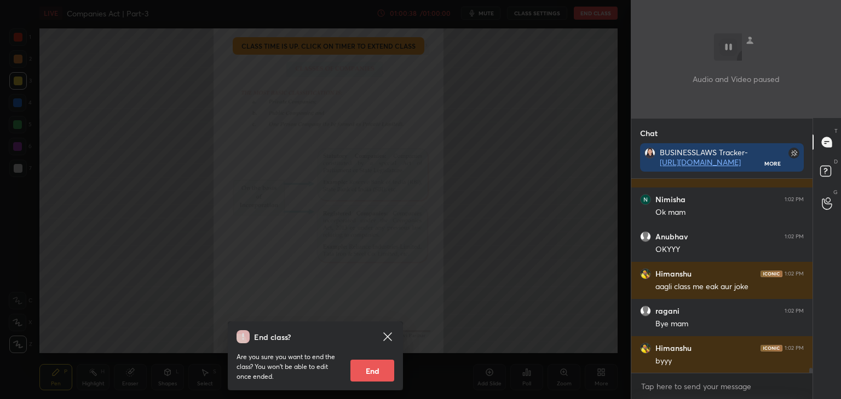
click at [376, 370] on button "End" at bounding box center [372, 371] width 44 height 22
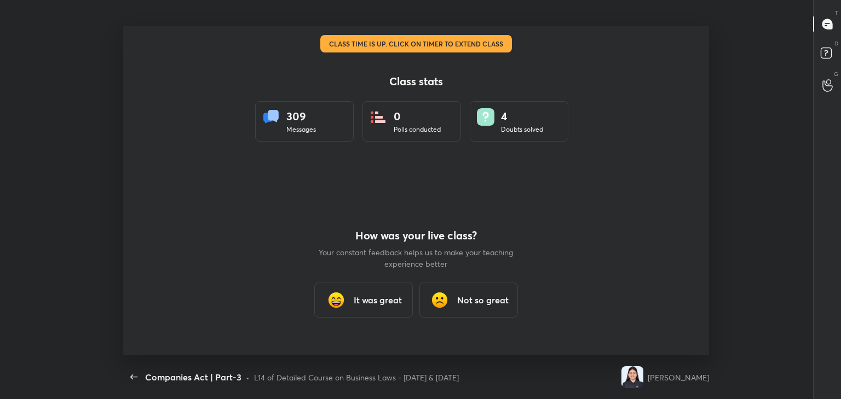
scroll to position [54391, 53890]
click at [355, 298] on h3 "It was great" at bounding box center [377, 300] width 48 height 13
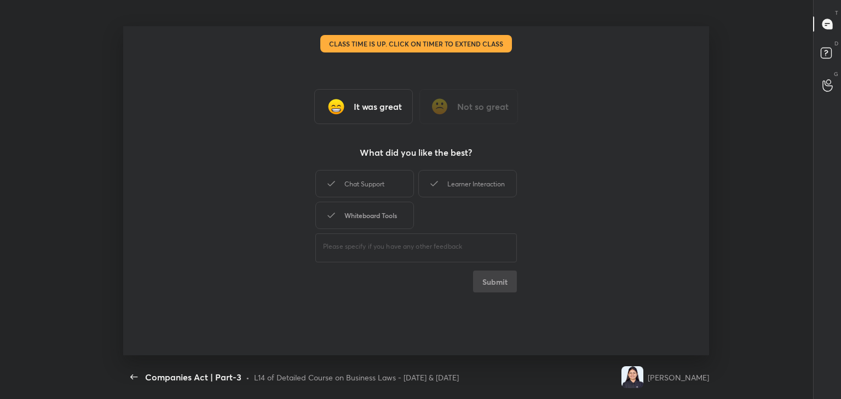
click at [366, 210] on div "Whiteboard Tools" at bounding box center [364, 215] width 98 height 27
click at [463, 186] on div "Learner Interaction" at bounding box center [467, 183] width 98 height 27
click at [502, 280] on button "Submit" at bounding box center [495, 282] width 44 height 22
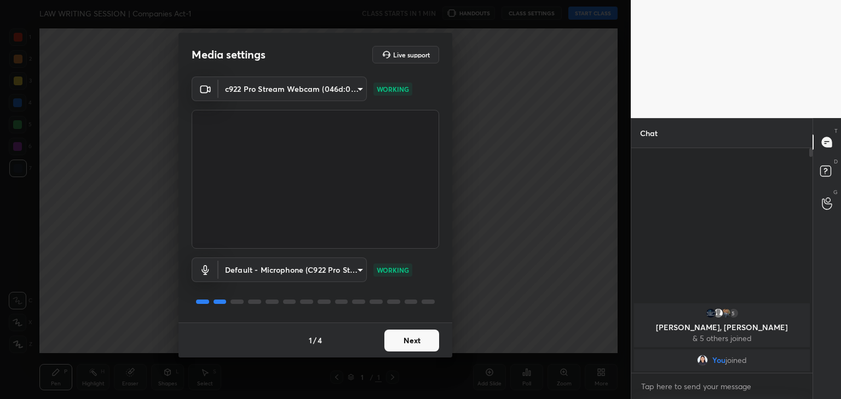
scroll to position [131, 178]
click at [403, 346] on button "Next" at bounding box center [411, 341] width 55 height 22
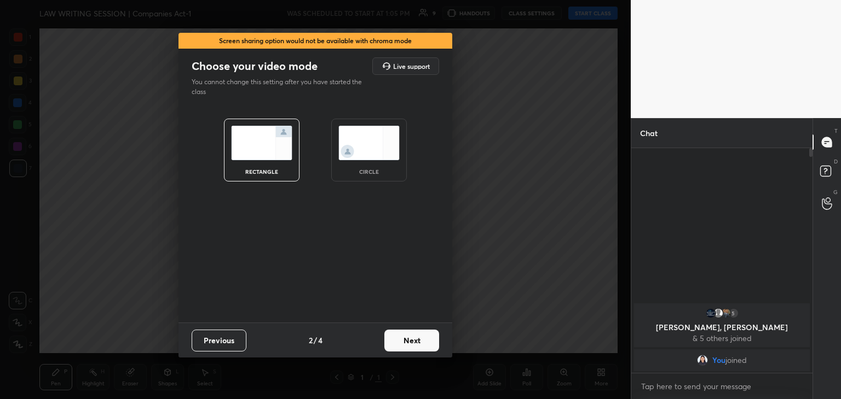
click at [403, 346] on button "Next" at bounding box center [411, 341] width 55 height 22
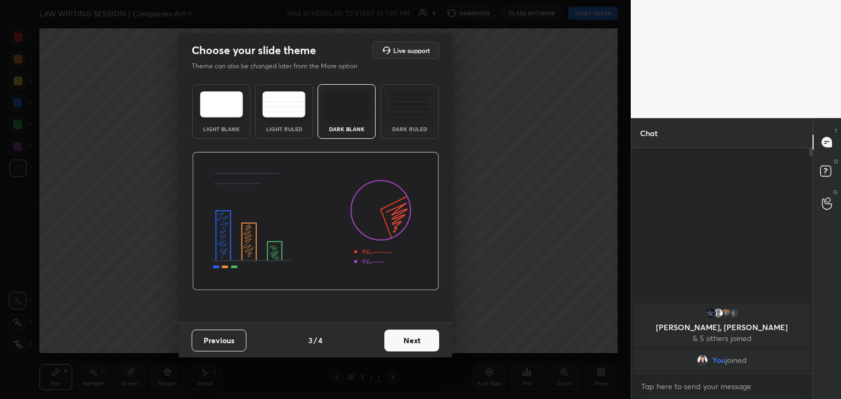
click at [409, 114] on img at bounding box center [408, 104] width 43 height 26
click at [404, 338] on button "Next" at bounding box center [411, 341] width 55 height 22
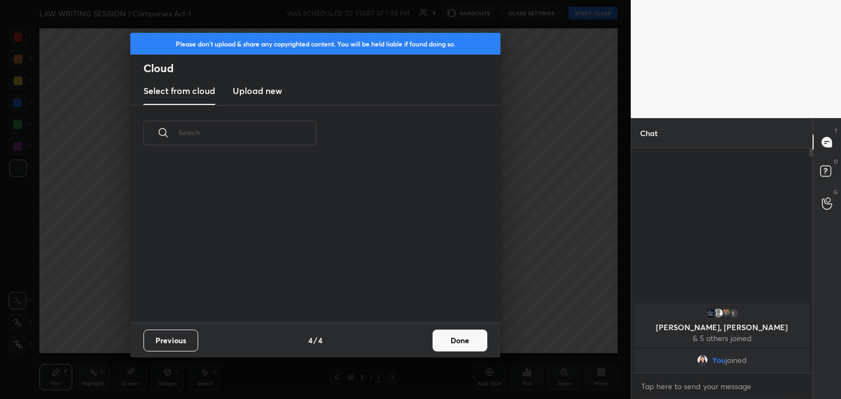
scroll to position [162, 351]
click at [260, 92] on h3 "Upload new" at bounding box center [257, 90] width 49 height 13
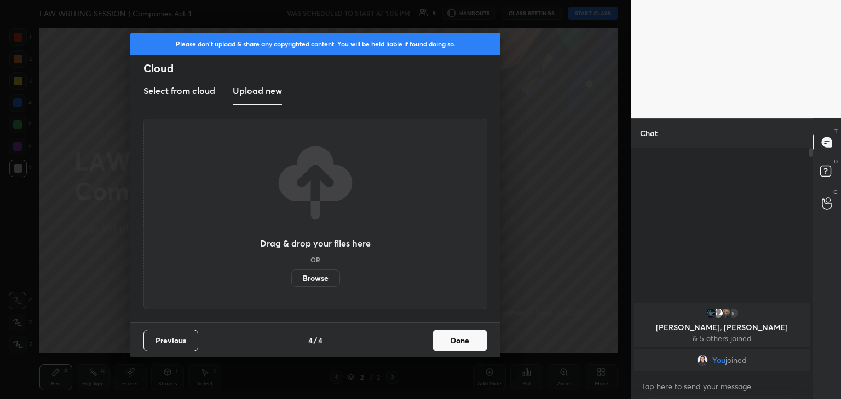
click at [315, 279] on label "Browse" at bounding box center [315, 279] width 49 height 18
click at [291, 279] on input "Browse" at bounding box center [291, 279] width 0 height 18
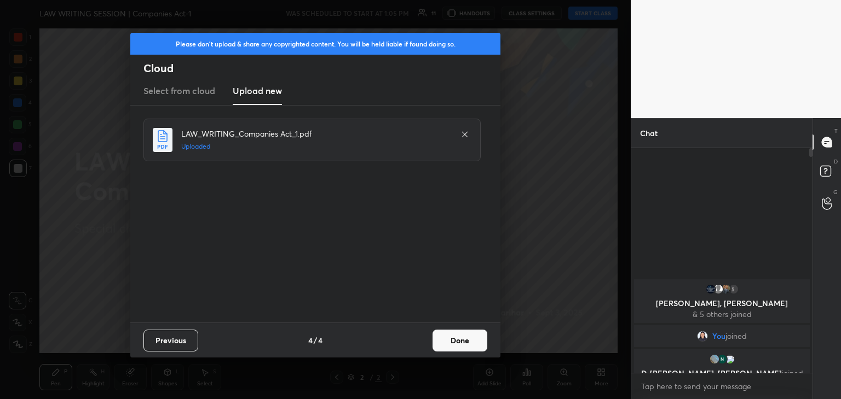
click at [460, 343] on button "Done" at bounding box center [459, 341] width 55 height 22
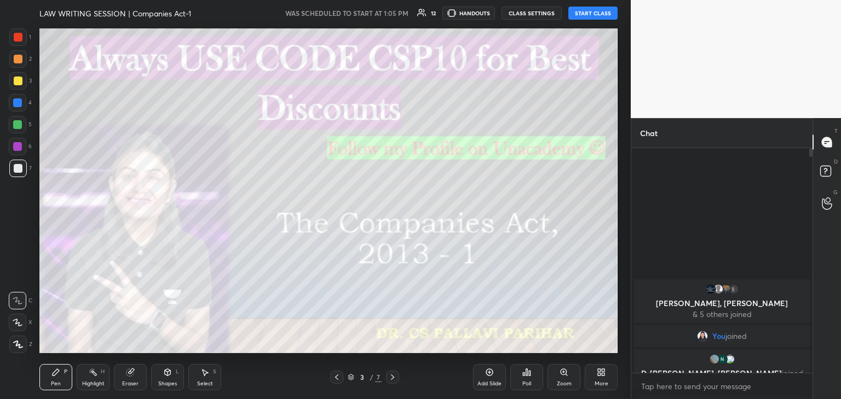
click at [19, 345] on icon at bounding box center [18, 344] width 9 height 7
click at [18, 80] on div at bounding box center [18, 81] width 9 height 9
click at [135, 376] on div "Eraser" at bounding box center [130, 377] width 33 height 26
drag, startPoint x: 18, startPoint y: 268, endPoint x: 25, endPoint y: 276, distance: 10.9
click at [19, 268] on icon at bounding box center [18, 265] width 10 height 10
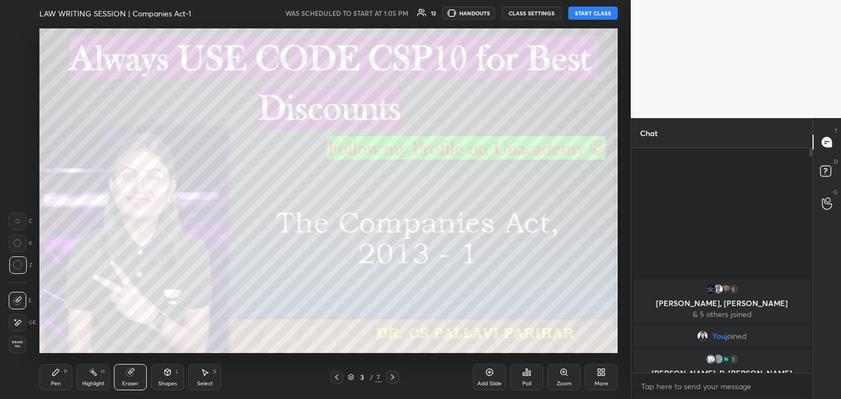
drag, startPoint x: 55, startPoint y: 379, endPoint x: 115, endPoint y: 378, distance: 60.2
click at [57, 379] on div "Pen P" at bounding box center [55, 377] width 33 height 26
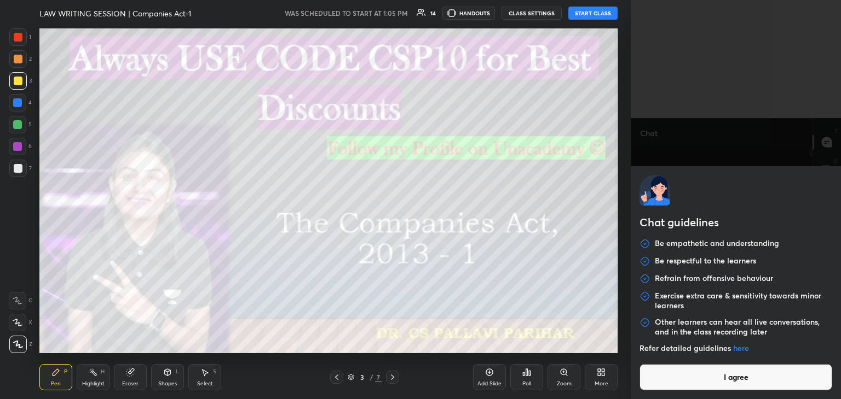
click at [673, 386] on body "1 2 3 4 5 6 7 C X Z C X Z E E Erase all H H LAW WRITING SESSION | Companies Act…" at bounding box center [420, 199] width 841 height 399
click at [673, 386] on button "I agree" at bounding box center [735, 377] width 193 height 26
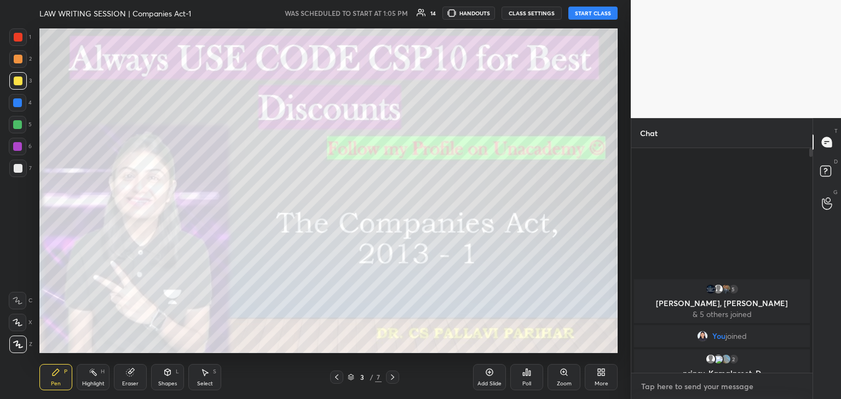
paste textarea "BUSINESSLAWS Tracker- [URL][DOMAIN_NAME]"
type textarea "BUSINESSLAWS Tracker- [URL][DOMAIN_NAME]"
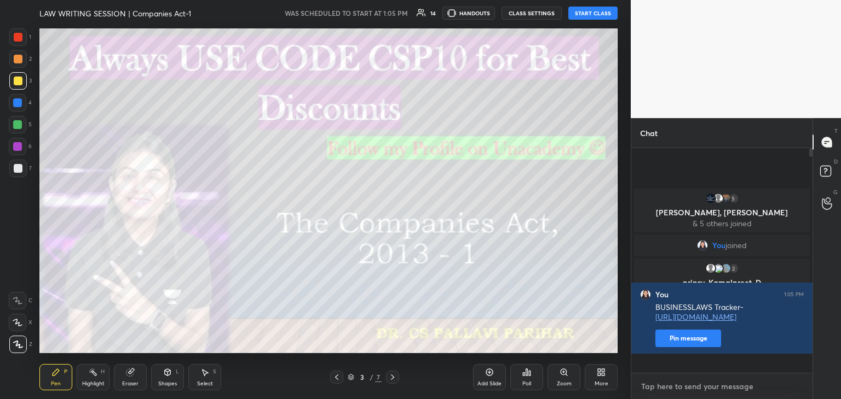
scroll to position [222, 178]
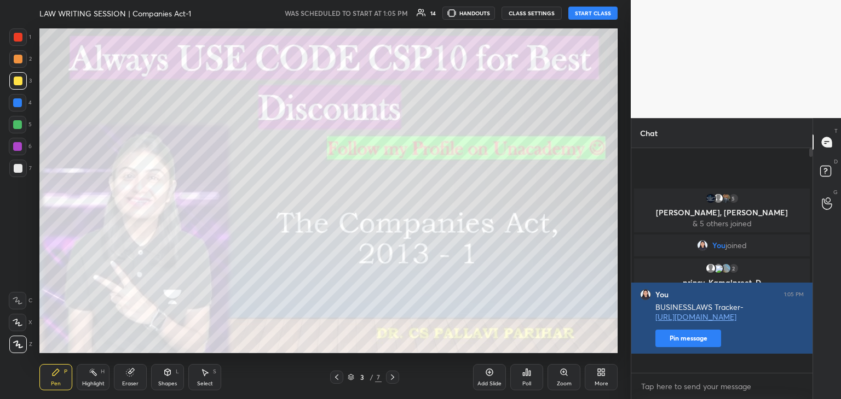
click at [685, 347] on button "Pin message" at bounding box center [688, 339] width 66 height 18
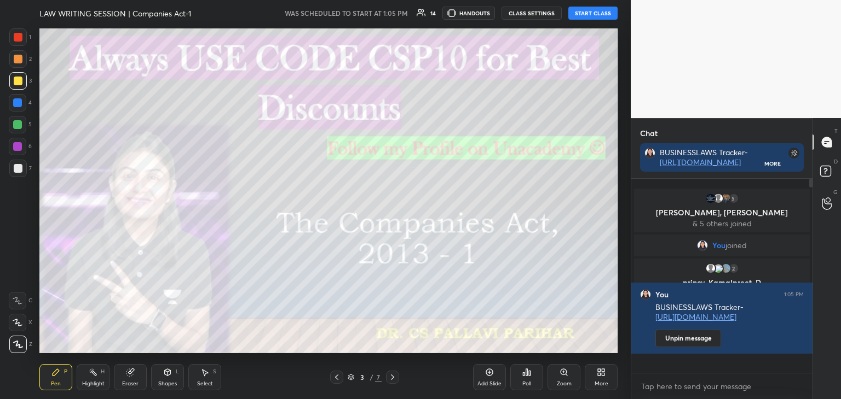
click at [599, 15] on button "START CLASS" at bounding box center [592, 13] width 49 height 13
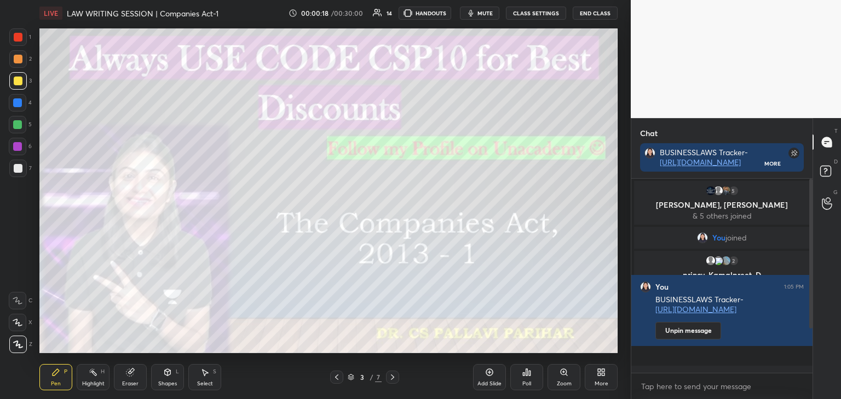
scroll to position [57, 0]
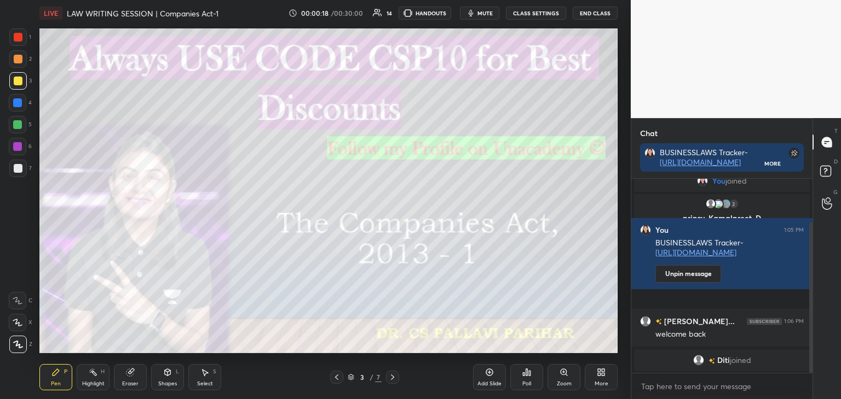
drag, startPoint x: 812, startPoint y: 257, endPoint x: 812, endPoint y: 316, distance: 58.6
click at [812, 318] on div "Chat BUSINESSLAWS Tracker- [URL][DOMAIN_NAME] More 5 [PERSON_NAME], [PERSON_NAM…" at bounding box center [735, 258] width 210 height 281
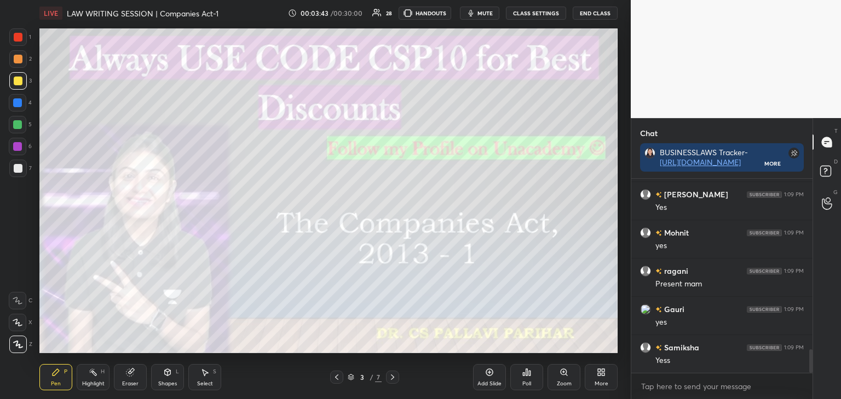
scroll to position [1425, 0]
click at [394, 380] on icon at bounding box center [392, 377] width 9 height 9
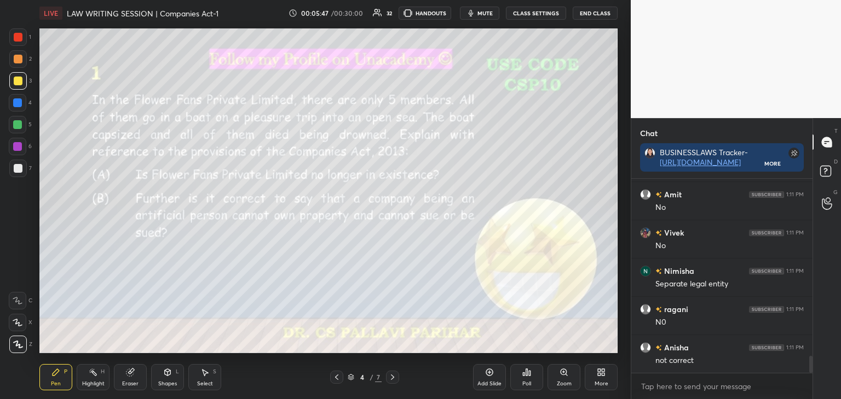
scroll to position [2052, 0]
click at [491, 374] on icon at bounding box center [489, 372] width 9 height 9
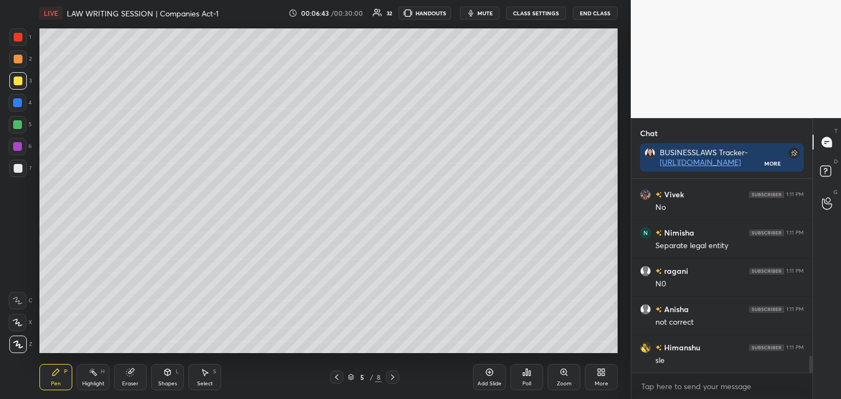
click at [17, 104] on div at bounding box center [17, 102] width 9 height 9
click at [338, 379] on icon at bounding box center [336, 377] width 9 height 9
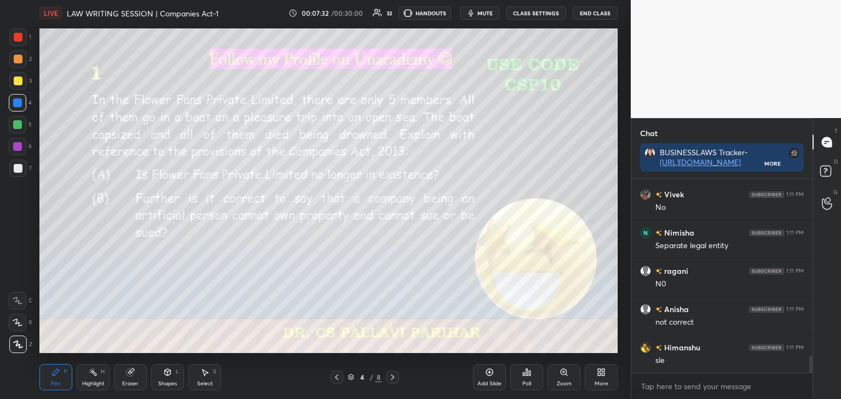
click at [395, 378] on icon at bounding box center [392, 377] width 9 height 9
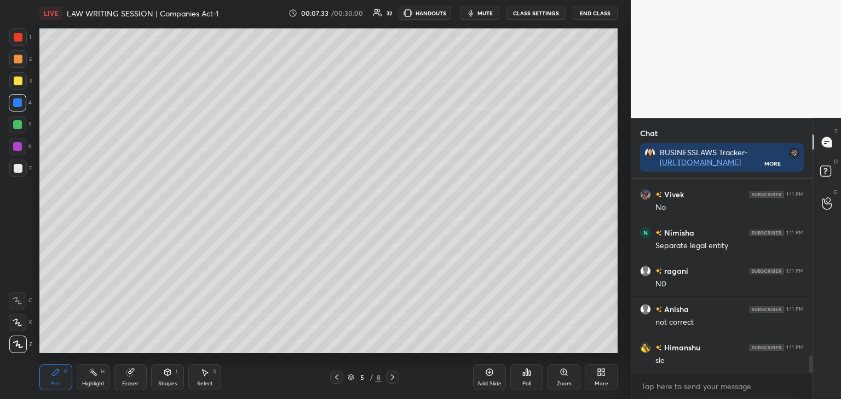
scroll to position [2090, 0]
click at [17, 169] on div at bounding box center [18, 168] width 9 height 9
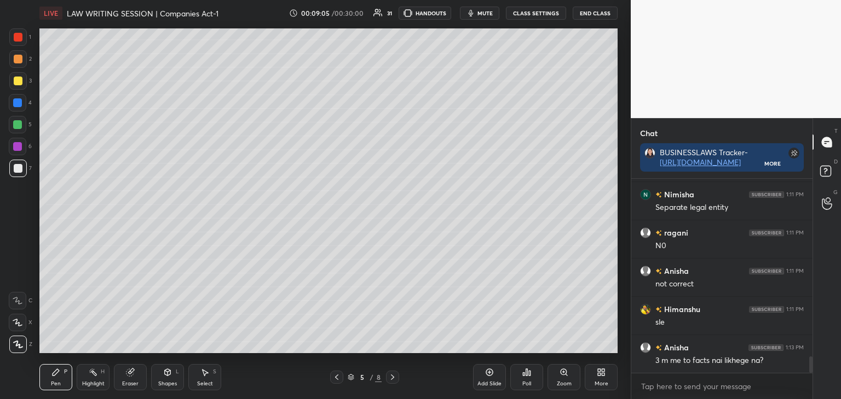
click at [18, 82] on div at bounding box center [18, 81] width 9 height 9
click at [338, 379] on icon at bounding box center [336, 377] width 9 height 9
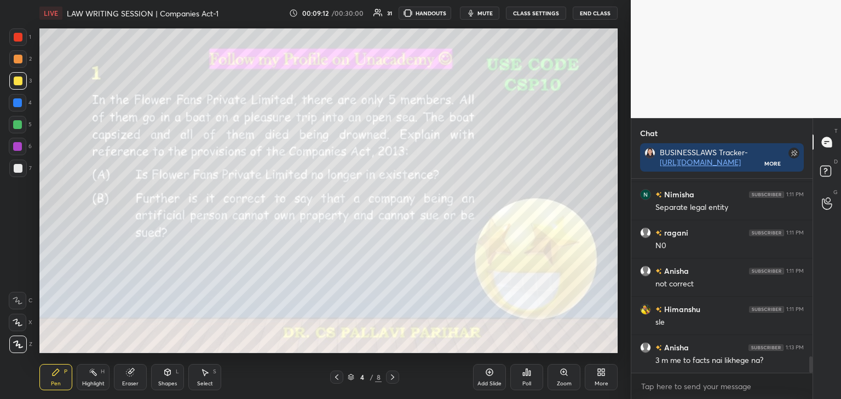
scroll to position [2129, 0]
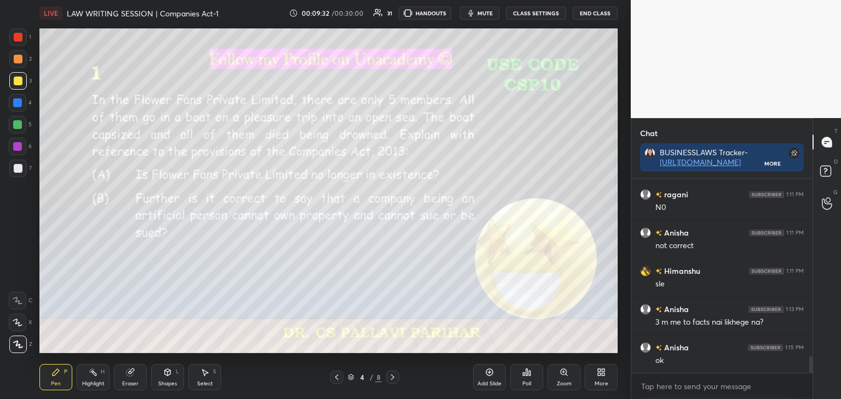
click at [396, 376] on icon at bounding box center [392, 377] width 9 height 9
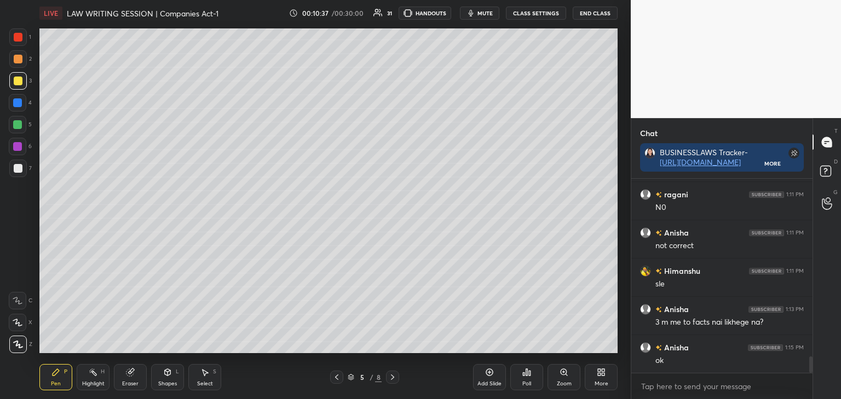
click at [15, 146] on div at bounding box center [17, 146] width 9 height 9
drag, startPoint x: 16, startPoint y: 101, endPoint x: 37, endPoint y: 144, distance: 47.5
click at [18, 102] on div at bounding box center [17, 102] width 9 height 9
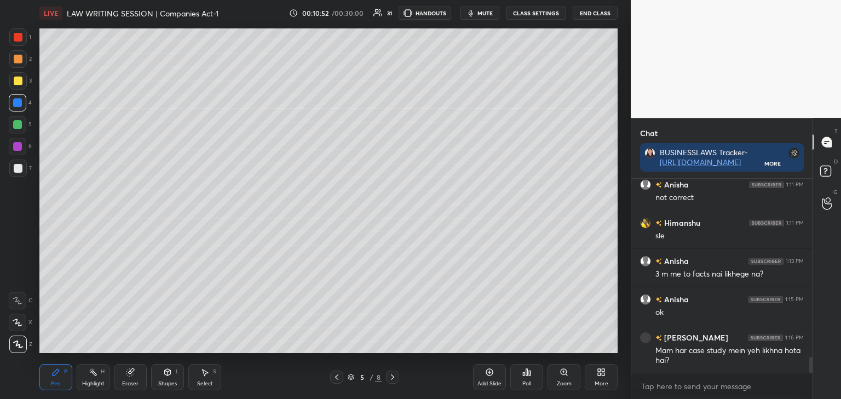
scroll to position [2225, 0]
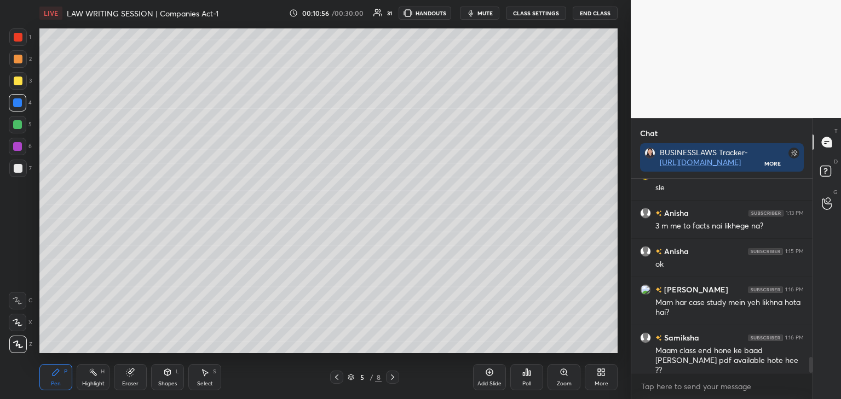
click at [129, 380] on div "Eraser" at bounding box center [130, 377] width 33 height 26
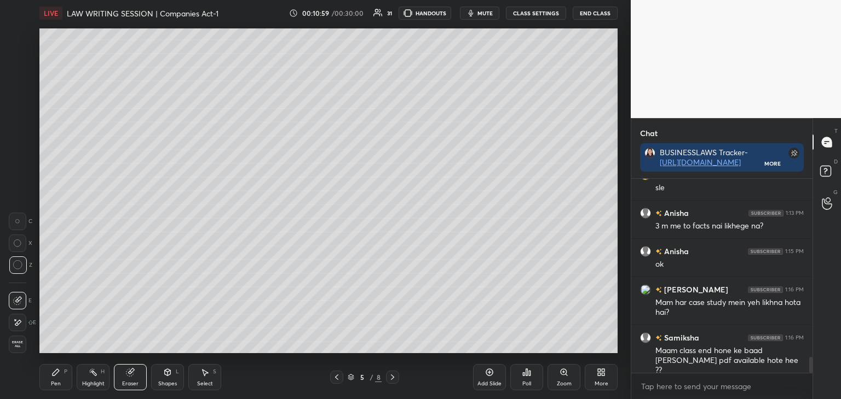
click at [54, 379] on div "Pen P" at bounding box center [55, 377] width 33 height 26
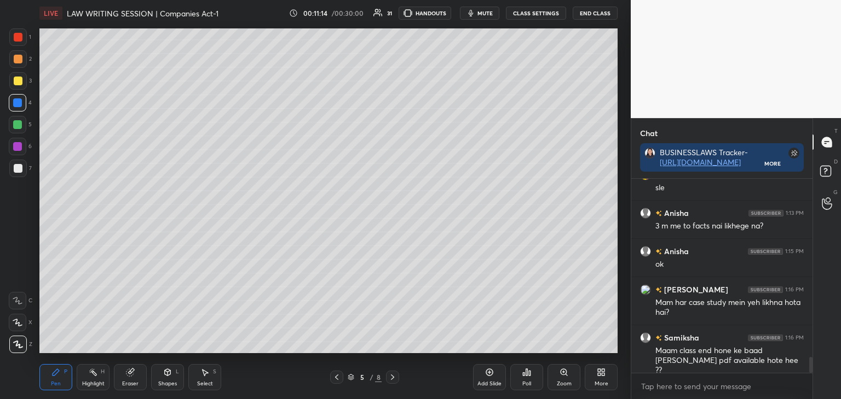
drag, startPoint x: 18, startPoint y: 79, endPoint x: 28, endPoint y: 100, distance: 24.0
click at [18, 80] on div at bounding box center [18, 81] width 9 height 9
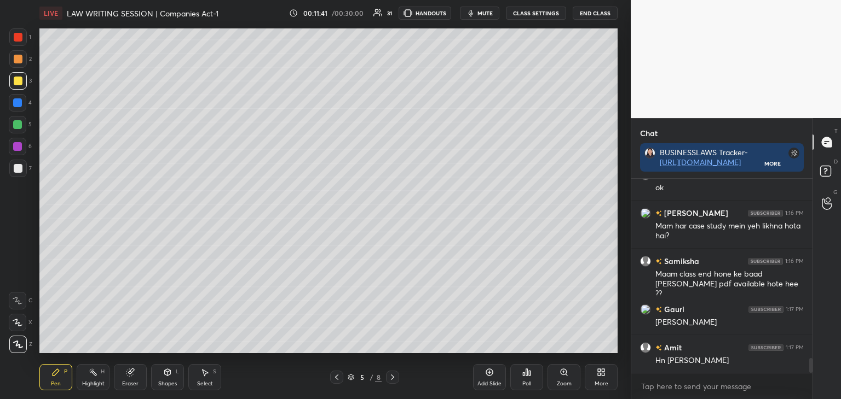
scroll to position [2340, 0]
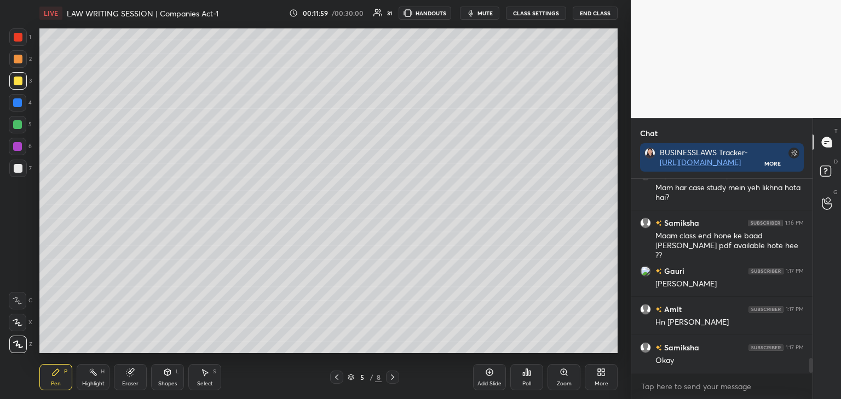
click at [339, 378] on icon at bounding box center [336, 377] width 9 height 9
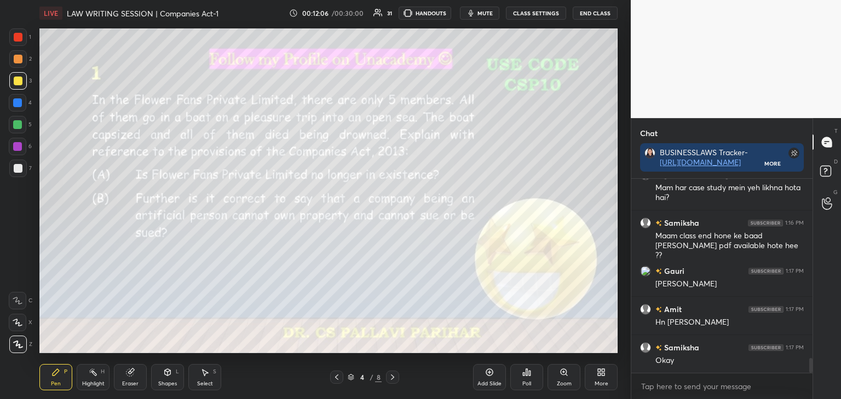
click at [393, 377] on icon at bounding box center [392, 377] width 9 height 9
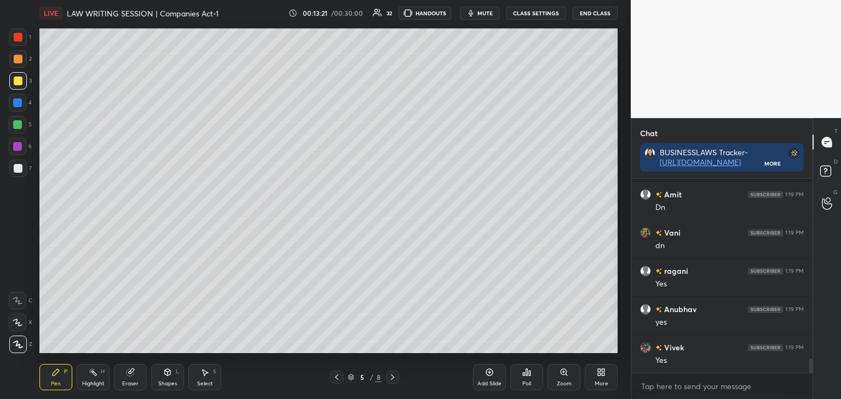
scroll to position [2418, 0]
click at [488, 372] on icon at bounding box center [489, 372] width 9 height 9
click at [16, 147] on div at bounding box center [17, 146] width 9 height 9
click at [16, 84] on div at bounding box center [18, 81] width 9 height 9
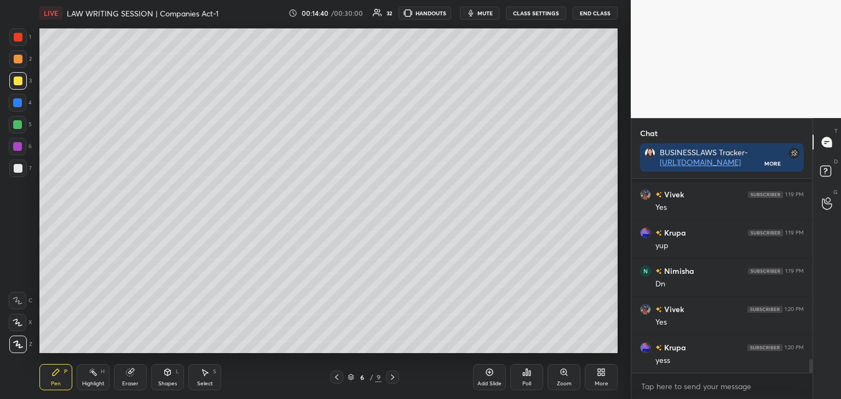
scroll to position [2542, 0]
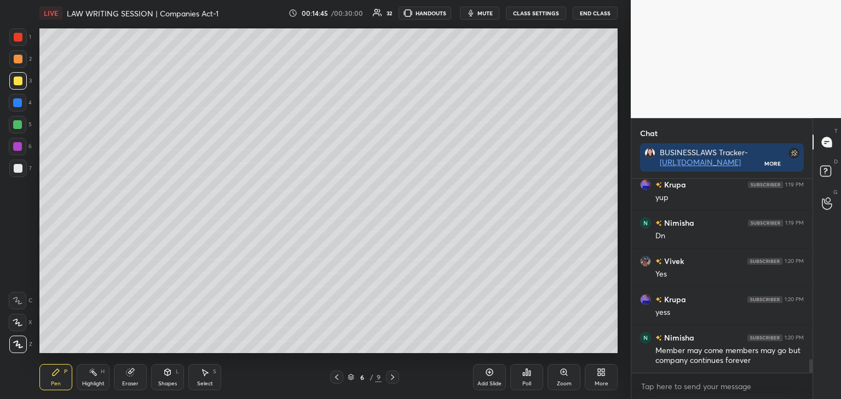
click at [339, 379] on icon at bounding box center [336, 377] width 9 height 9
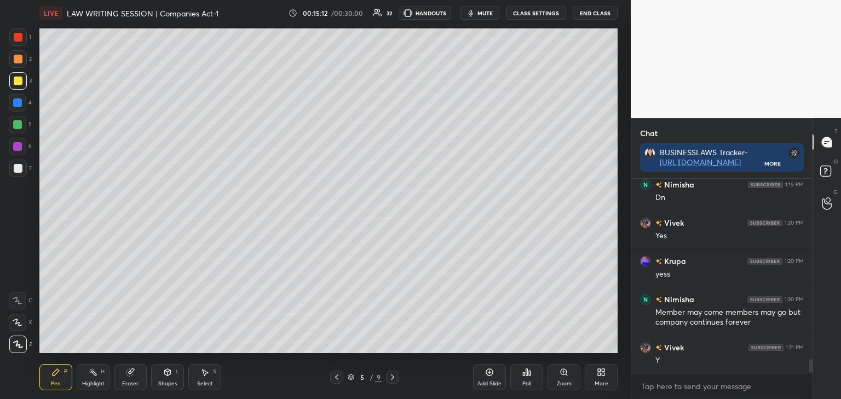
click at [336, 376] on icon at bounding box center [336, 377] width 3 height 5
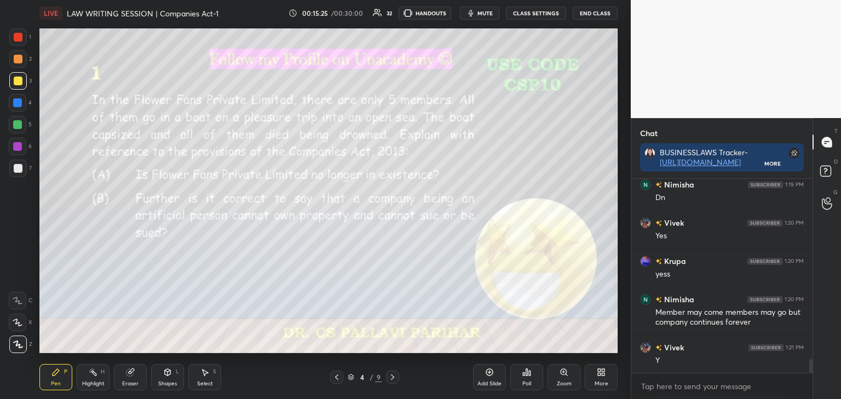
scroll to position [2619, 0]
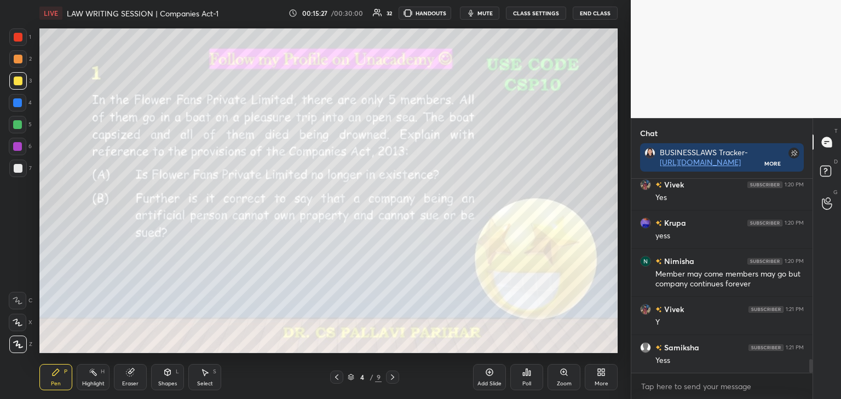
click at [392, 379] on icon at bounding box center [392, 377] width 9 height 9
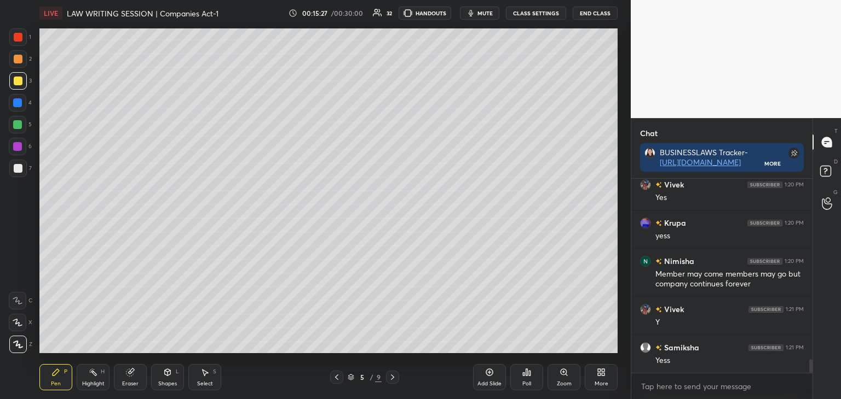
click at [393, 379] on icon at bounding box center [392, 377] width 9 height 9
drag, startPoint x: 129, startPoint y: 379, endPoint x: 153, endPoint y: 375, distance: 24.4
click at [135, 378] on div "Eraser" at bounding box center [130, 377] width 33 height 26
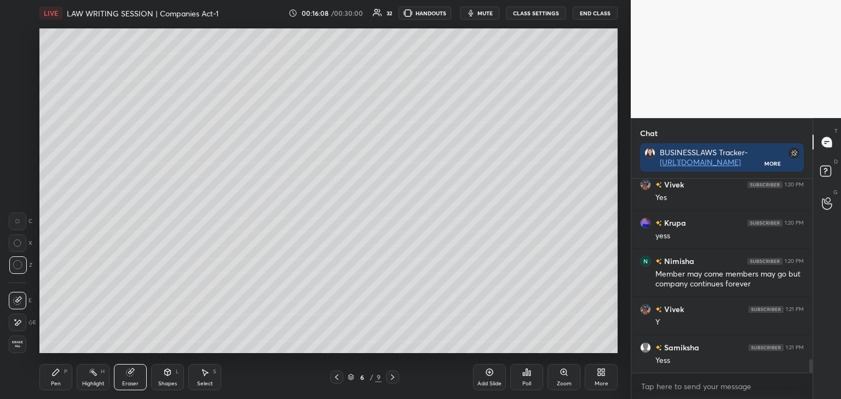
click at [57, 378] on div "Pen P" at bounding box center [55, 377] width 33 height 26
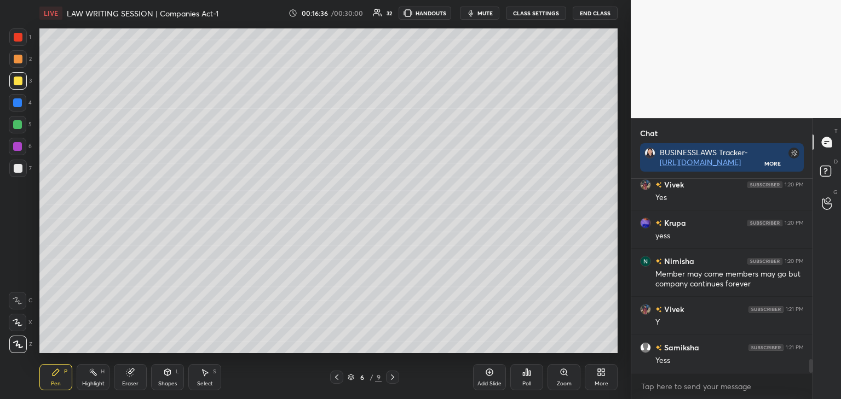
click at [18, 149] on div at bounding box center [17, 146] width 9 height 9
click at [334, 378] on icon at bounding box center [336, 377] width 9 height 9
click at [334, 379] on icon at bounding box center [336, 377] width 9 height 9
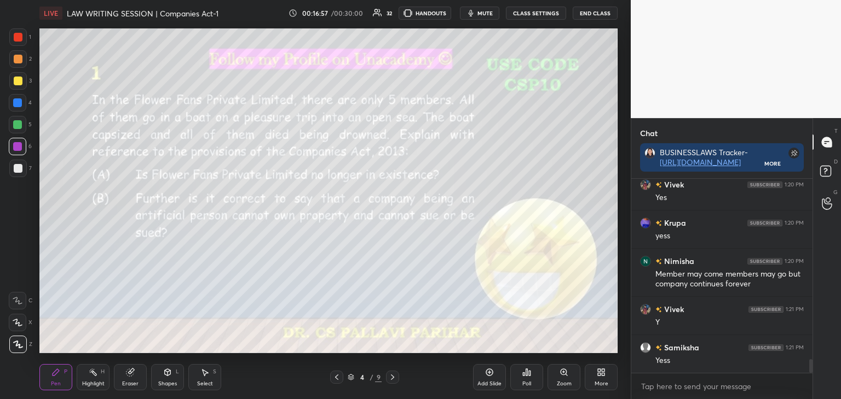
click at [395, 375] on icon at bounding box center [392, 377] width 9 height 9
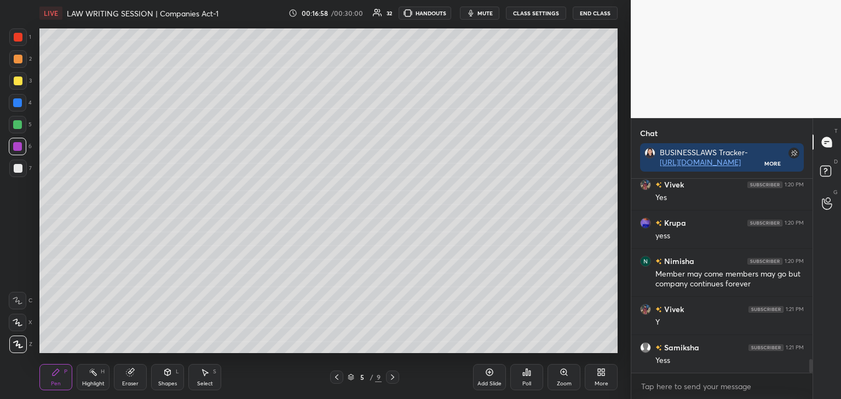
click at [396, 376] on icon at bounding box center [392, 377] width 9 height 9
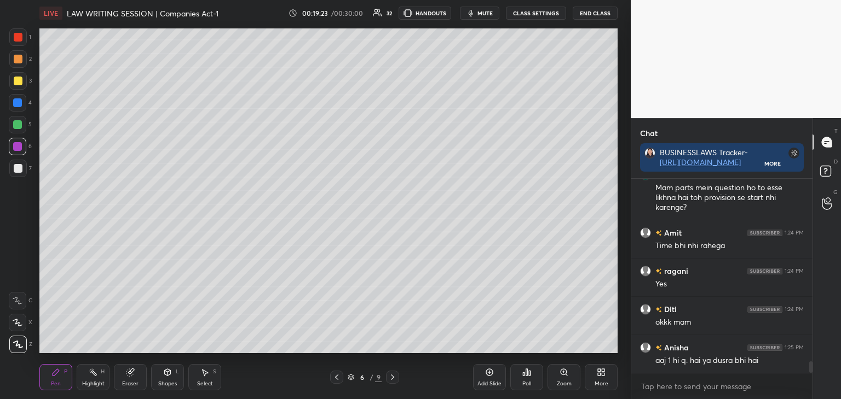
scroll to position [3033, 0]
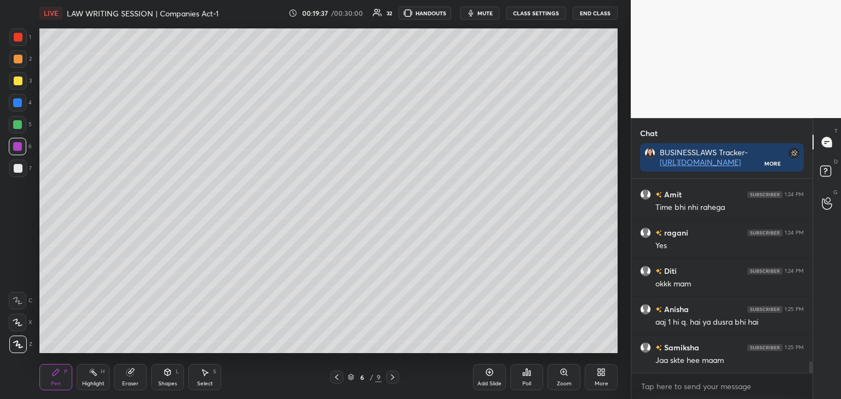
click at [338, 377] on icon at bounding box center [336, 377] width 9 height 9
click at [337, 378] on icon at bounding box center [336, 377] width 9 height 9
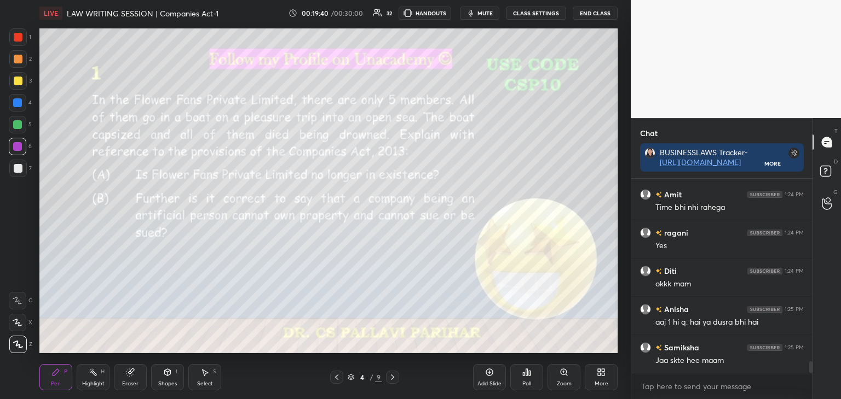
click at [392, 379] on icon at bounding box center [392, 377] width 9 height 9
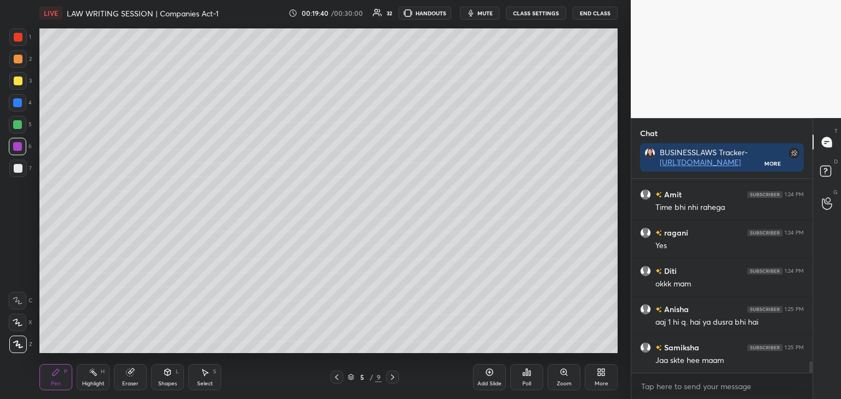
click at [392, 379] on icon at bounding box center [392, 377] width 9 height 9
click at [393, 379] on icon at bounding box center [392, 377] width 9 height 9
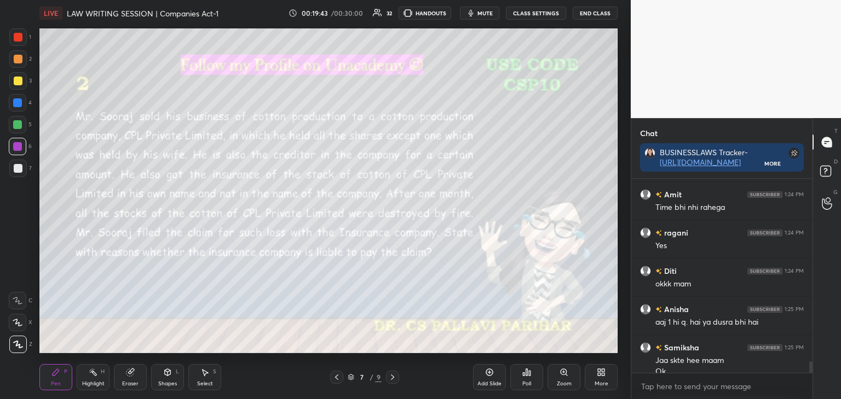
scroll to position [3044, 0]
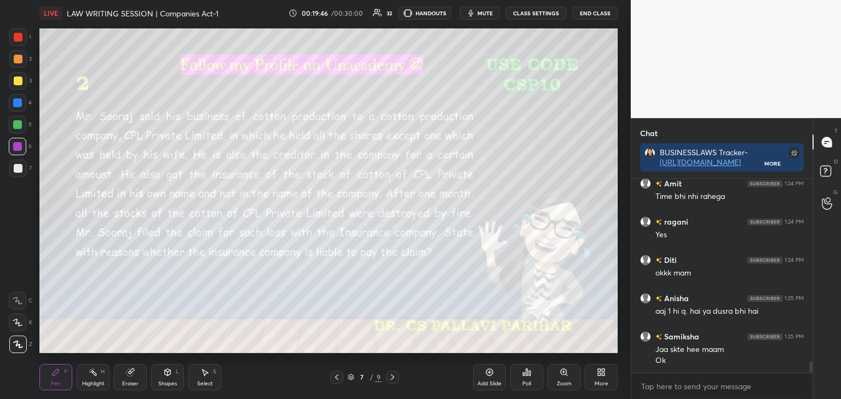
click at [394, 377] on icon at bounding box center [392, 377] width 9 height 9
click at [338, 378] on icon at bounding box center [336, 377] width 9 height 9
drag, startPoint x: 15, startPoint y: 79, endPoint x: 21, endPoint y: 85, distance: 8.1
click at [15, 79] on div at bounding box center [18, 81] width 9 height 9
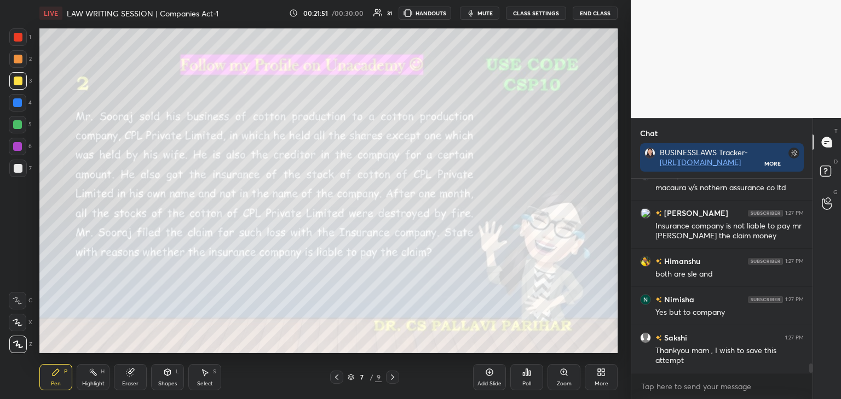
scroll to position [3801, 0]
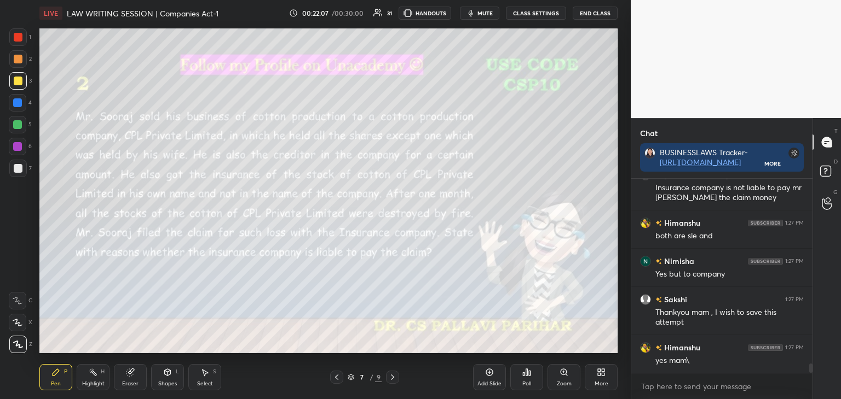
click at [490, 376] on icon at bounding box center [489, 372] width 7 height 7
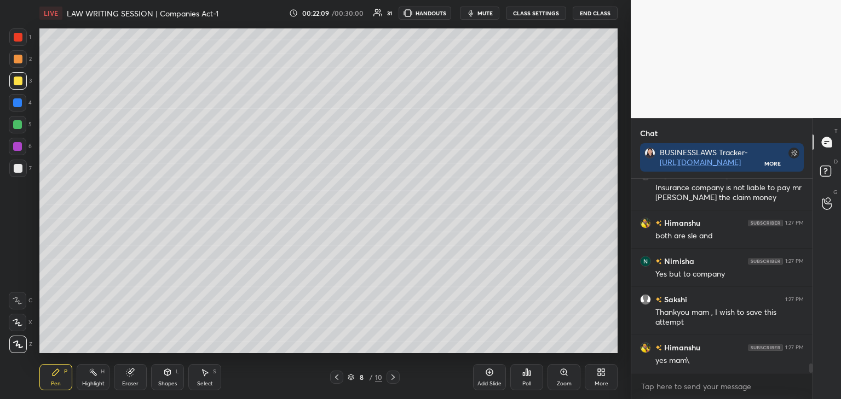
scroll to position [3839, 0]
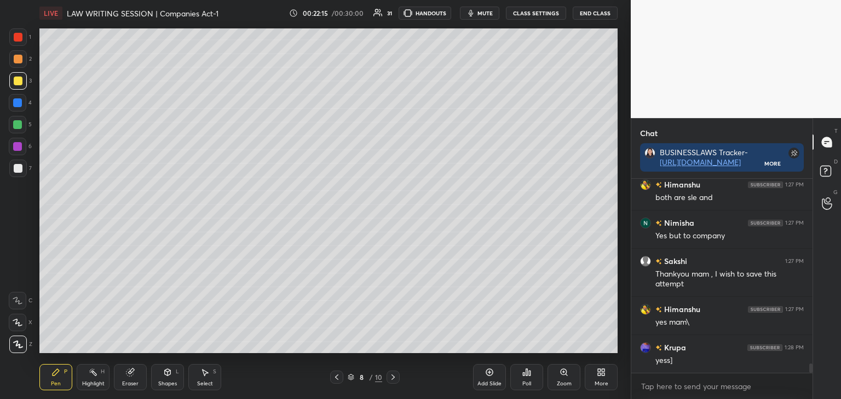
click at [16, 103] on div at bounding box center [17, 102] width 9 height 9
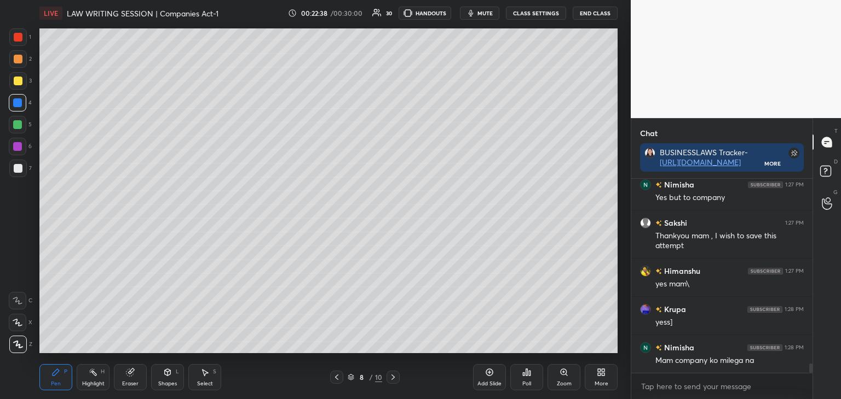
scroll to position [3916, 0]
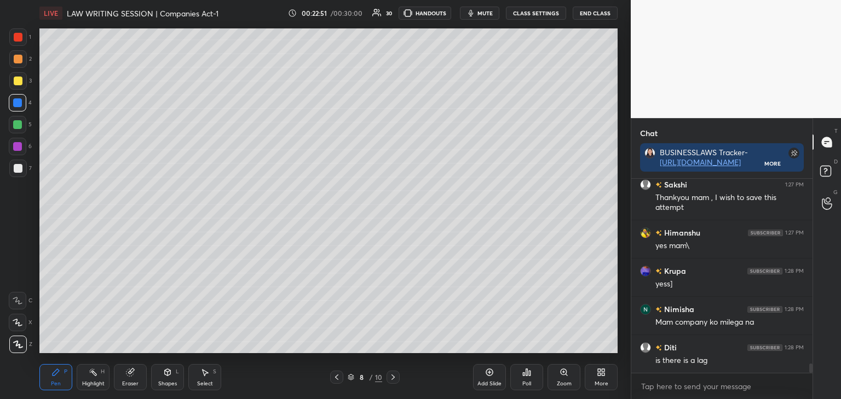
drag, startPoint x: 16, startPoint y: 124, endPoint x: 36, endPoint y: 132, distance: 21.1
click at [16, 125] on div at bounding box center [17, 124] width 9 height 9
click at [18, 103] on div at bounding box center [17, 102] width 9 height 9
click at [16, 124] on div at bounding box center [17, 124] width 9 height 9
click at [18, 82] on div at bounding box center [18, 81] width 9 height 9
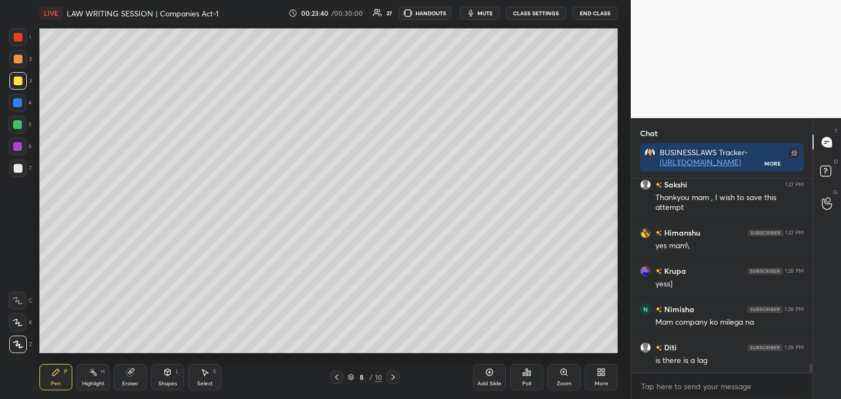
click at [16, 103] on div at bounding box center [17, 102] width 9 height 9
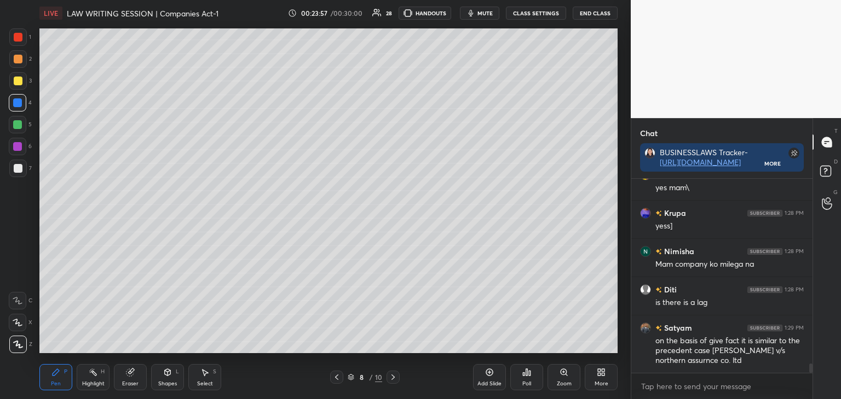
scroll to position [4012, 0]
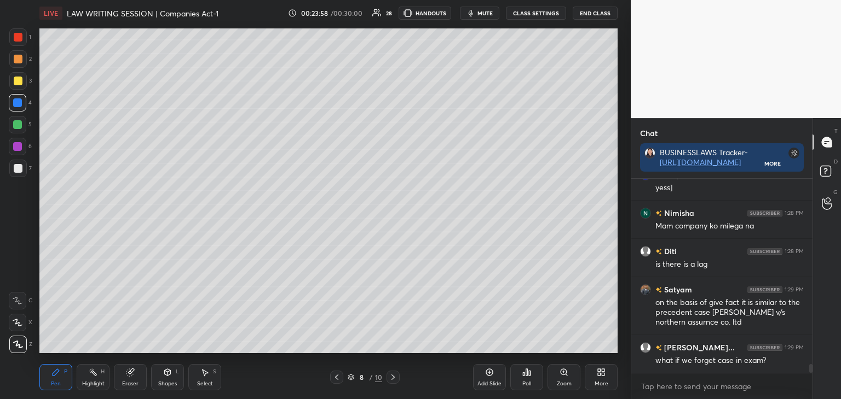
drag, startPoint x: 15, startPoint y: 79, endPoint x: 20, endPoint y: 82, distance: 5.9
click at [16, 79] on div at bounding box center [18, 81] width 9 height 9
click at [17, 103] on div at bounding box center [17, 102] width 9 height 9
click at [15, 80] on div at bounding box center [18, 81] width 9 height 9
click at [337, 377] on icon at bounding box center [336, 377] width 9 height 9
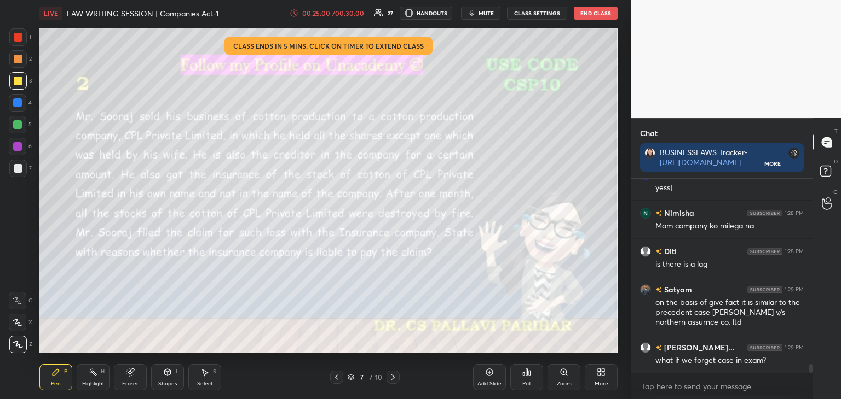
scroll to position [4050, 0]
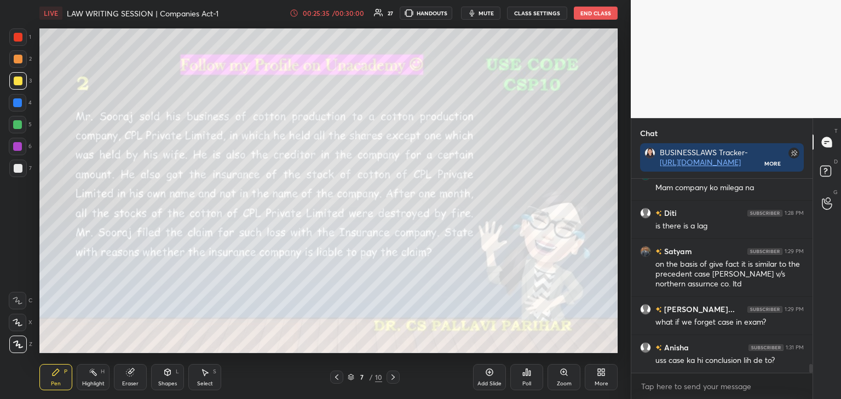
click at [396, 377] on icon at bounding box center [393, 377] width 9 height 9
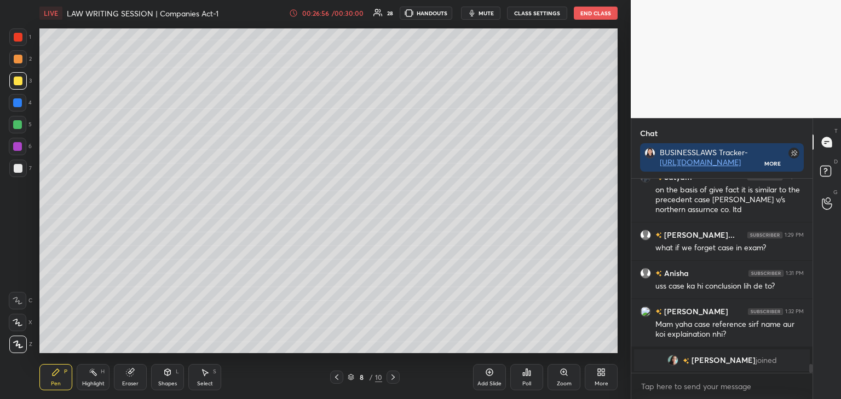
scroll to position [4138, 0]
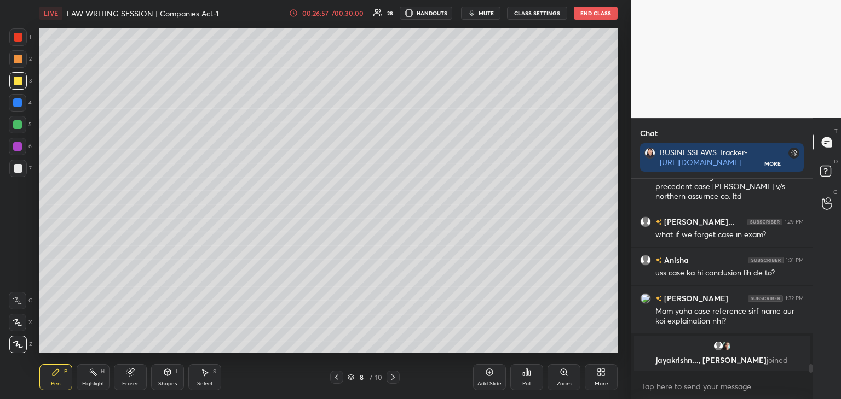
click at [336, 377] on icon at bounding box center [336, 377] width 3 height 5
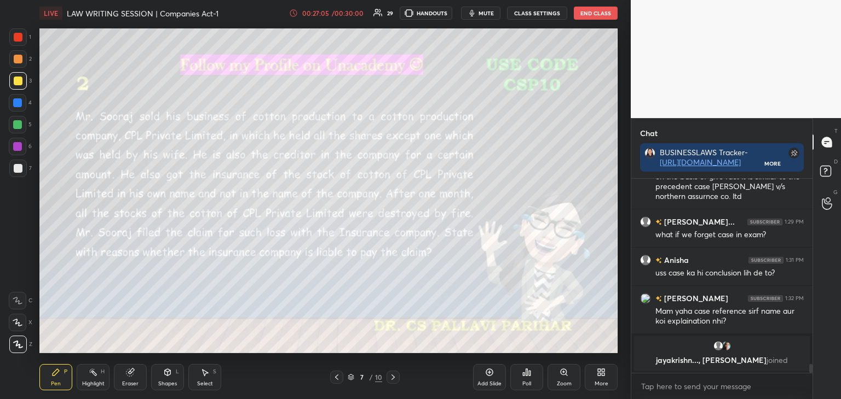
click at [390, 379] on icon at bounding box center [393, 377] width 9 height 9
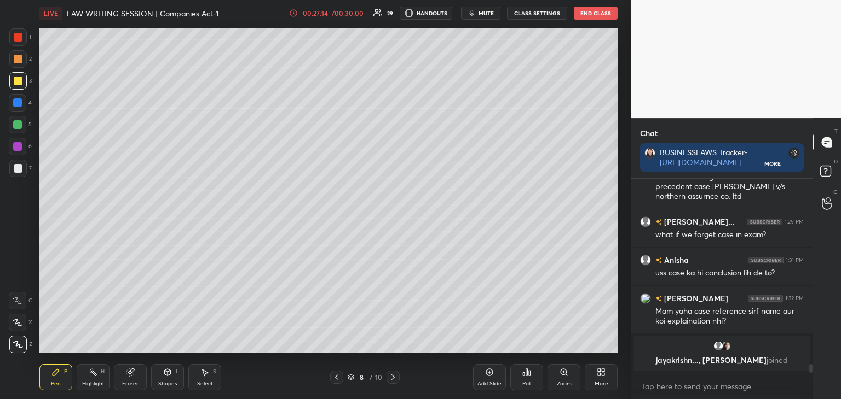
click at [397, 378] on div at bounding box center [392, 377] width 13 height 13
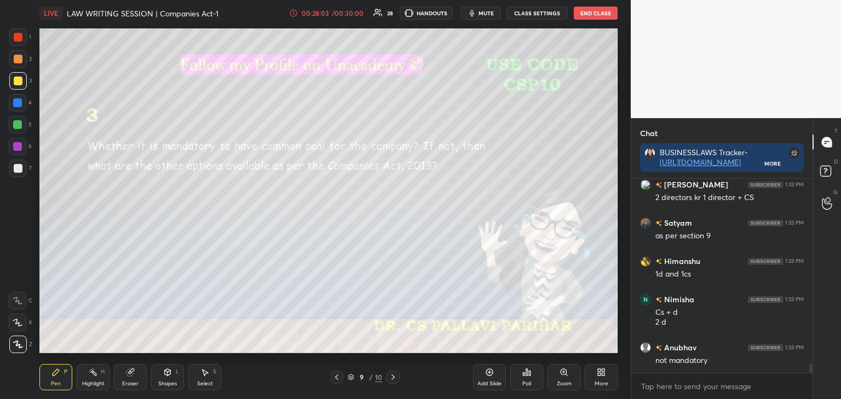
scroll to position [4111, 0]
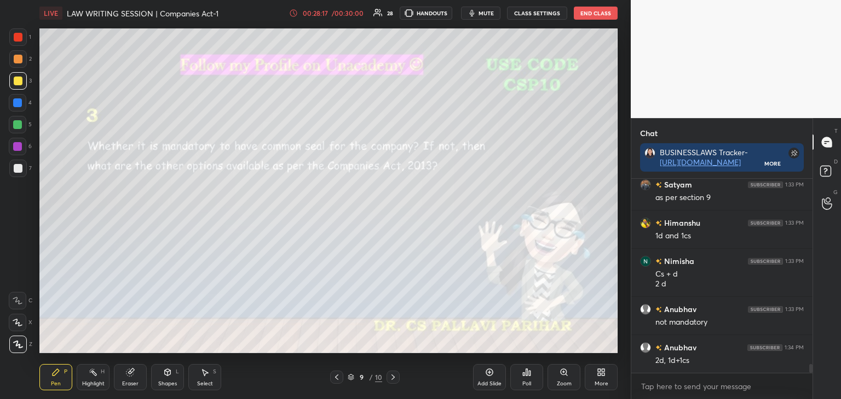
click at [337, 379] on icon at bounding box center [336, 377] width 9 height 9
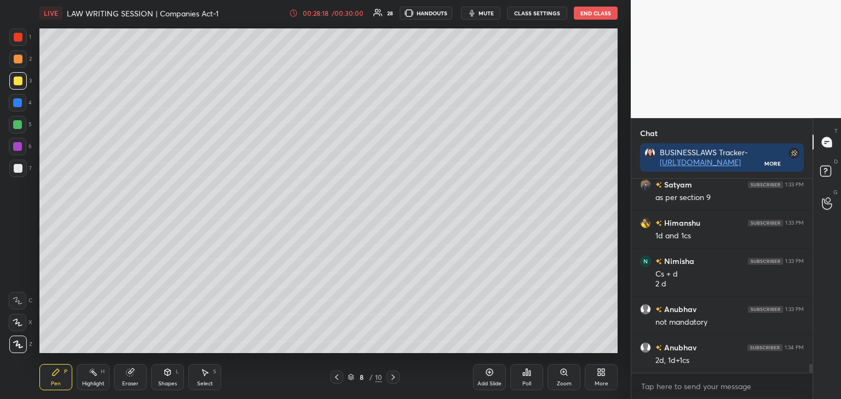
click at [335, 379] on icon at bounding box center [336, 377] width 9 height 9
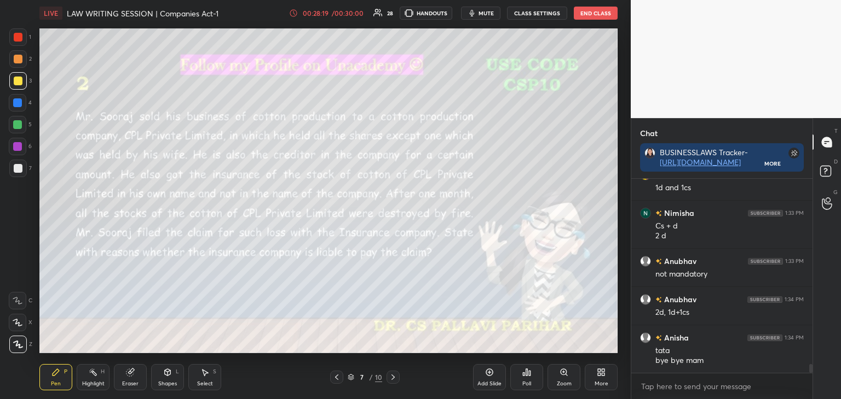
click at [335, 378] on icon at bounding box center [336, 377] width 3 height 5
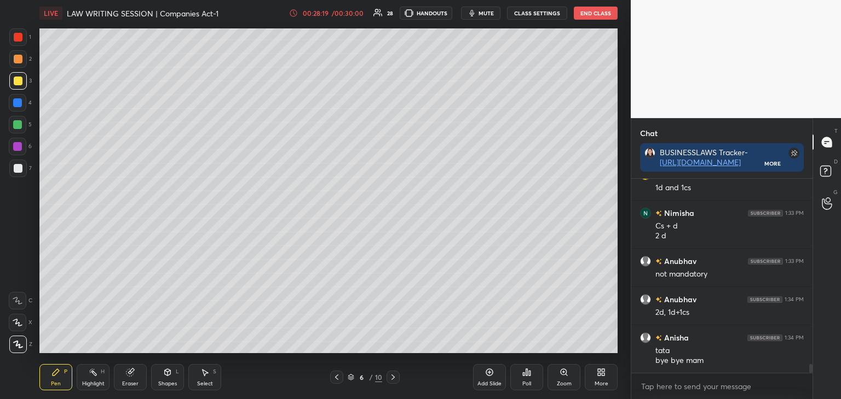
click at [335, 376] on icon at bounding box center [336, 377] width 9 height 9
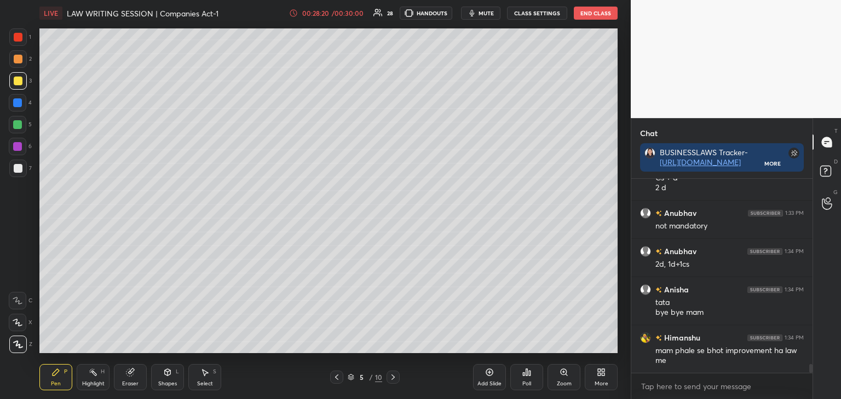
click at [334, 376] on icon at bounding box center [336, 377] width 9 height 9
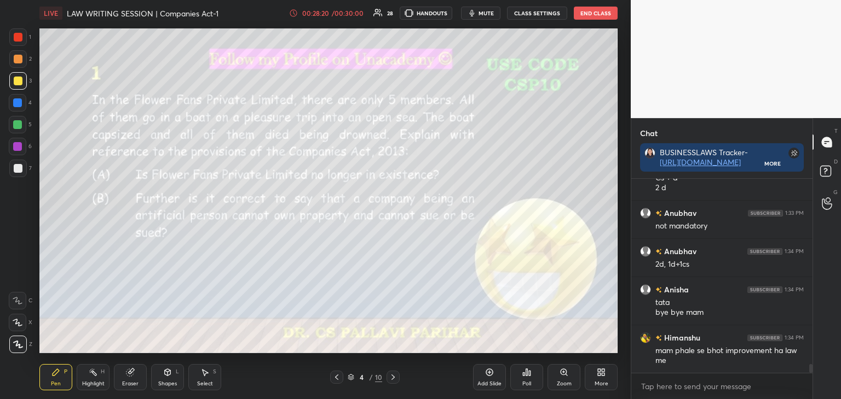
scroll to position [4245, 0]
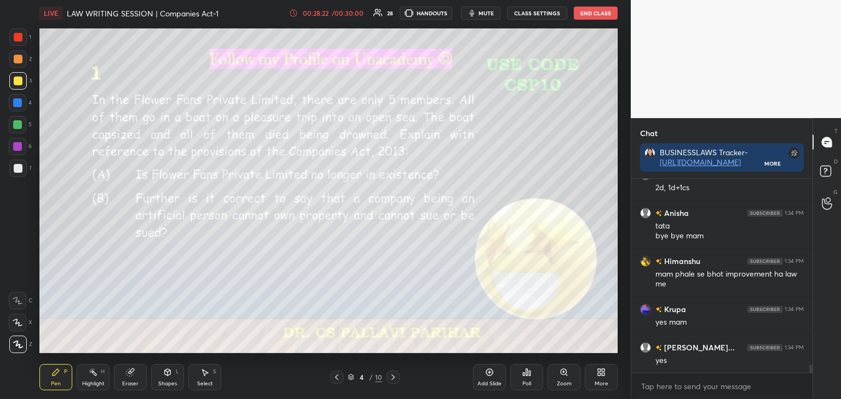
click at [393, 378] on icon at bounding box center [393, 377] width 9 height 9
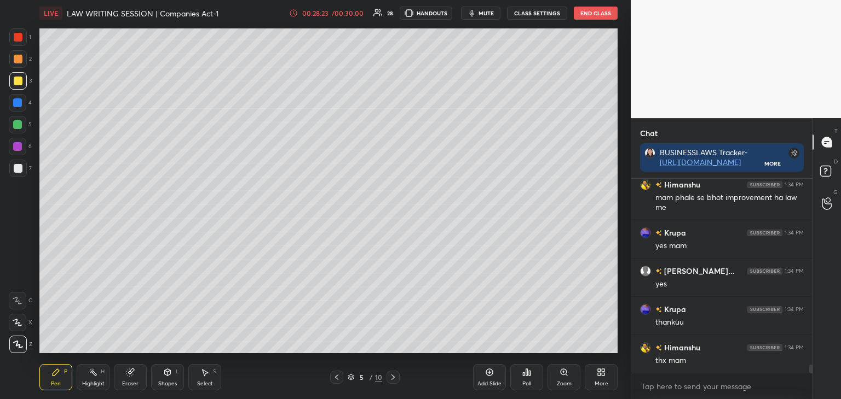
scroll to position [4398, 0]
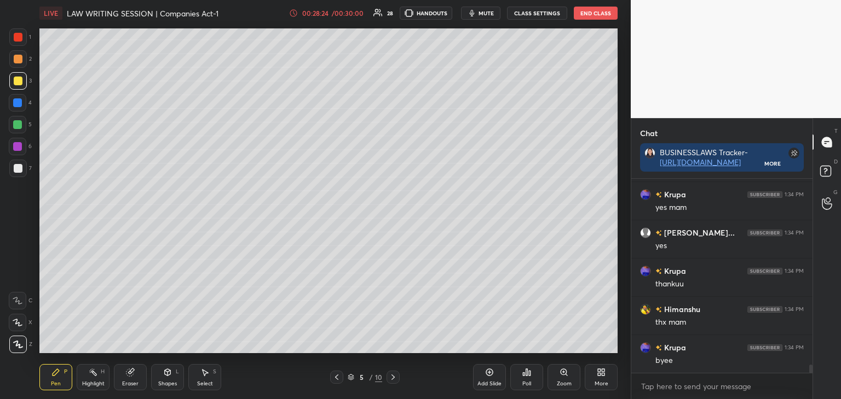
click at [392, 379] on icon at bounding box center [392, 377] width 3 height 5
click at [392, 378] on icon at bounding box center [393, 377] width 9 height 9
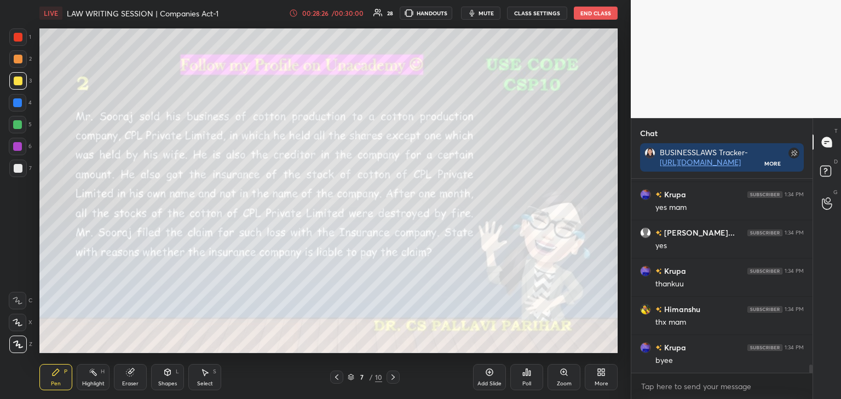
click at [392, 375] on icon at bounding box center [393, 377] width 9 height 9
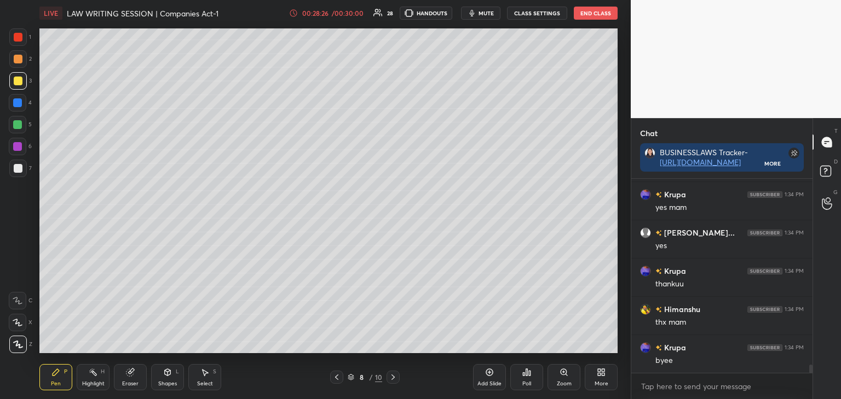
scroll to position [4437, 0]
click at [392, 375] on icon at bounding box center [393, 377] width 9 height 9
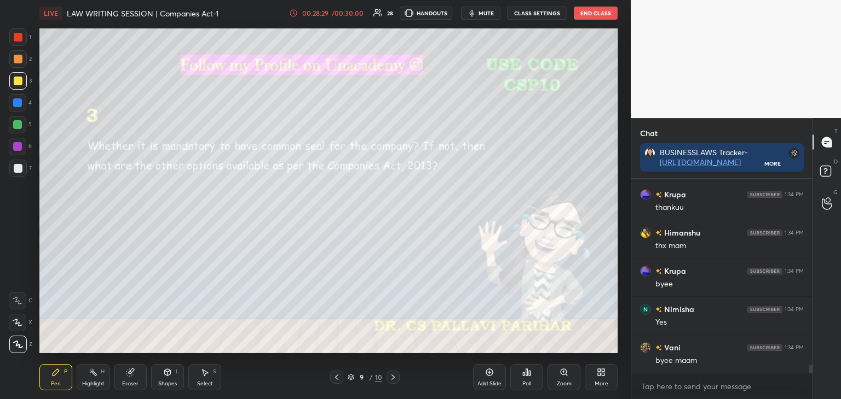
scroll to position [4513, 0]
click at [393, 375] on icon at bounding box center [393, 377] width 9 height 9
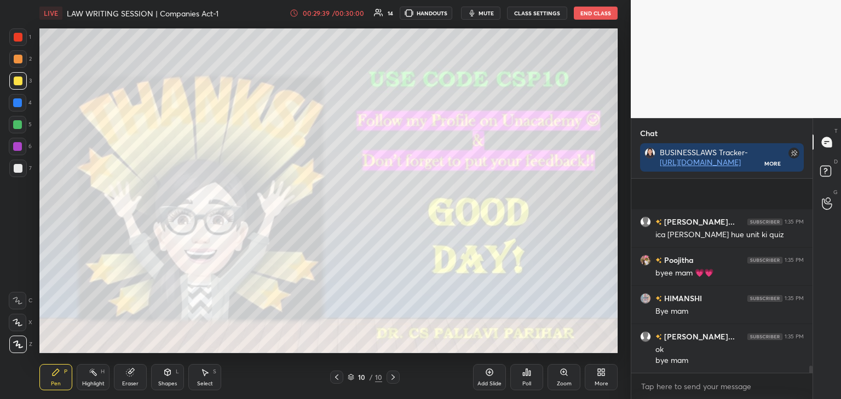
scroll to position [5274, 0]
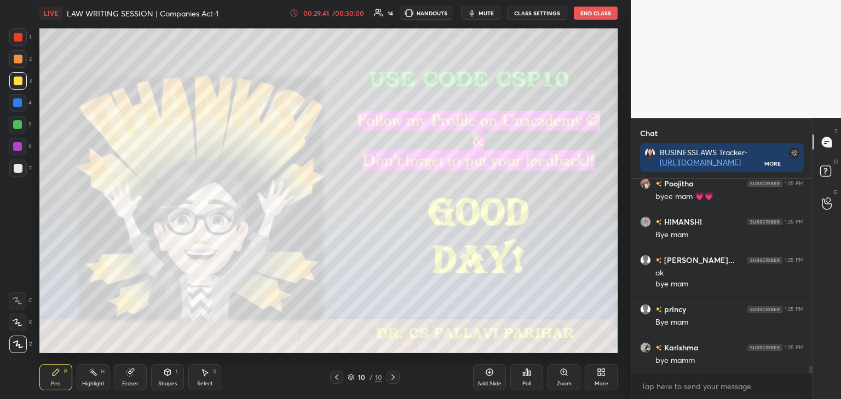
click at [593, 19] on button "End Class" at bounding box center [595, 13] width 44 height 13
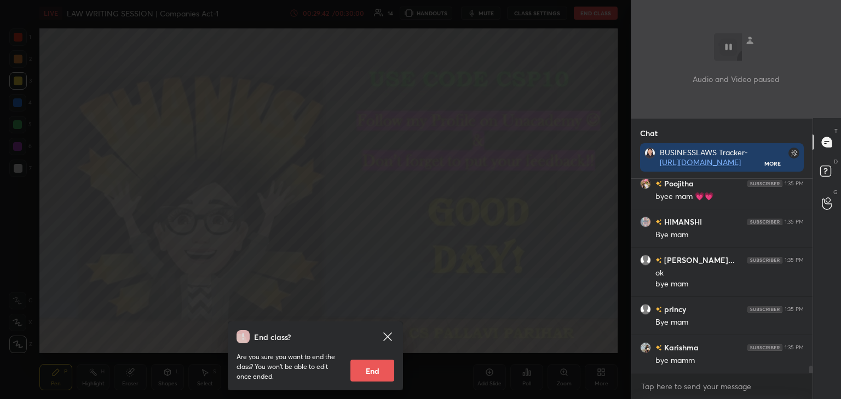
click at [381, 369] on button "End" at bounding box center [372, 371] width 44 height 22
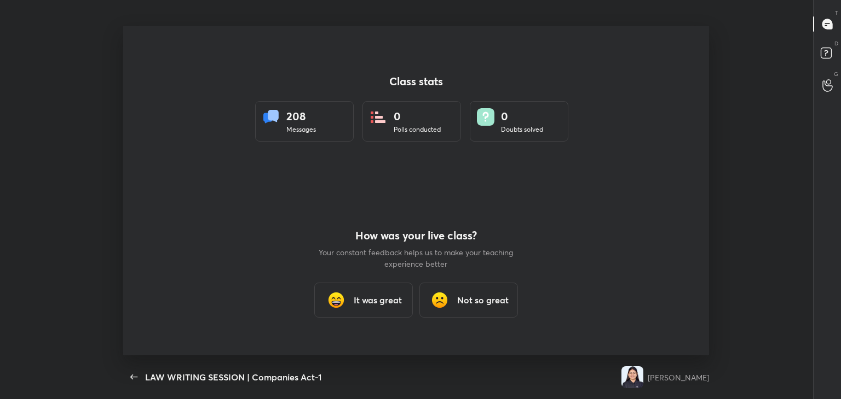
scroll to position [0, 0]
click at [367, 300] on h3 "It was great" at bounding box center [377, 300] width 48 height 13
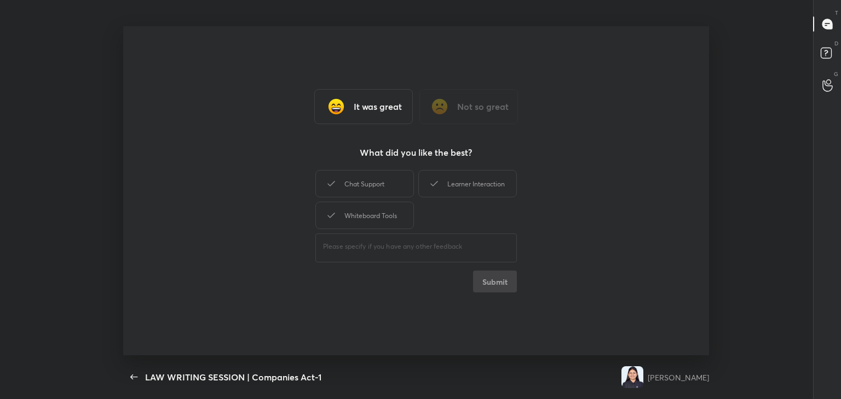
click at [367, 109] on h3 "It was great" at bounding box center [377, 106] width 48 height 13
click at [361, 113] on h3 "It was great" at bounding box center [377, 106] width 48 height 13
click at [344, 215] on div "Whiteboard Tools" at bounding box center [364, 215] width 98 height 27
click at [494, 282] on button "Submit" at bounding box center [495, 282] width 44 height 22
